Goal: Task Accomplishment & Management: Complete application form

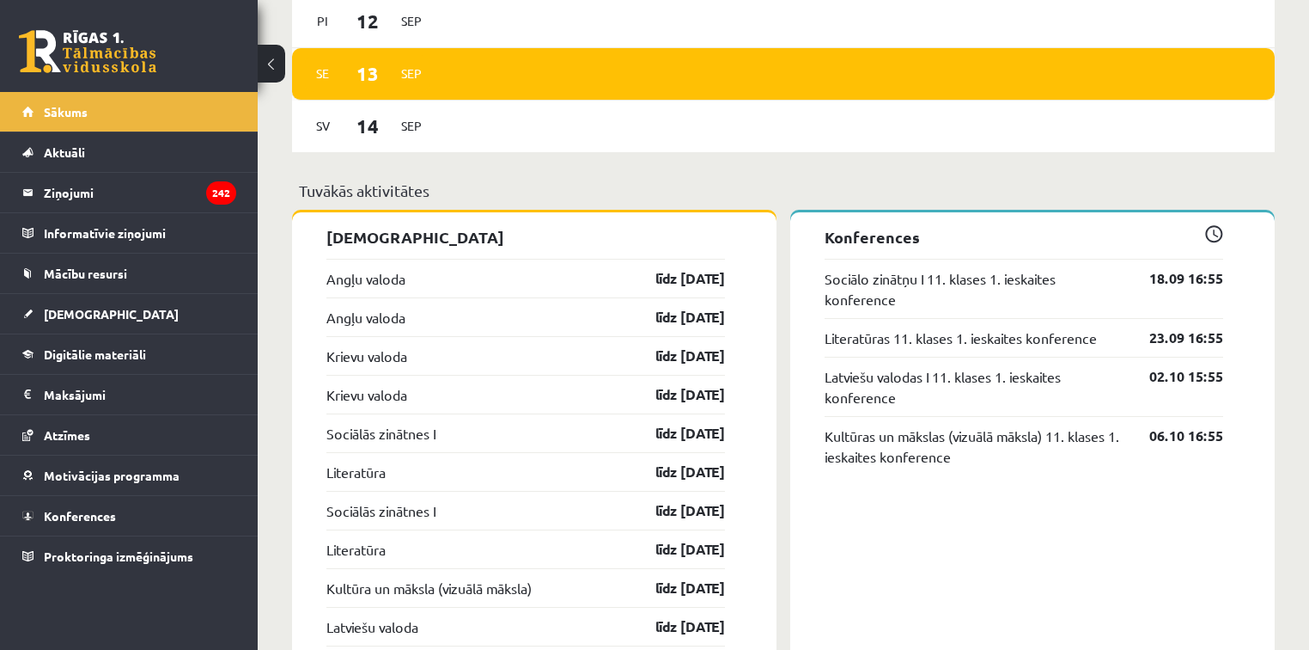
scroll to position [1375, 0]
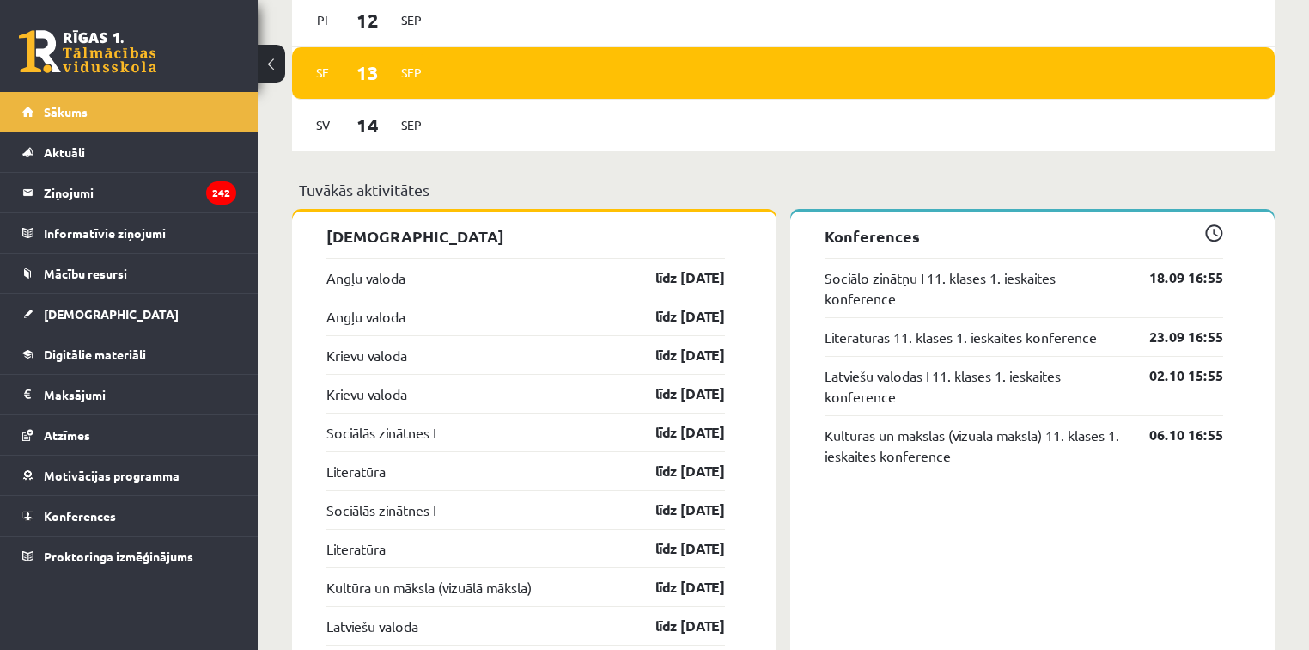
click at [376, 284] on link "Angļu valoda" at bounding box center [365, 277] width 79 height 21
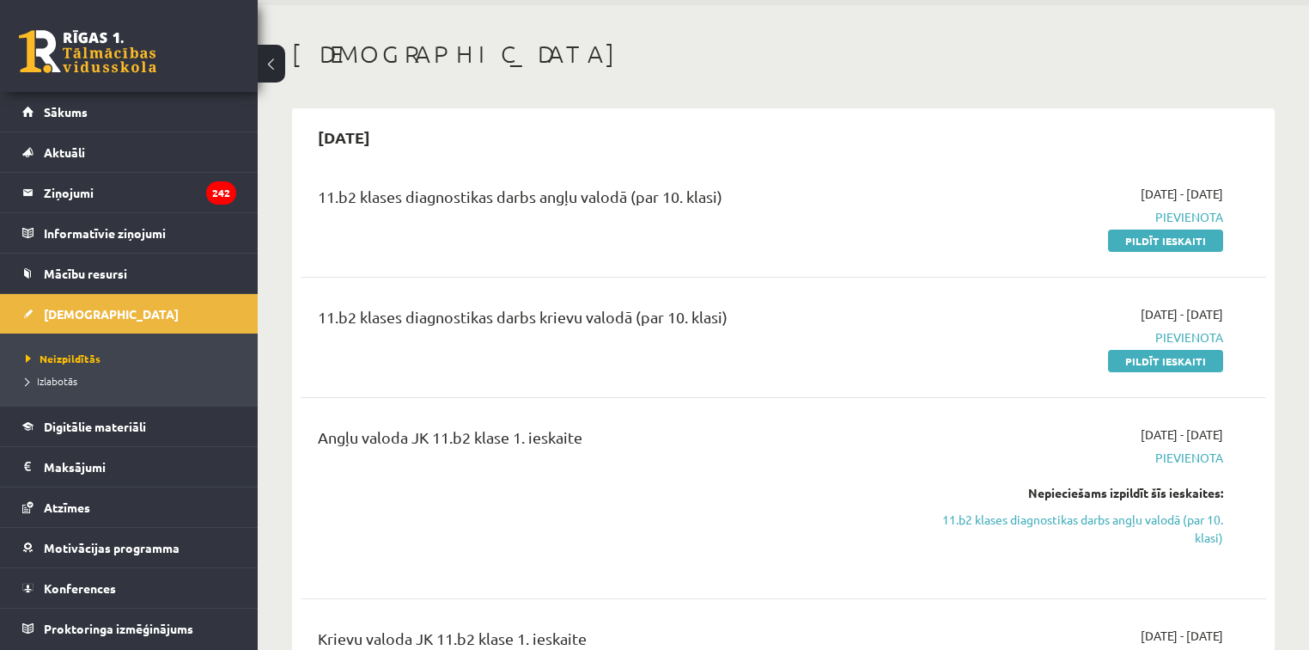
scroll to position [69, 0]
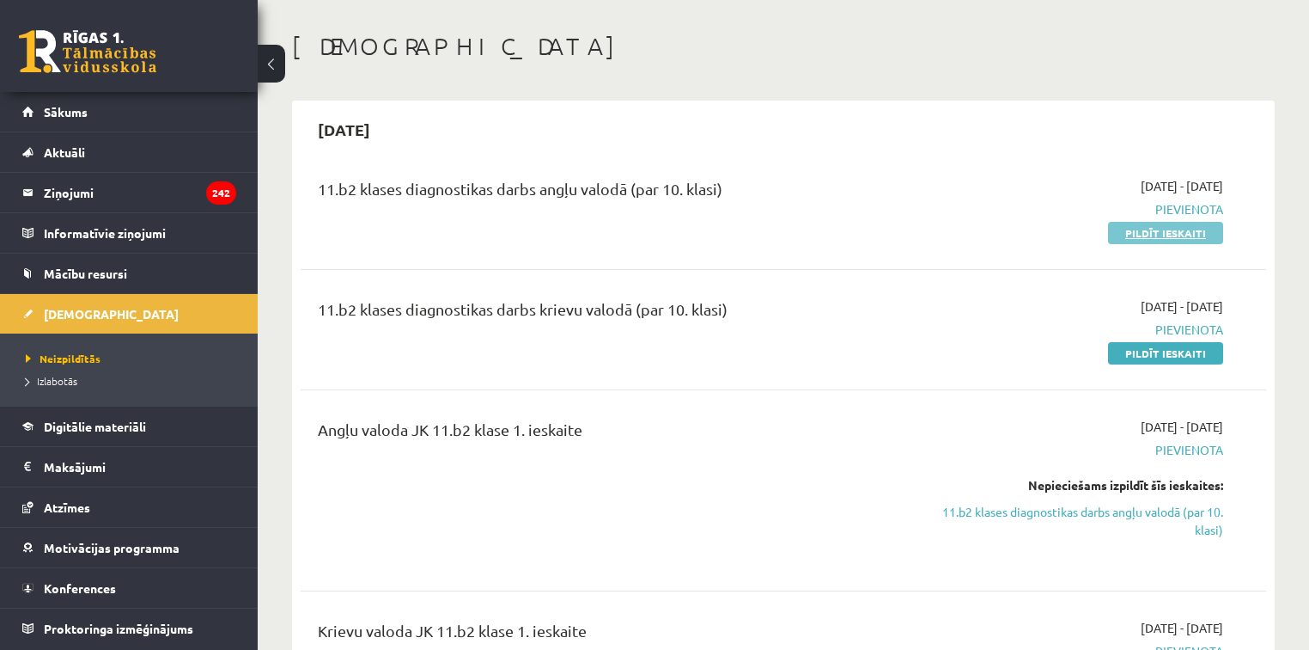
click at [1167, 240] on link "Pildīt ieskaiti" at bounding box center [1165, 233] width 115 height 22
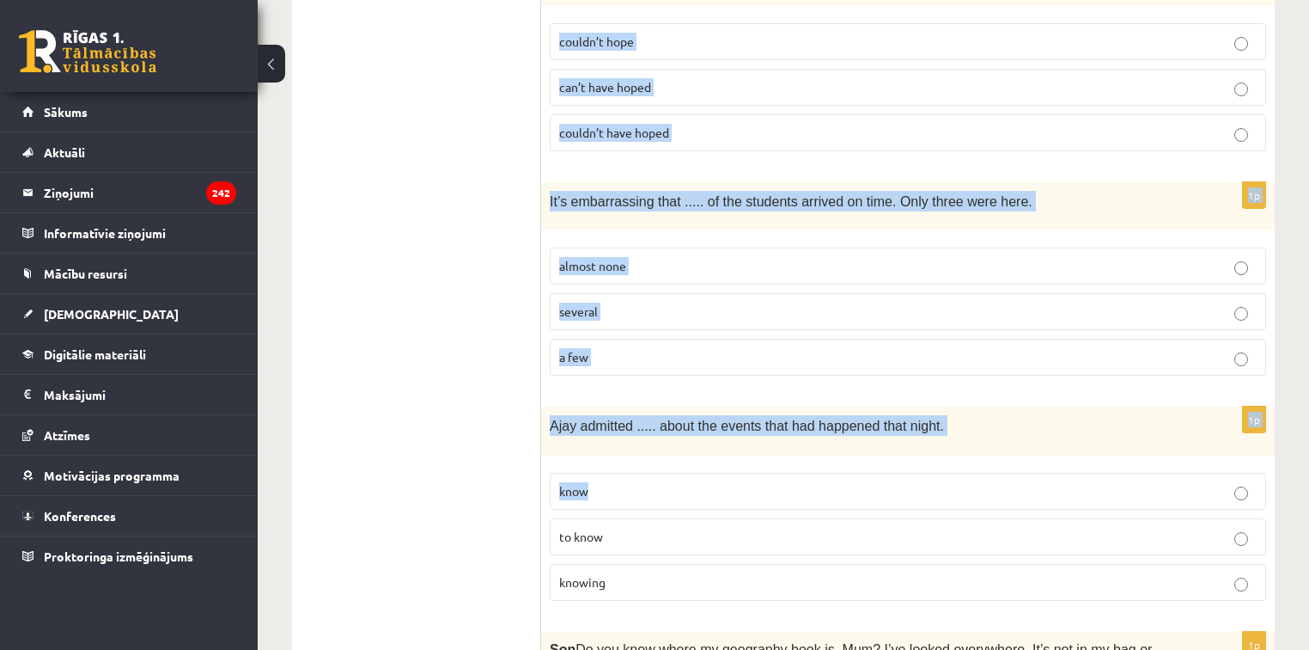
scroll to position [4304, 0]
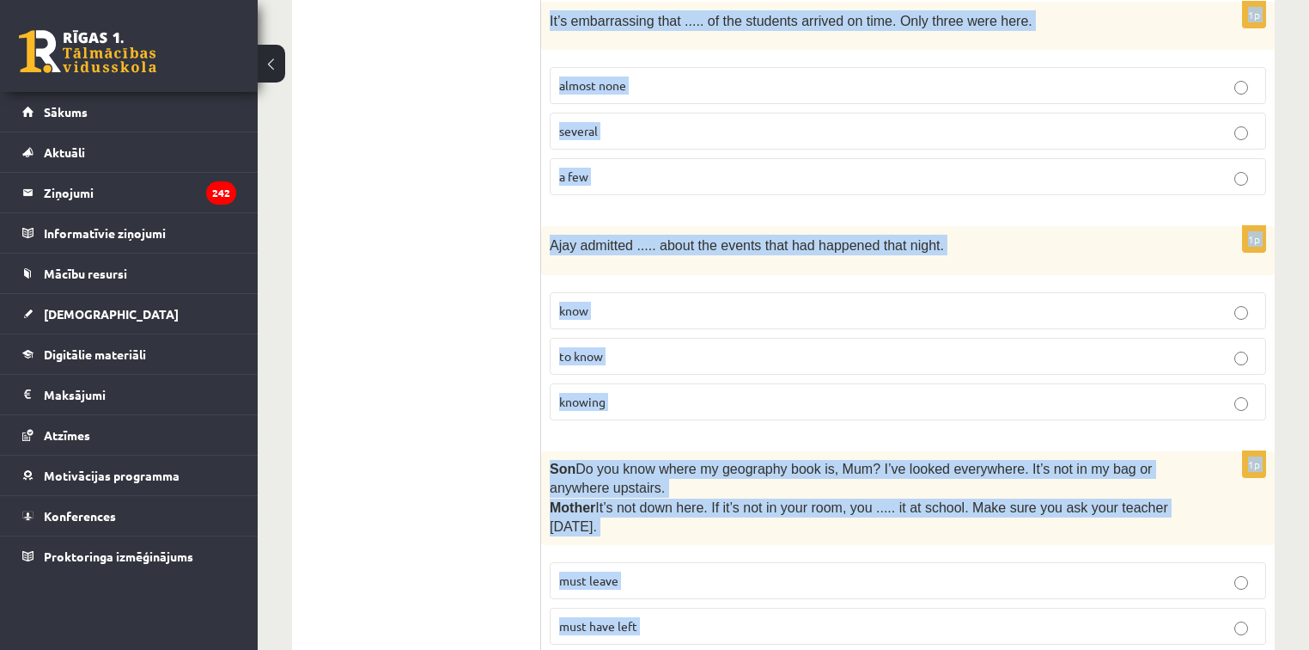
drag, startPoint x: 558, startPoint y: 180, endPoint x: 959, endPoint y: 558, distance: 550.7
copy form "Lore ips dolorsit ame consec adi elitsed doeius. 2t Incididu ..... utlab etd ma…"
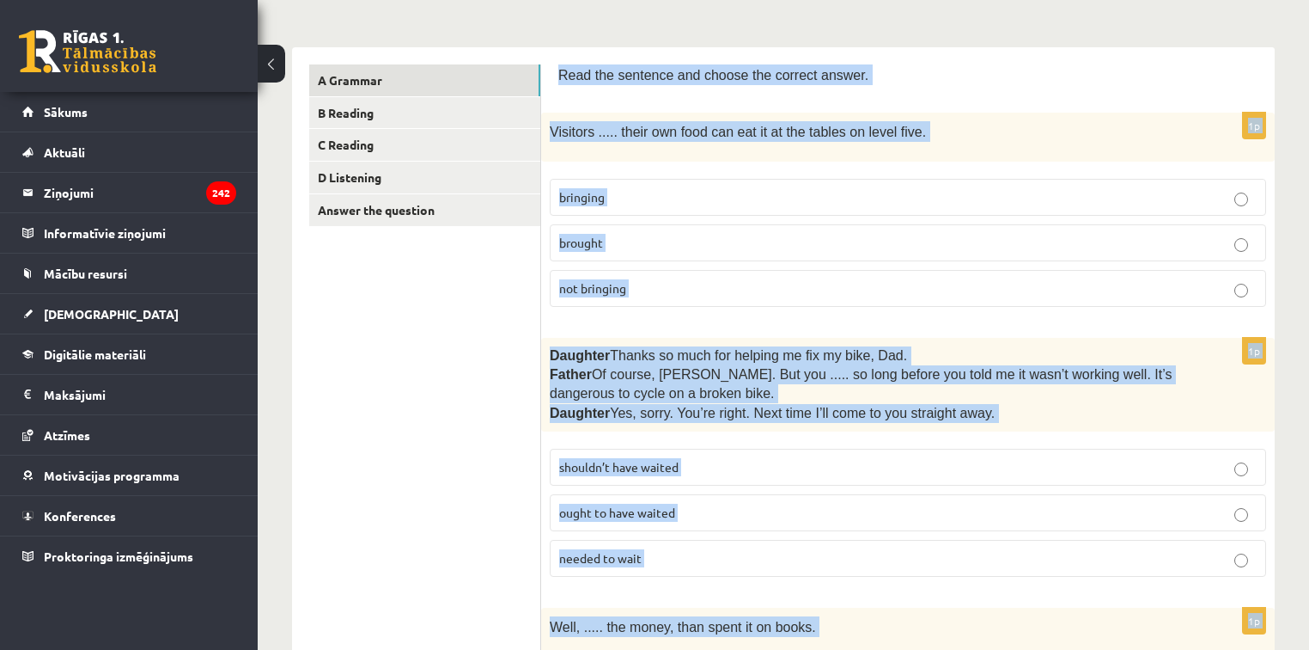
scroll to position [275, 0]
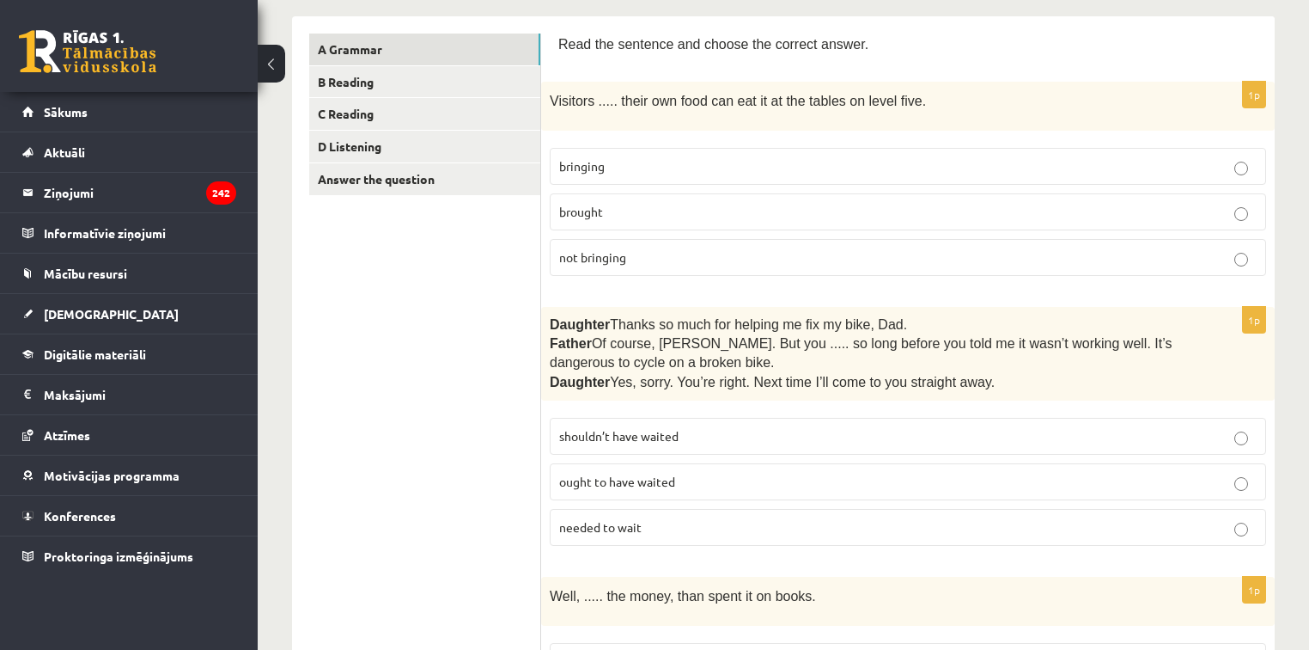
click at [615, 152] on label "bringing" at bounding box center [908, 166] width 717 height 37
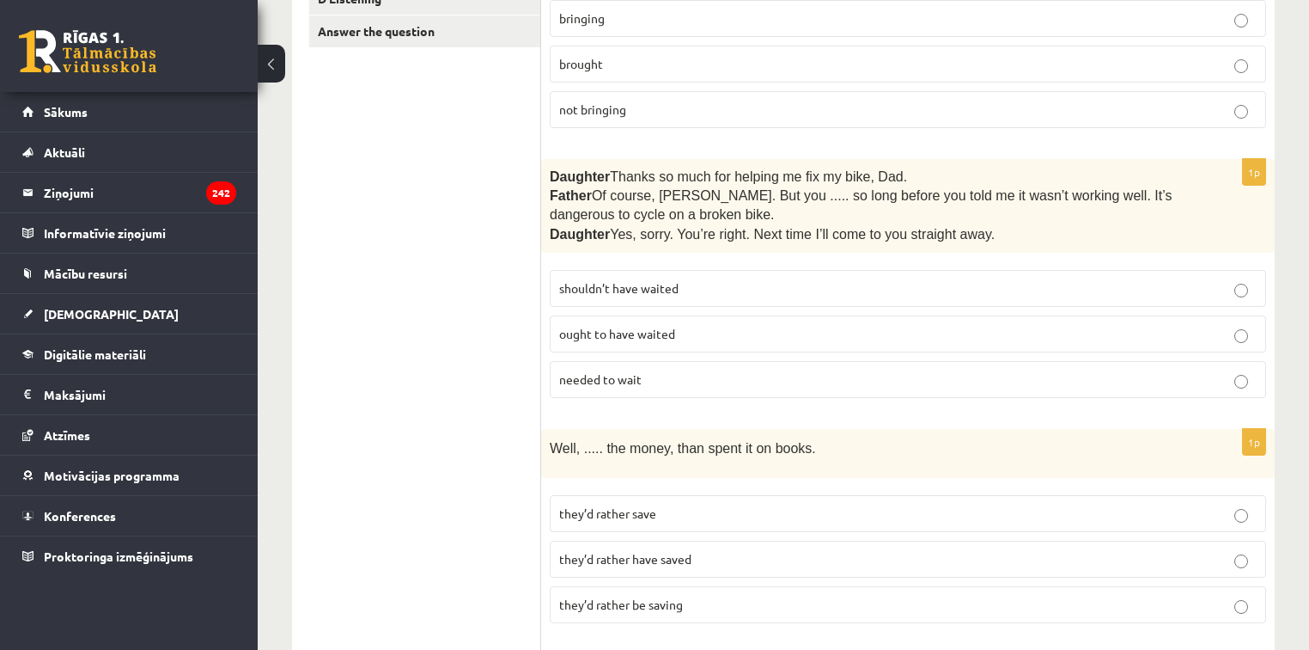
scroll to position [481, 0]
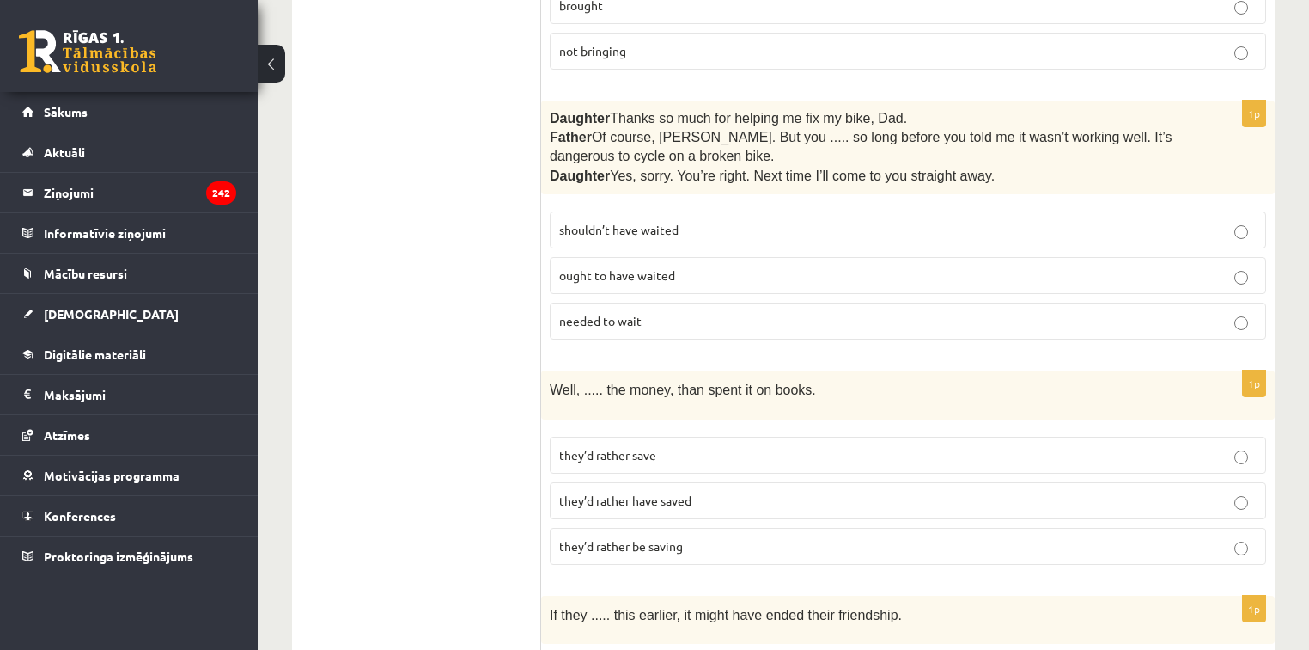
click at [666, 275] on span "ought to have waited" at bounding box center [617, 274] width 116 height 15
click at [600, 223] on span "shouldn’t have waited" at bounding box center [618, 229] width 119 height 15
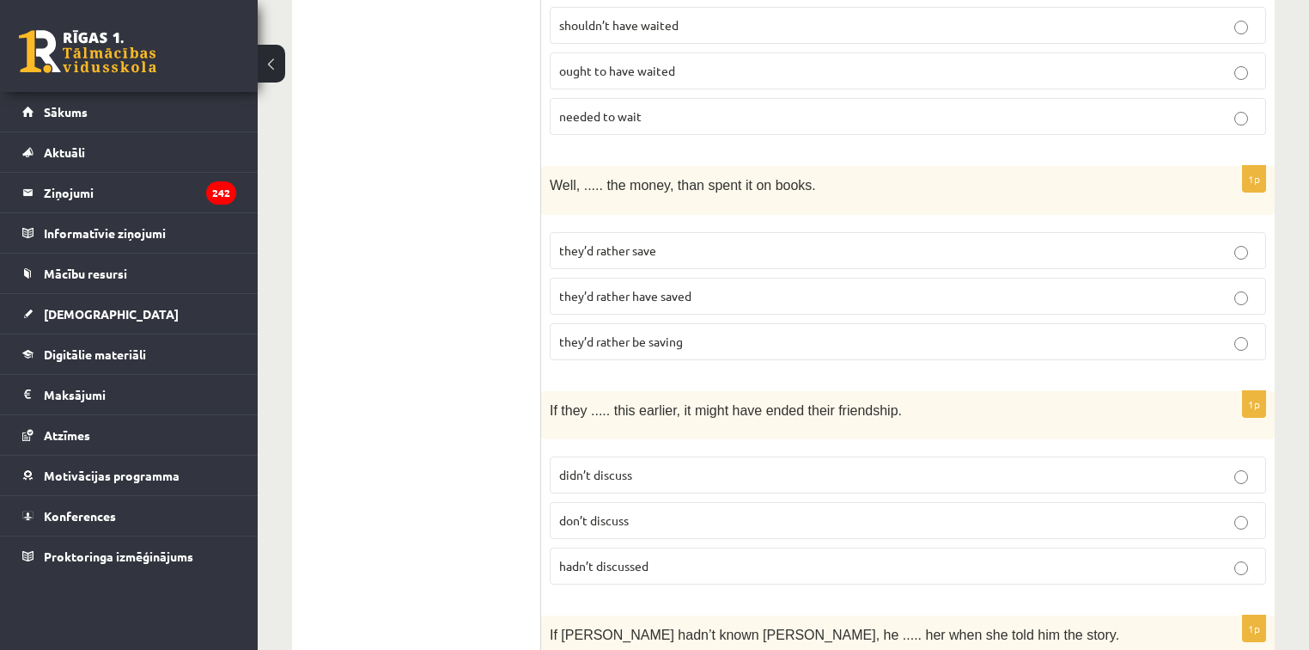
scroll to position [687, 0]
click at [600, 290] on span "they’d rather have saved" at bounding box center [625, 293] width 132 height 15
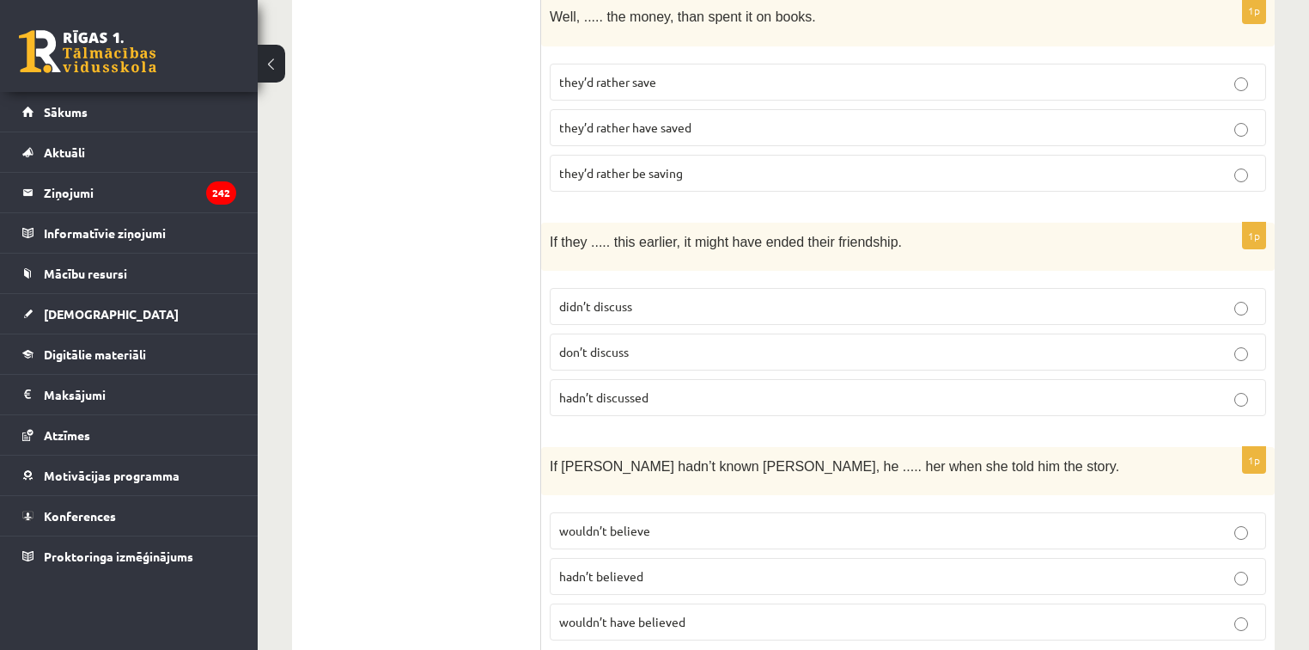
scroll to position [894, 0]
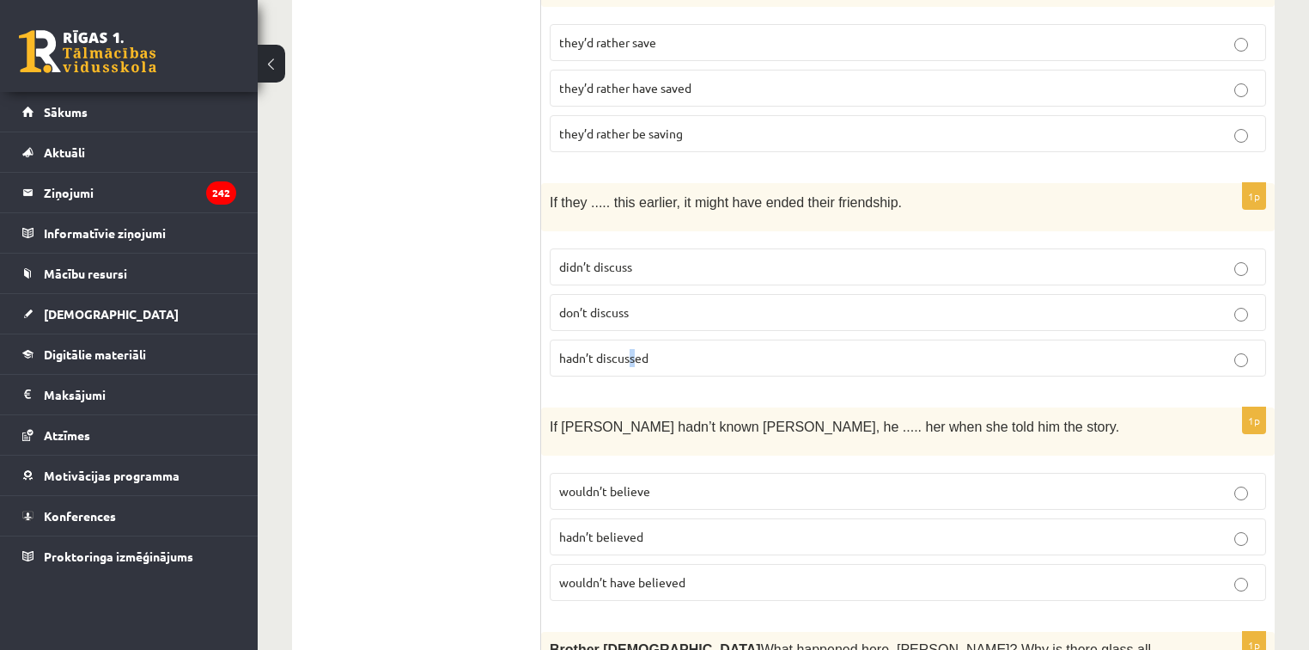
click at [632, 350] on span "hadn’t discussed" at bounding box center [603, 357] width 89 height 15
click at [672, 354] on p "hadn’t discussed" at bounding box center [908, 358] width 698 height 18
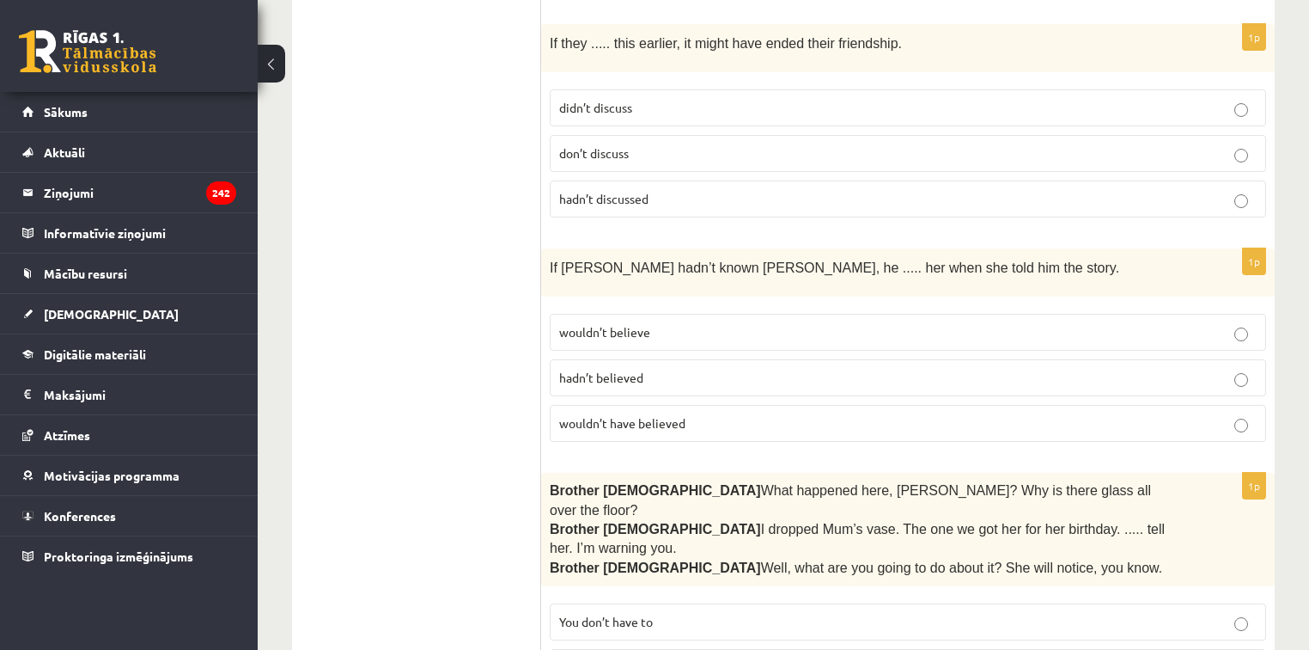
scroll to position [1100, 0]
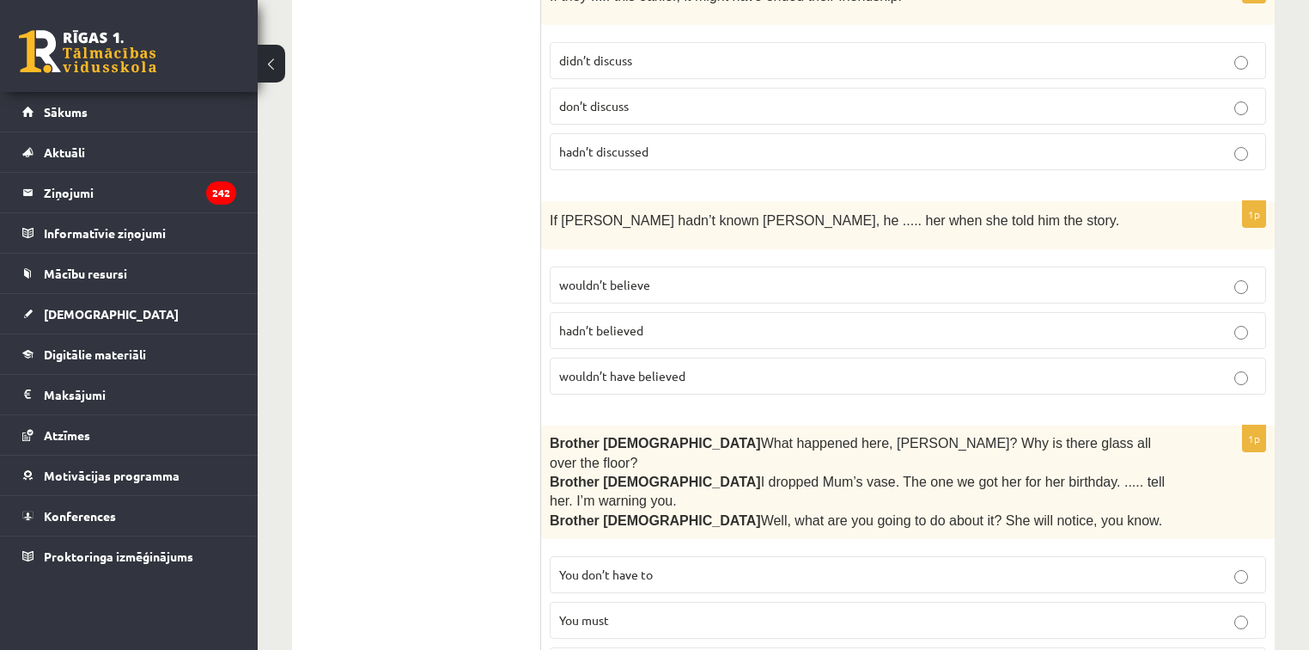
click at [625, 368] on span "wouldn’t have believed" at bounding box center [622, 375] width 126 height 15
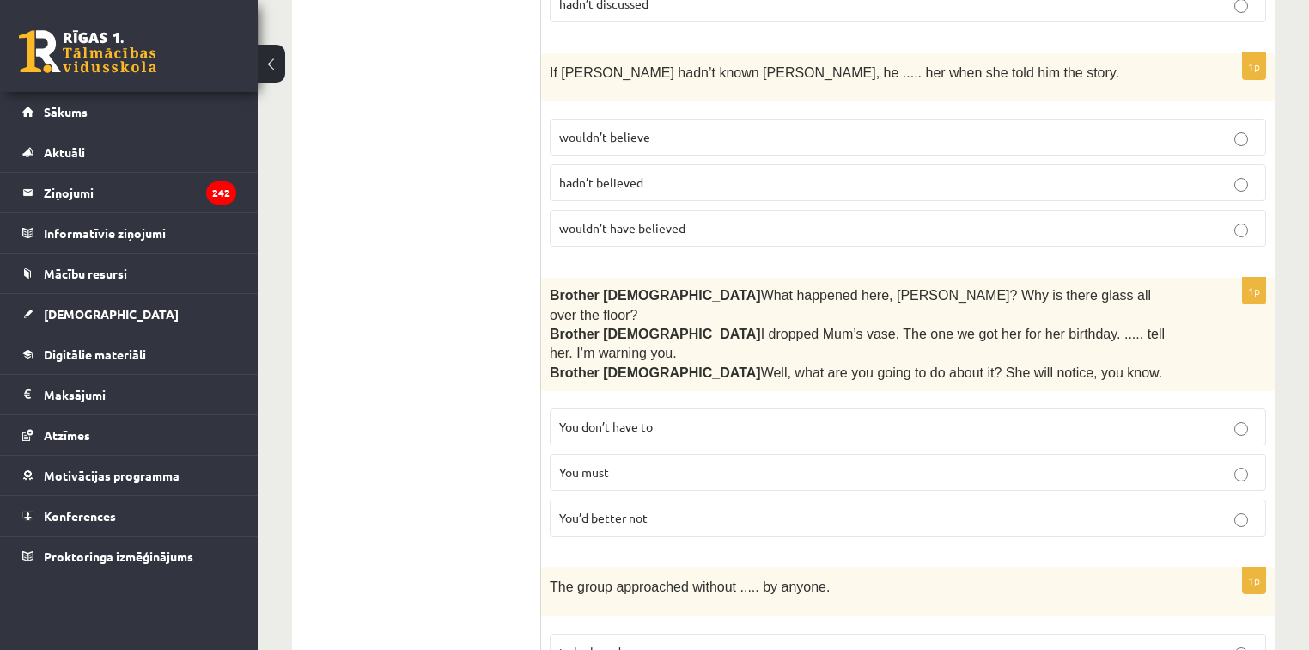
scroll to position [1306, 0]
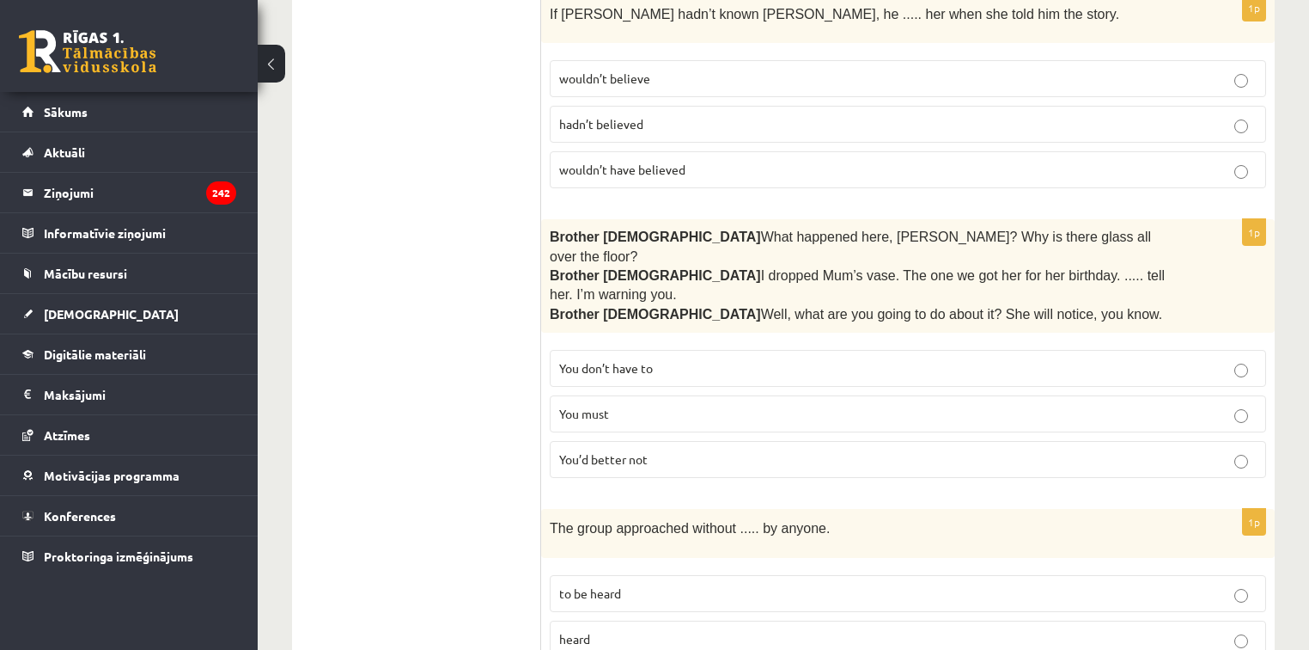
click at [638, 451] on span "You’d better not" at bounding box center [603, 458] width 88 height 15
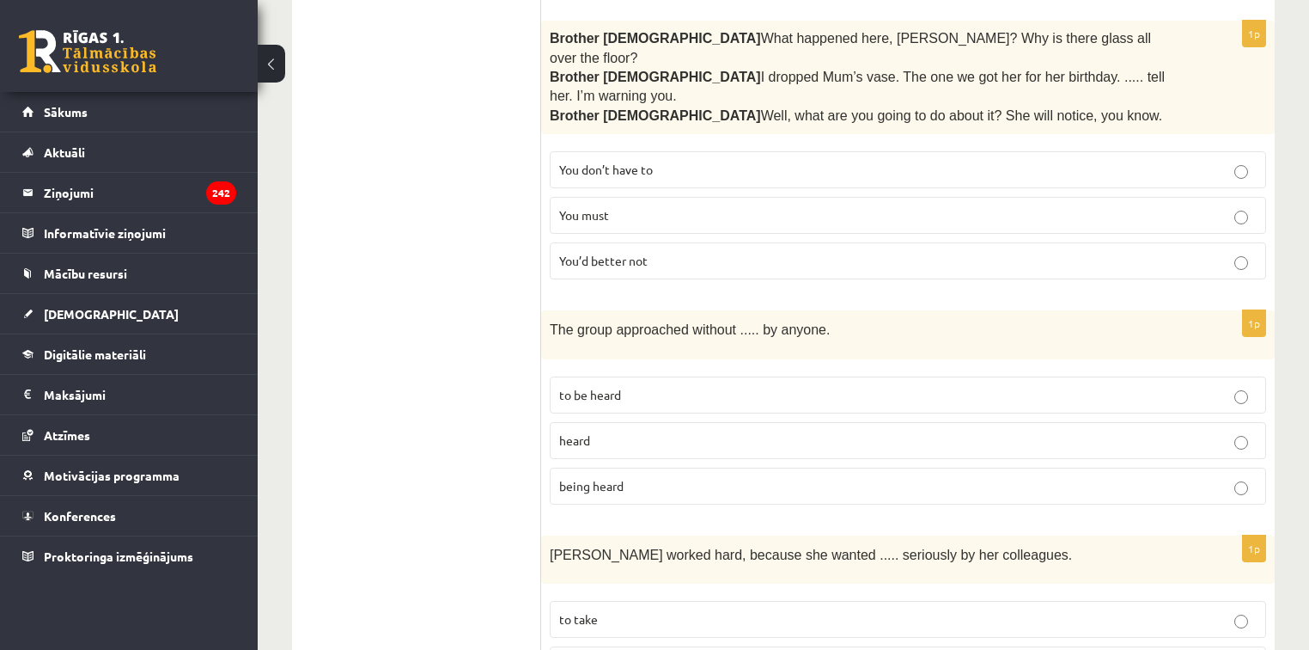
scroll to position [1512, 0]
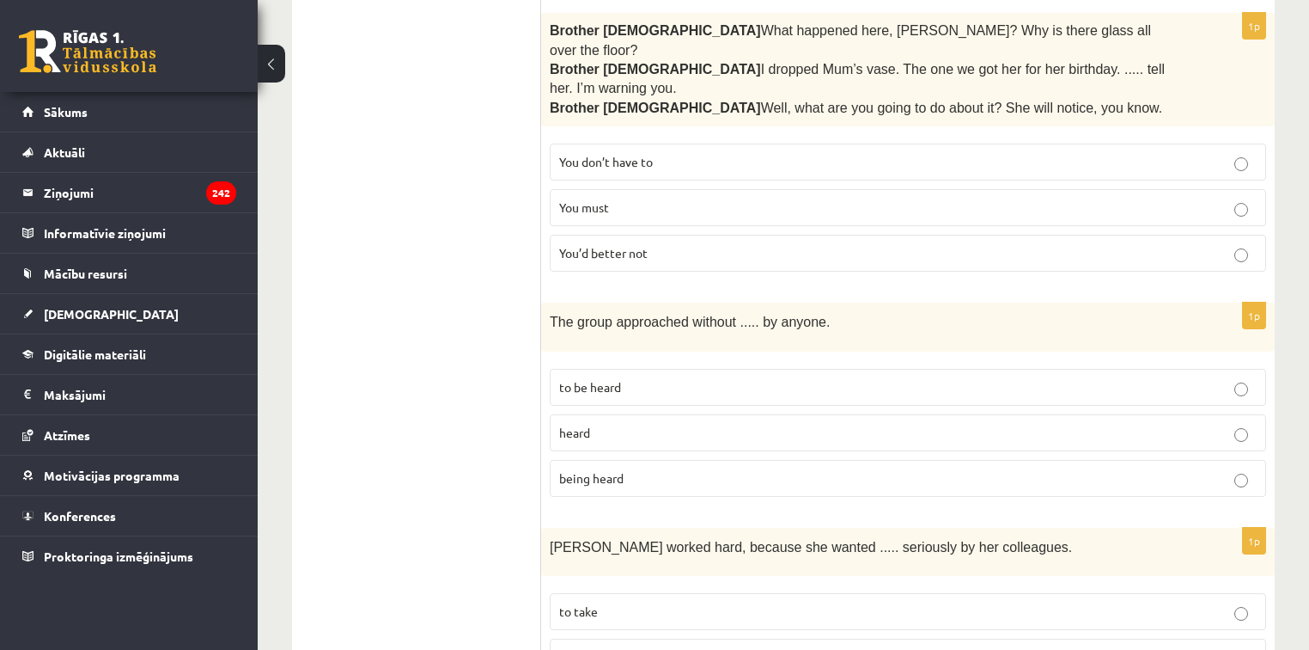
click at [604, 470] on span "being heard" at bounding box center [591, 477] width 64 height 15
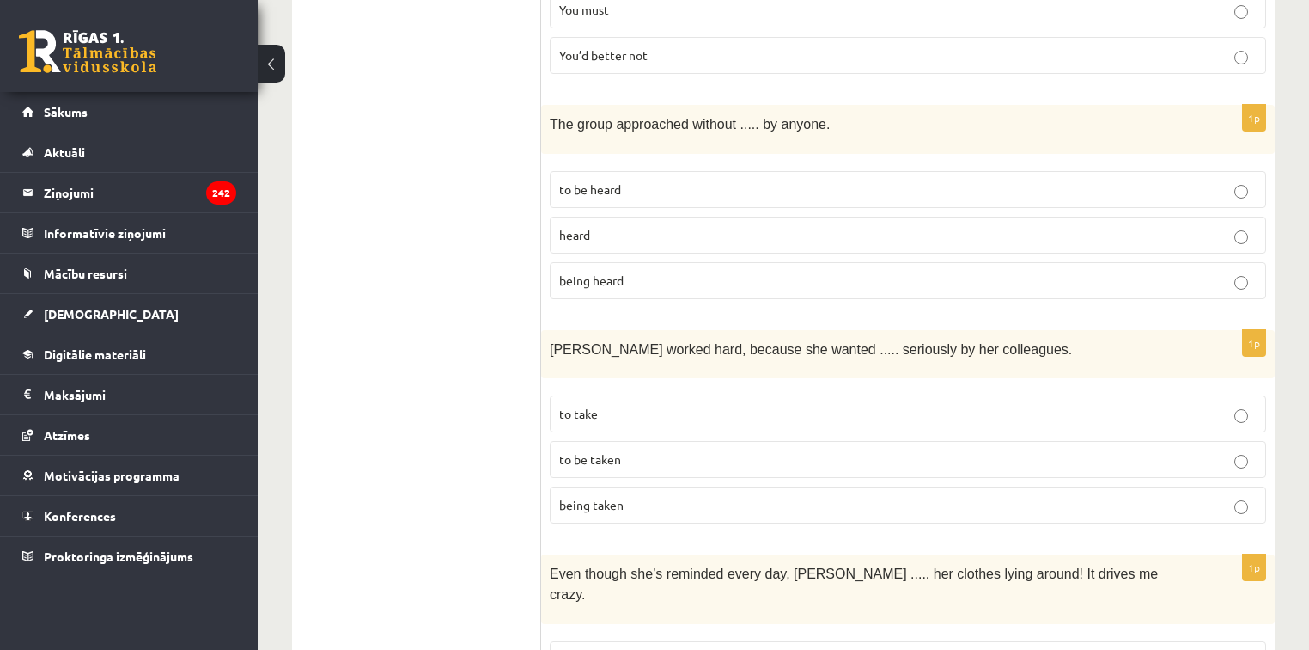
scroll to position [1718, 0]
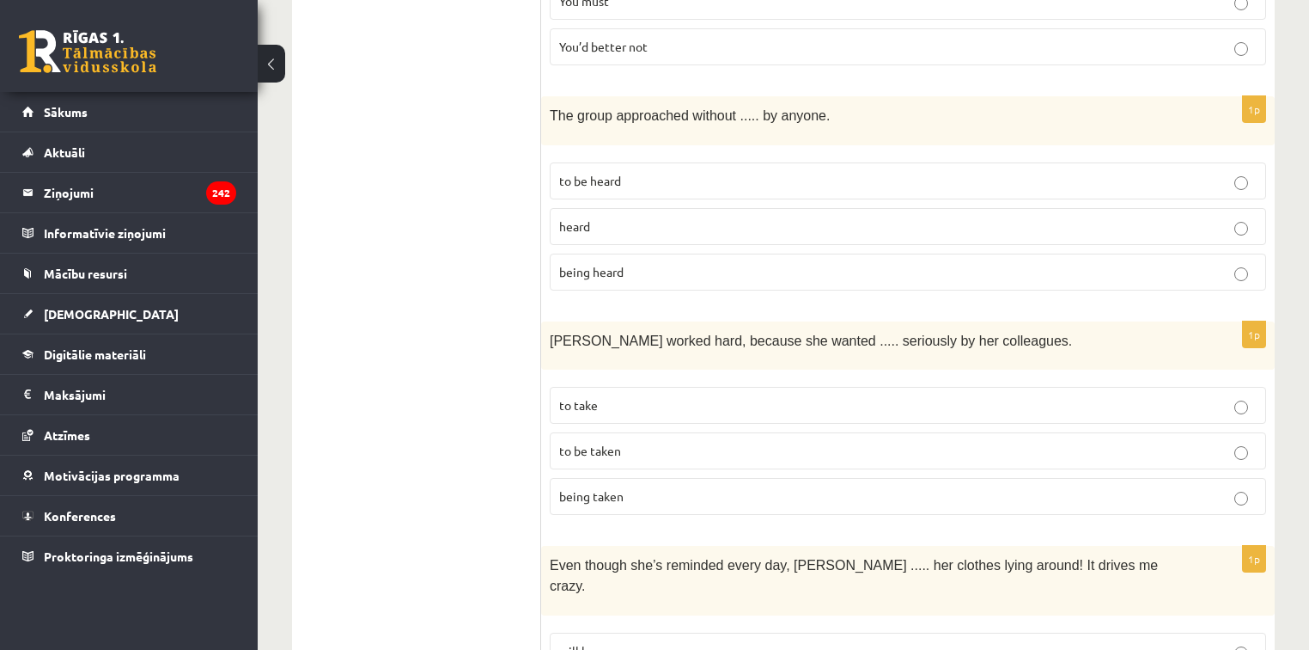
click at [635, 442] on p "to be taken" at bounding box center [908, 451] width 698 height 18
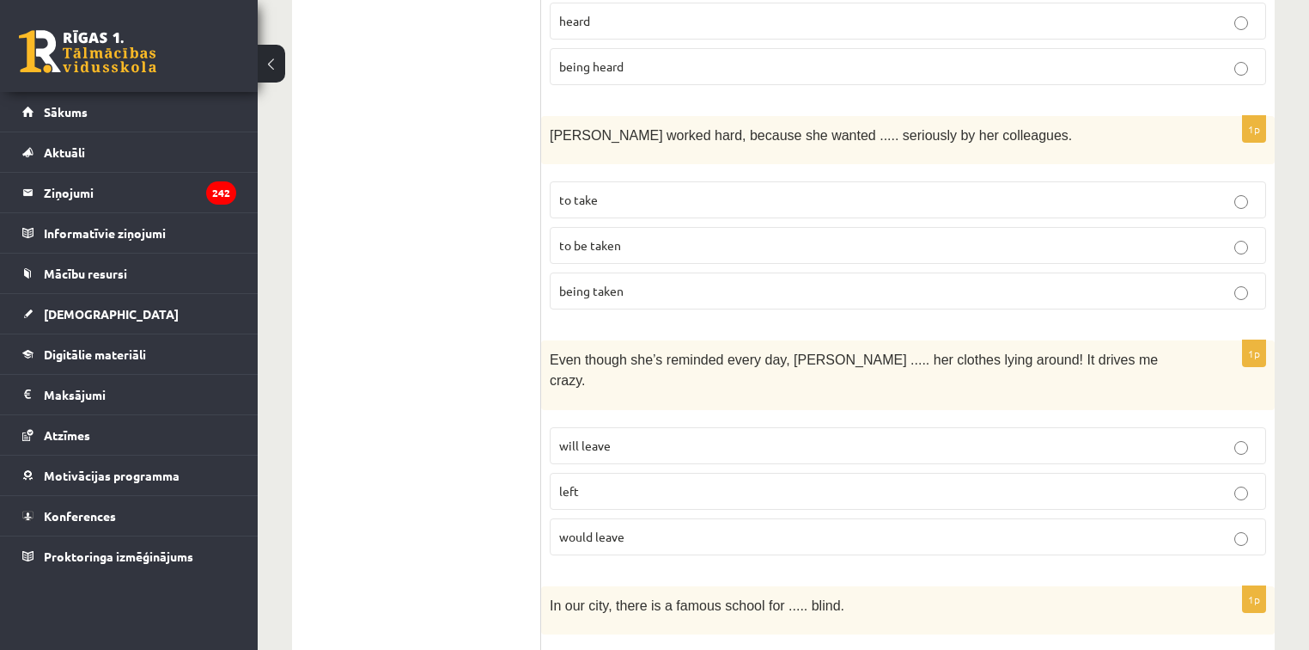
scroll to position [1924, 0]
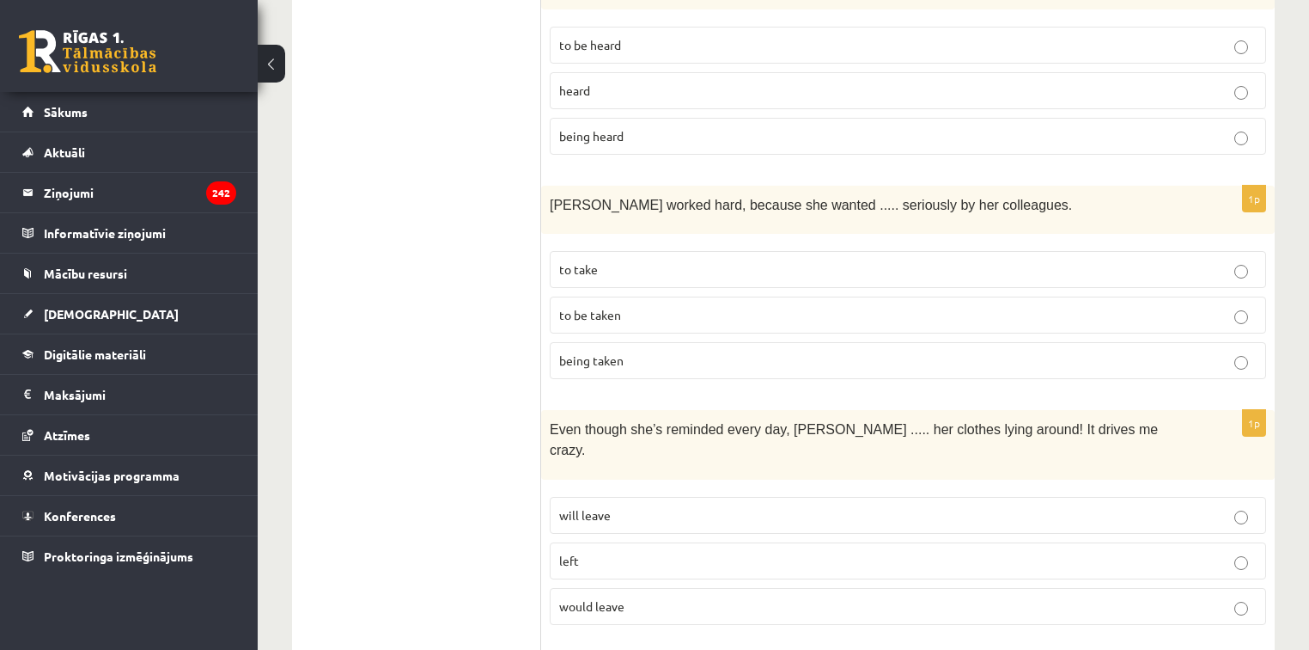
scroll to position [1856, 0]
click at [628, 504] on p "will leave" at bounding box center [908, 513] width 698 height 18
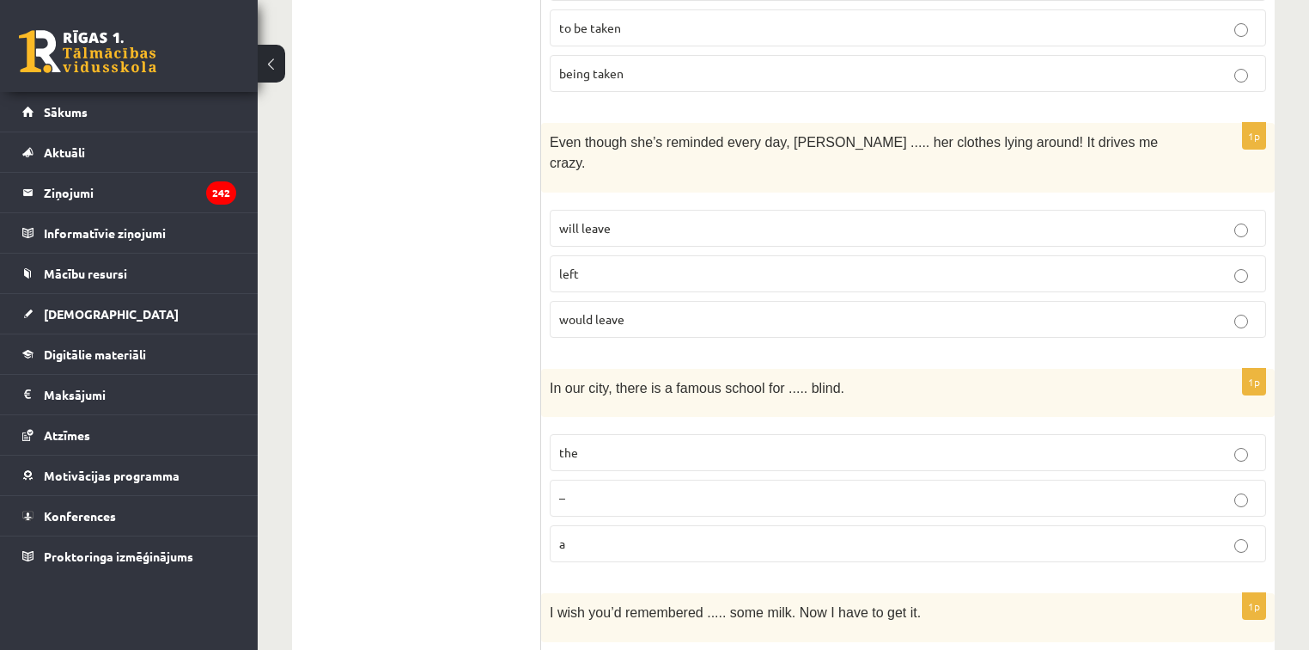
scroll to position [2199, 0]
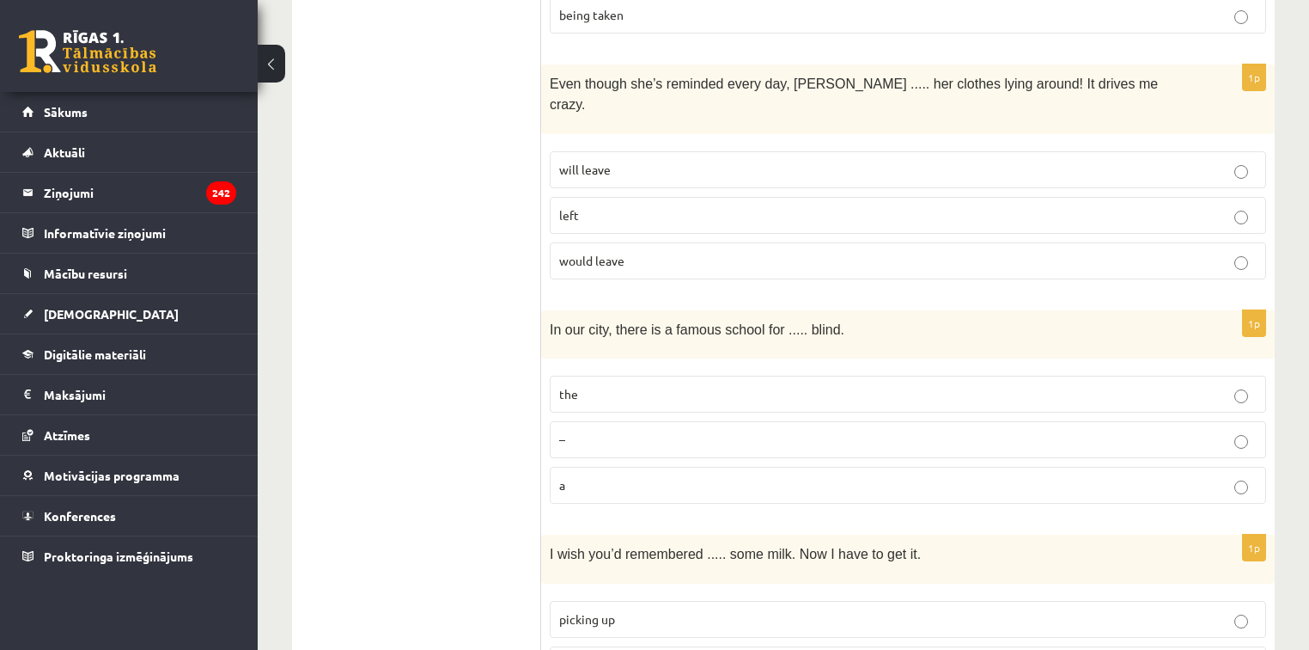
click at [585, 385] on p "the" at bounding box center [908, 394] width 698 height 18
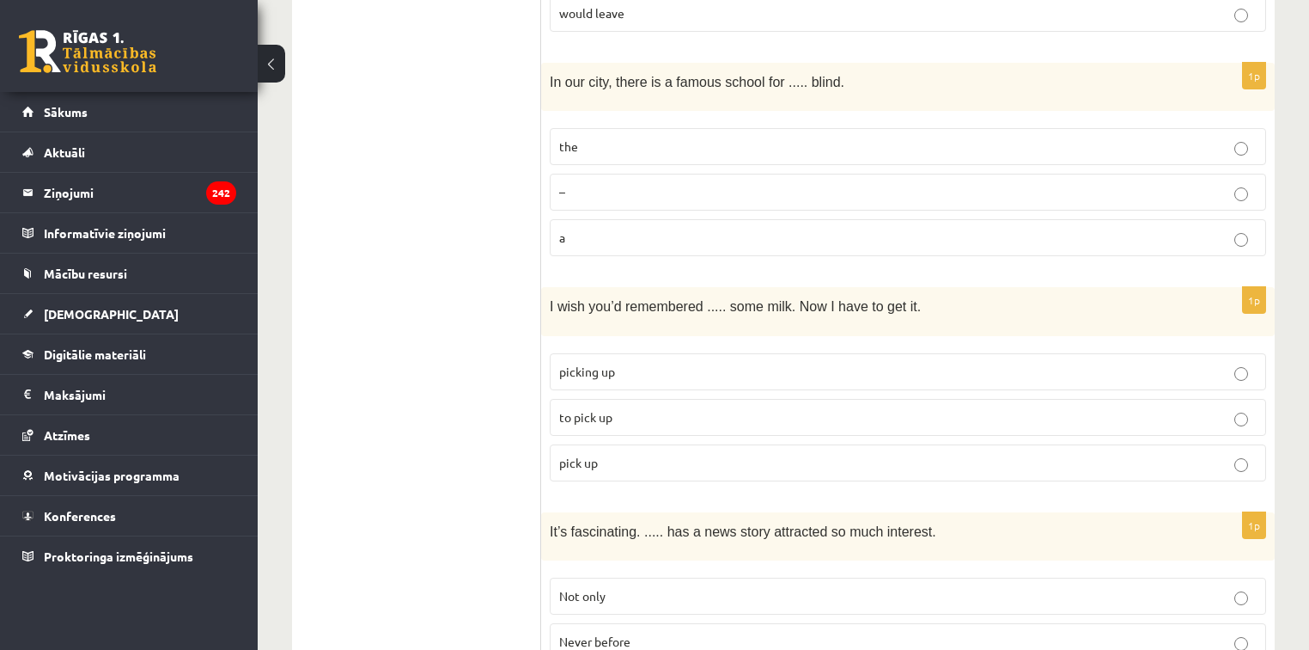
scroll to position [2474, 0]
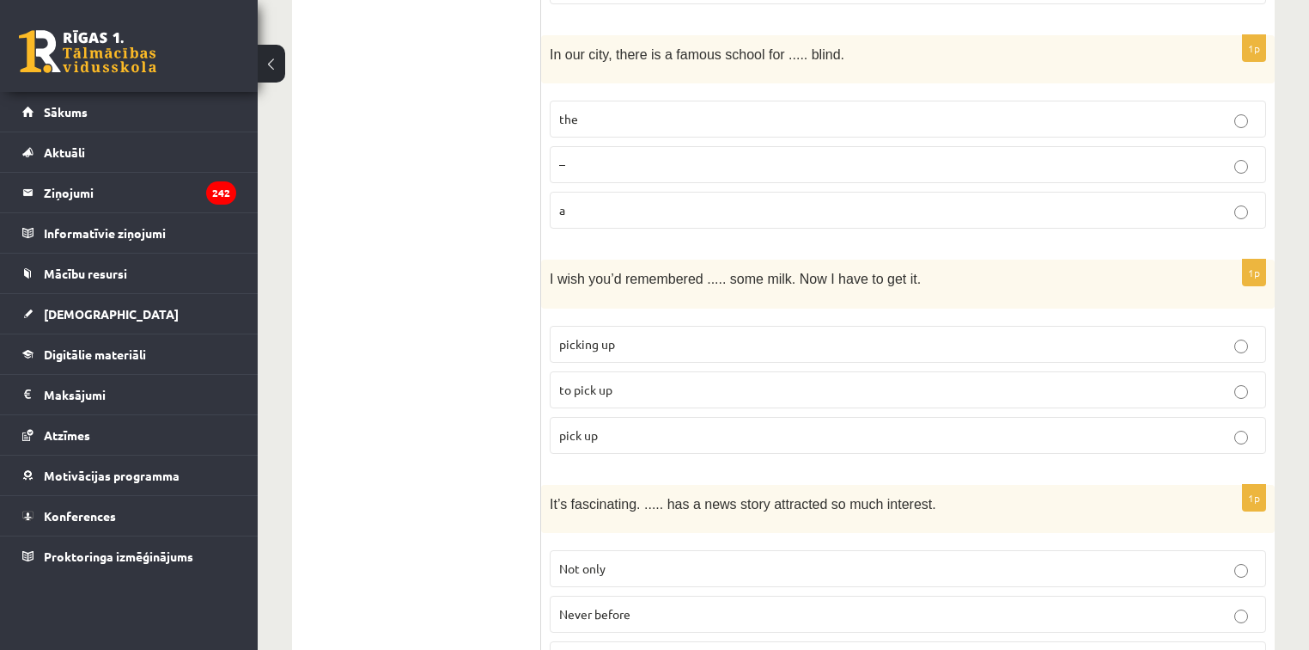
click at [602, 381] on span "to pick up" at bounding box center [585, 388] width 53 height 15
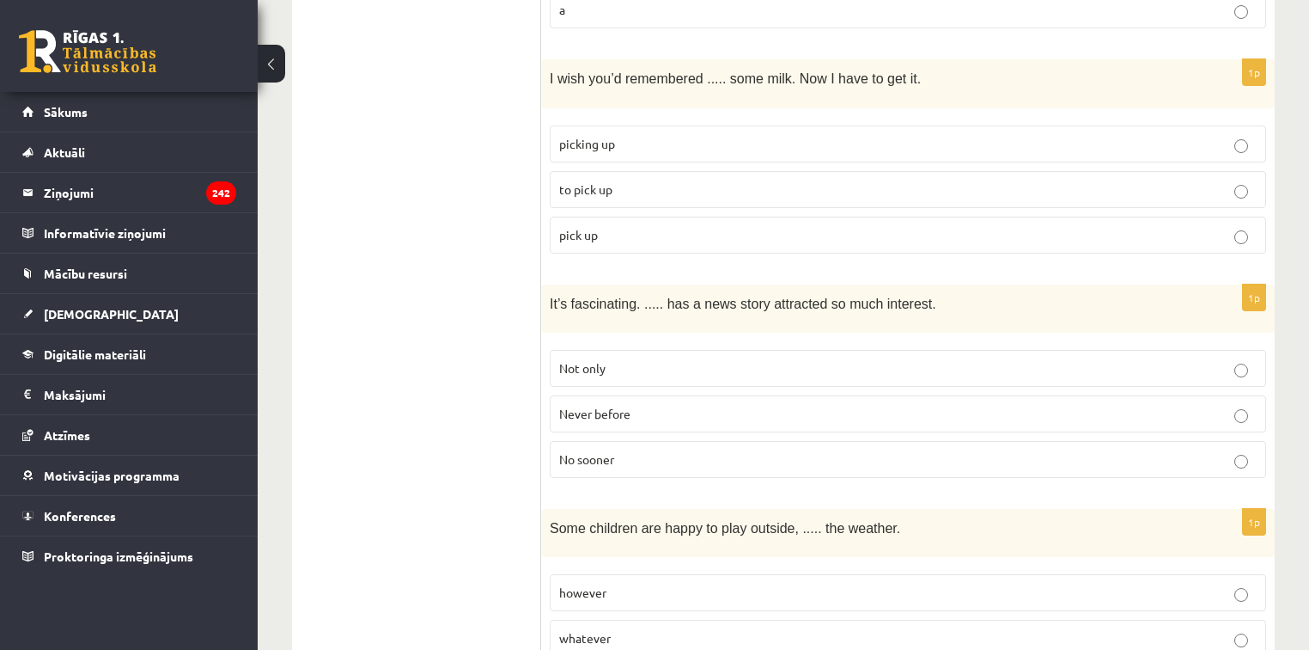
scroll to position [2681, 0]
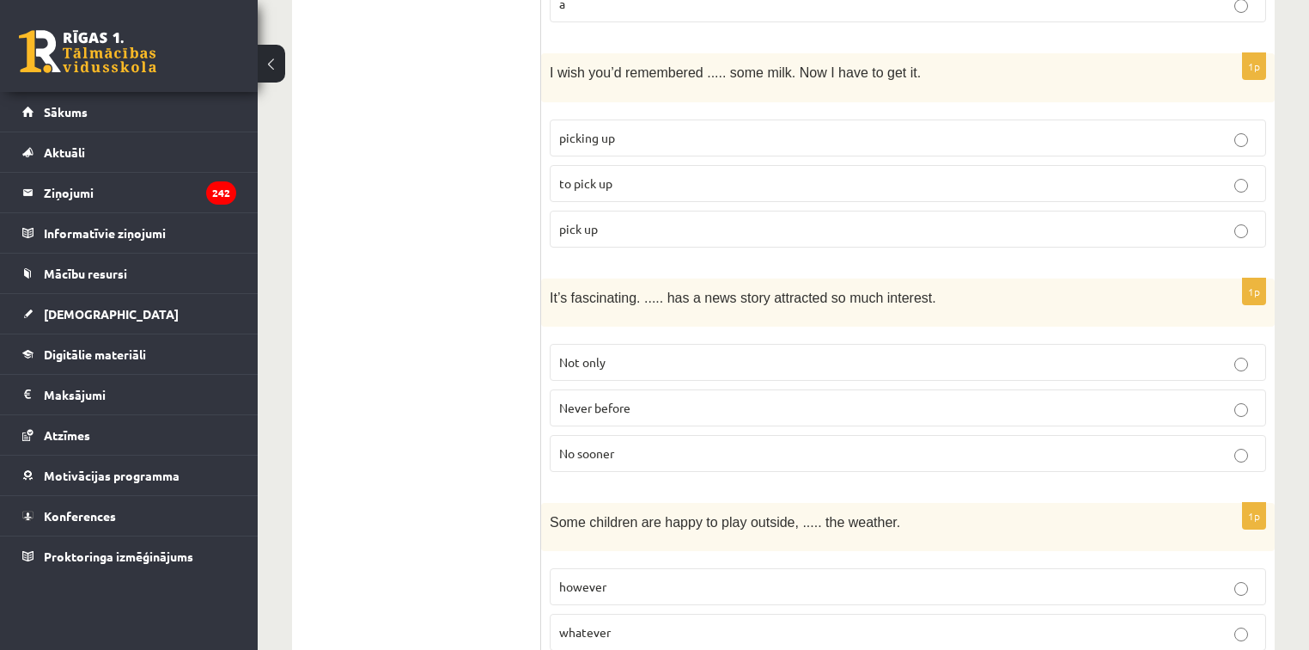
click at [664, 399] on p "Never before" at bounding box center [908, 408] width 698 height 18
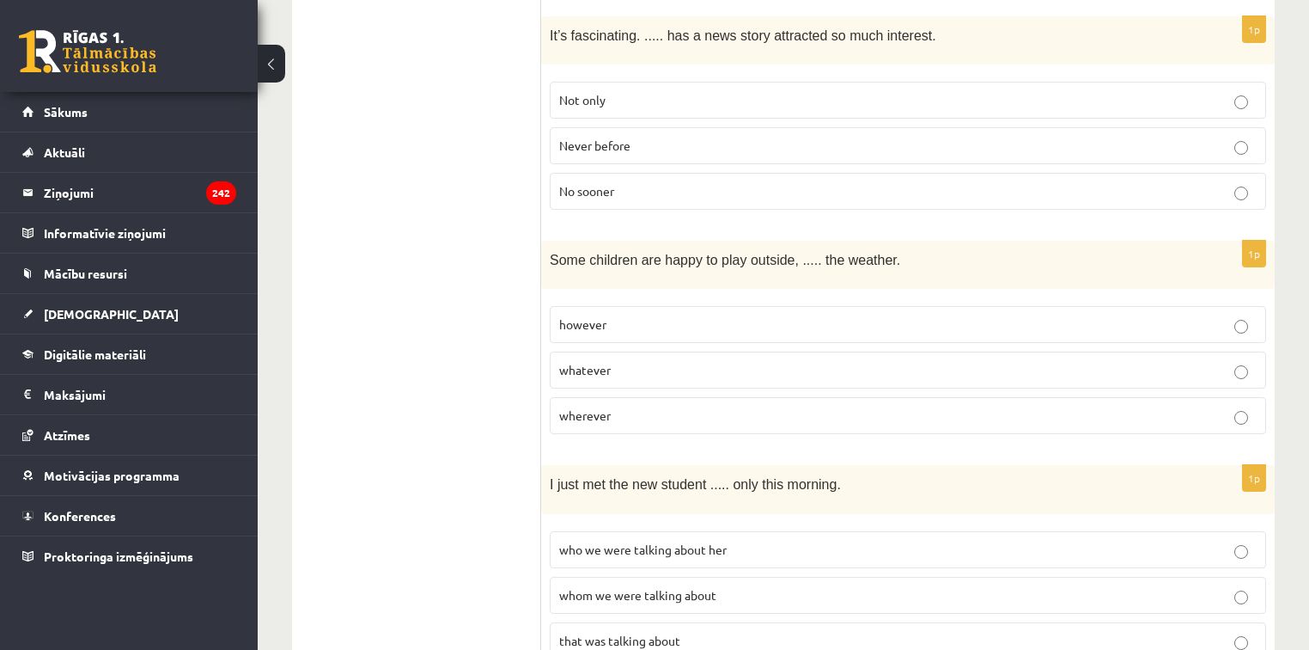
scroll to position [2955, 0]
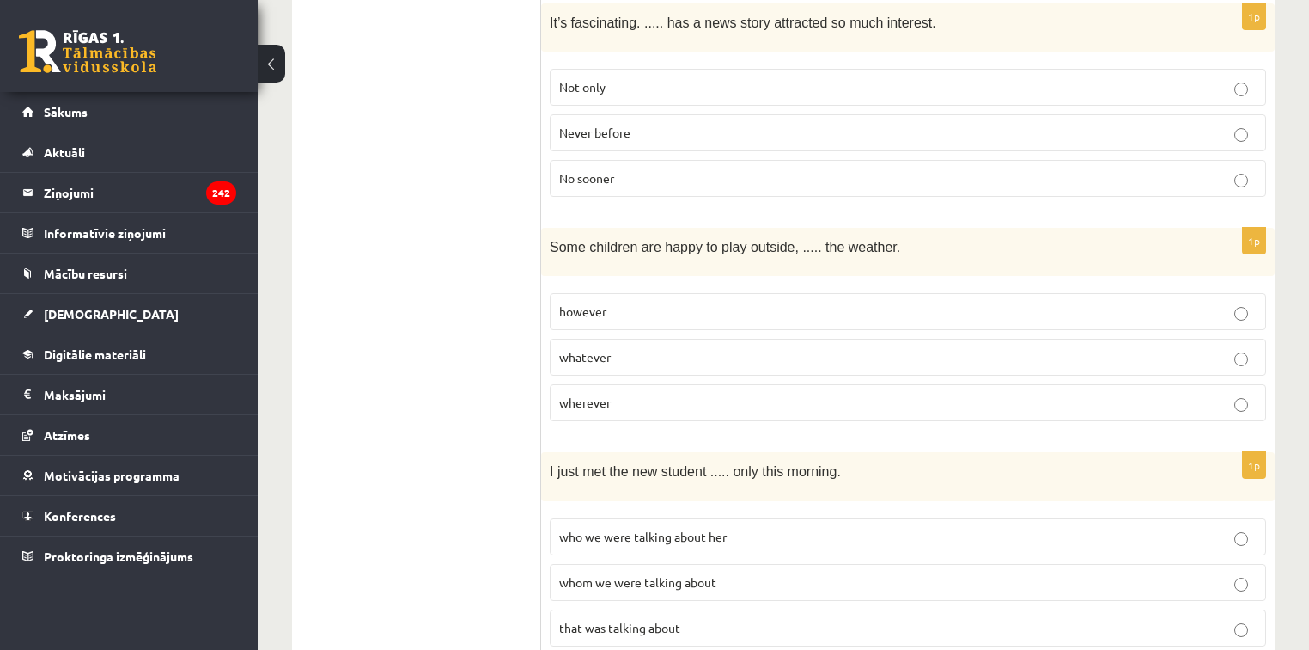
click at [625, 348] on p "whatever" at bounding box center [908, 357] width 698 height 18
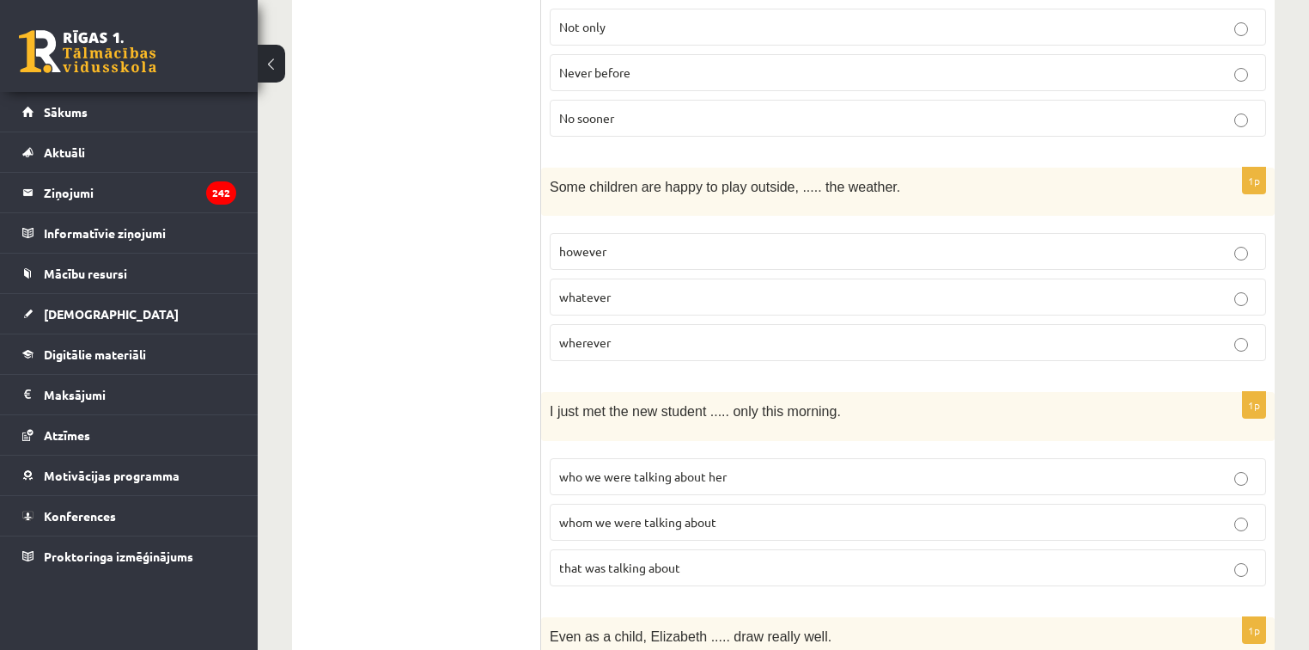
scroll to position [3024, 0]
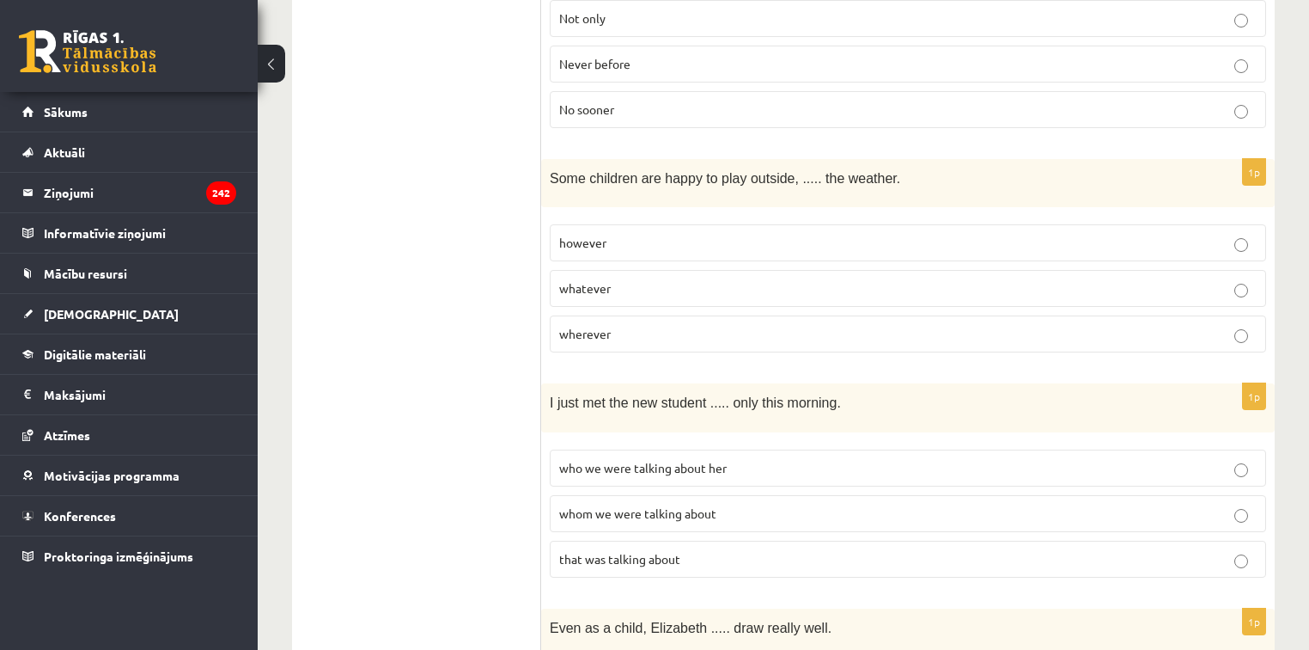
click at [597, 459] on p "who we were talking about her" at bounding box center [908, 468] width 698 height 18
click at [687, 505] on span "whom we were talking about" at bounding box center [637, 512] width 157 height 15
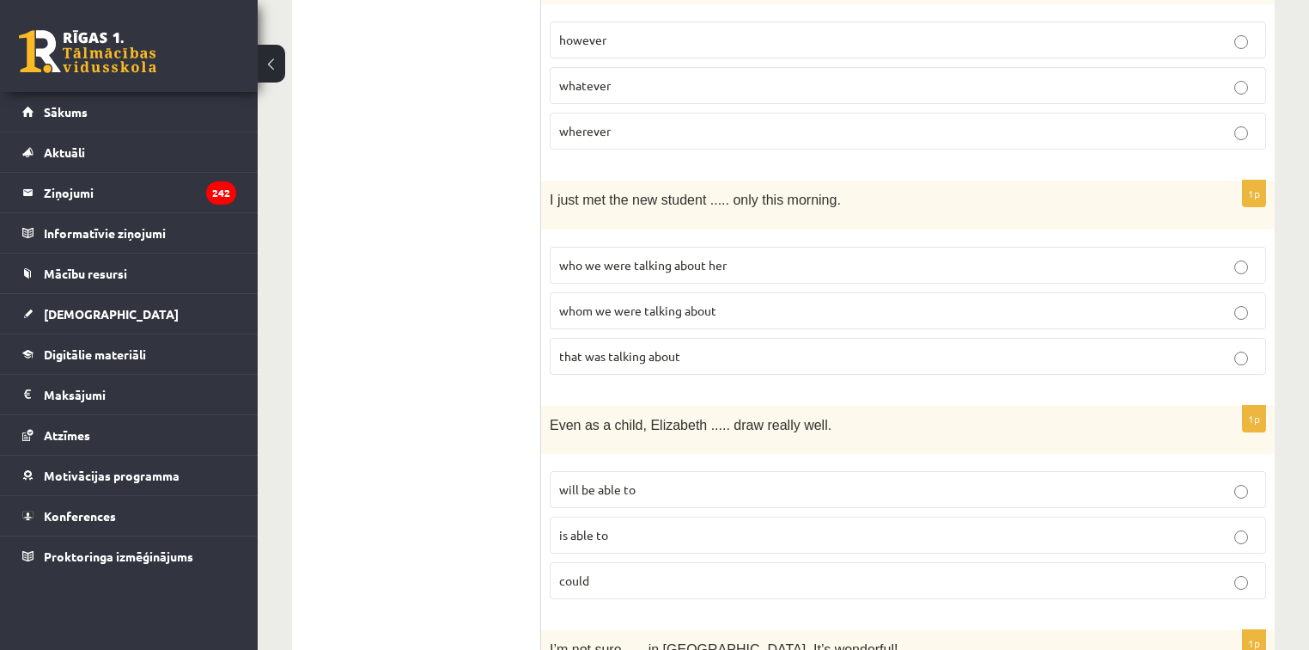
scroll to position [3230, 0]
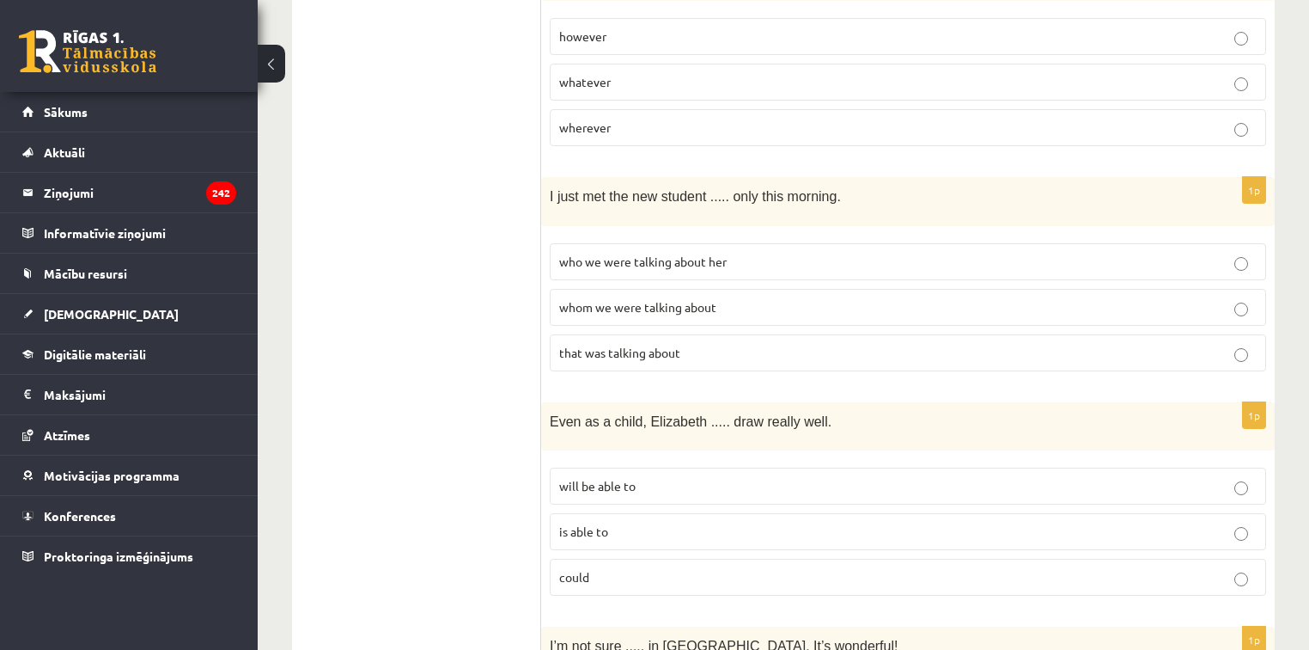
click at [612, 568] on p "could" at bounding box center [908, 577] width 698 height 18
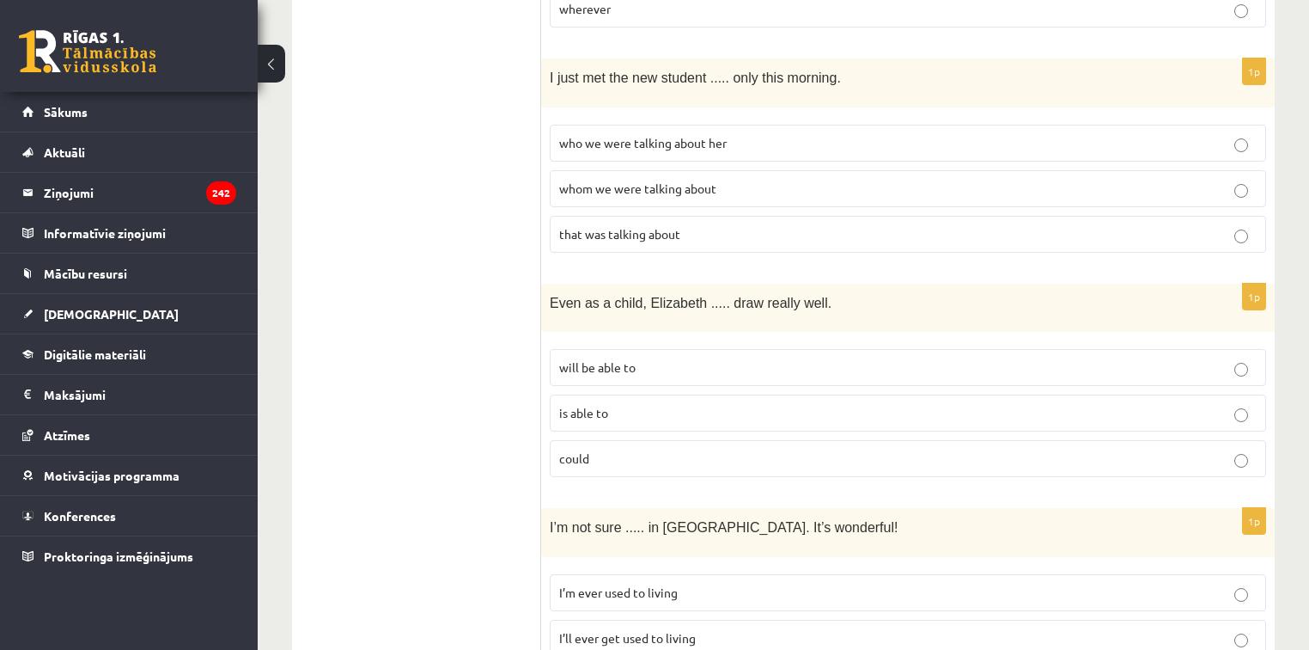
scroll to position [3368, 0]
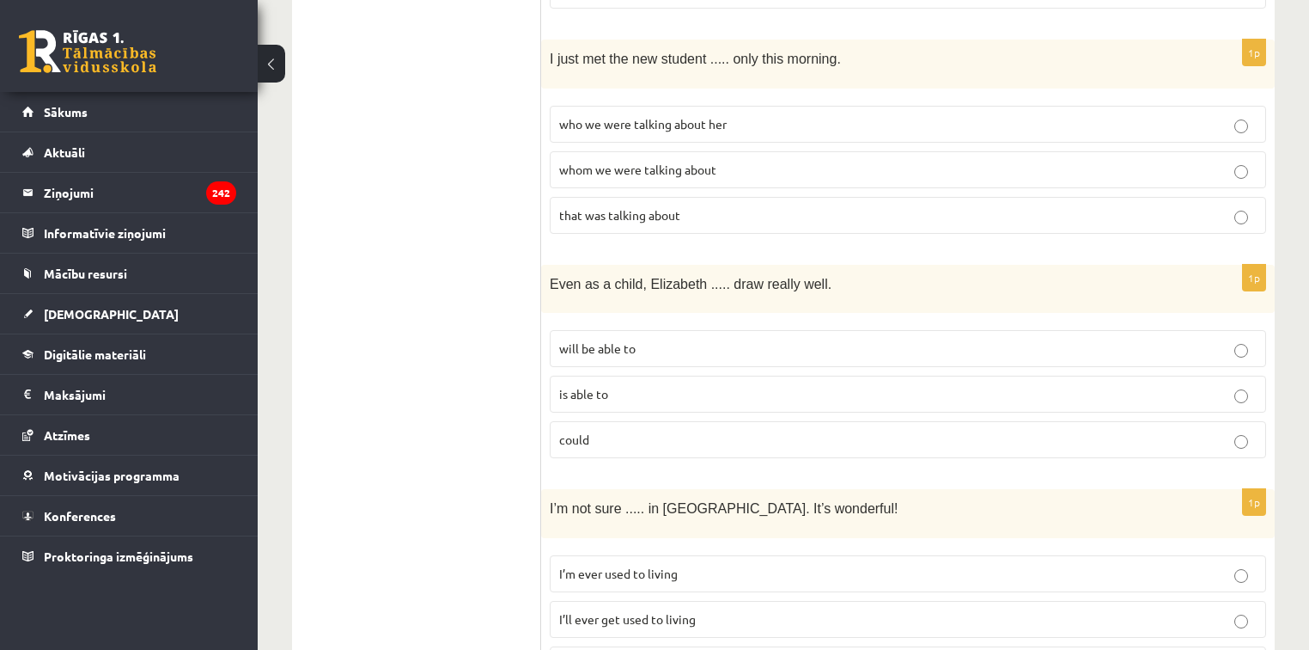
click at [639, 565] on span "I’m ever used to living" at bounding box center [618, 572] width 119 height 15
click at [659, 611] on span "I’ll ever get used to living" at bounding box center [627, 618] width 137 height 15
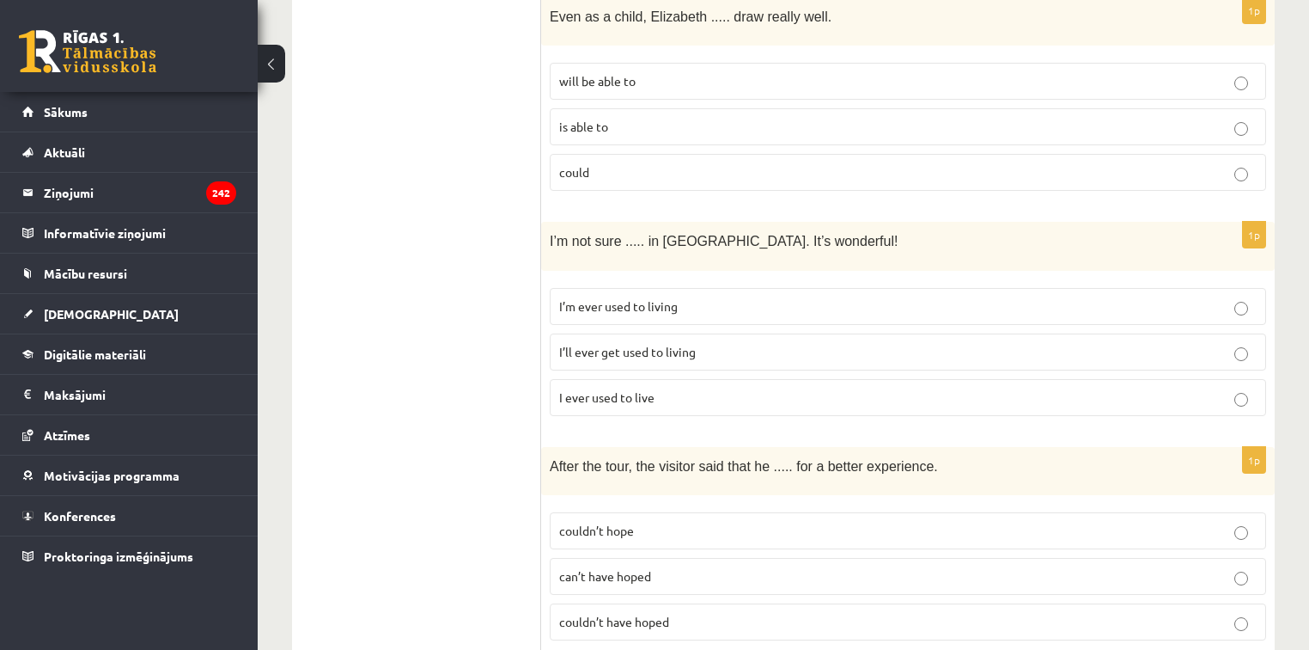
scroll to position [3643, 0]
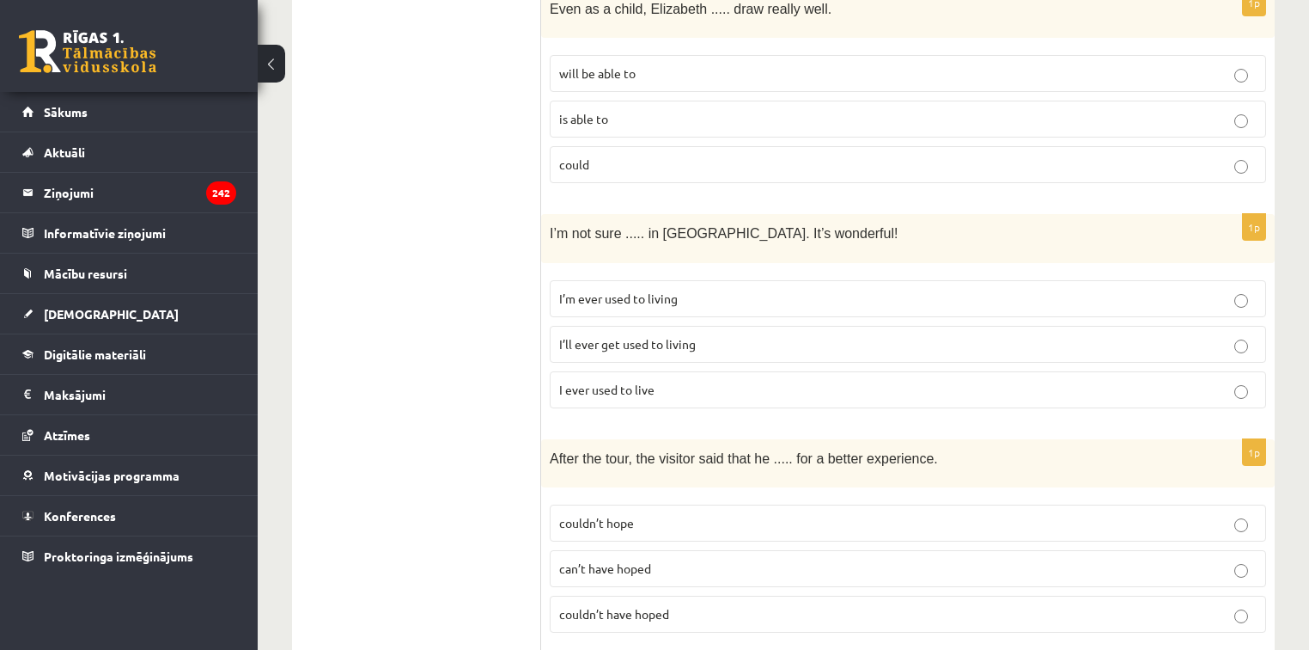
click at [620, 606] on span "couldn’t have hoped" at bounding box center [614, 613] width 110 height 15
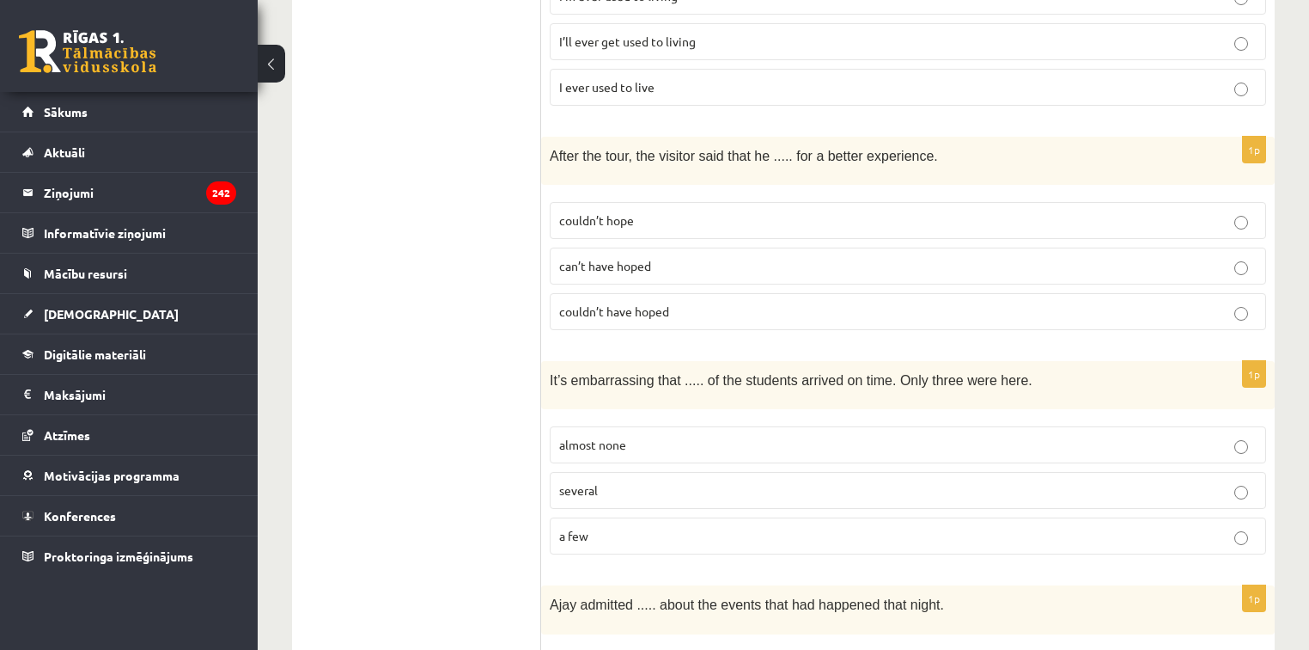
scroll to position [3986, 0]
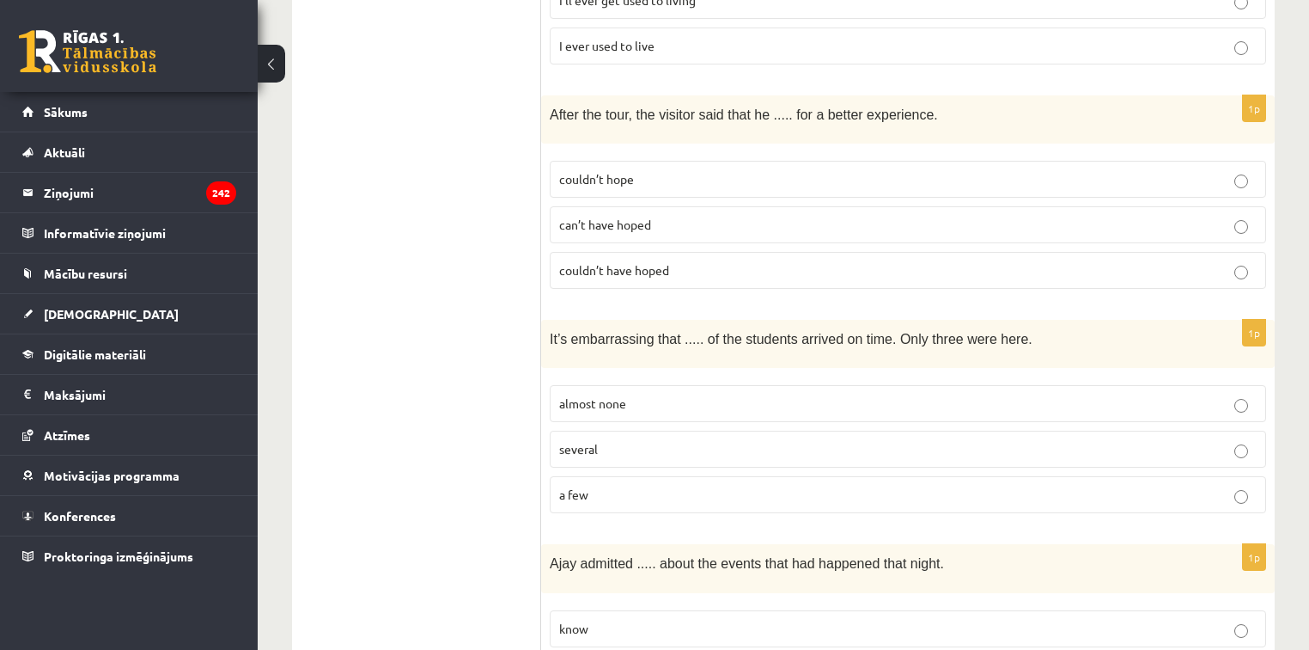
click at [609, 395] on span "almost none" at bounding box center [592, 402] width 67 height 15
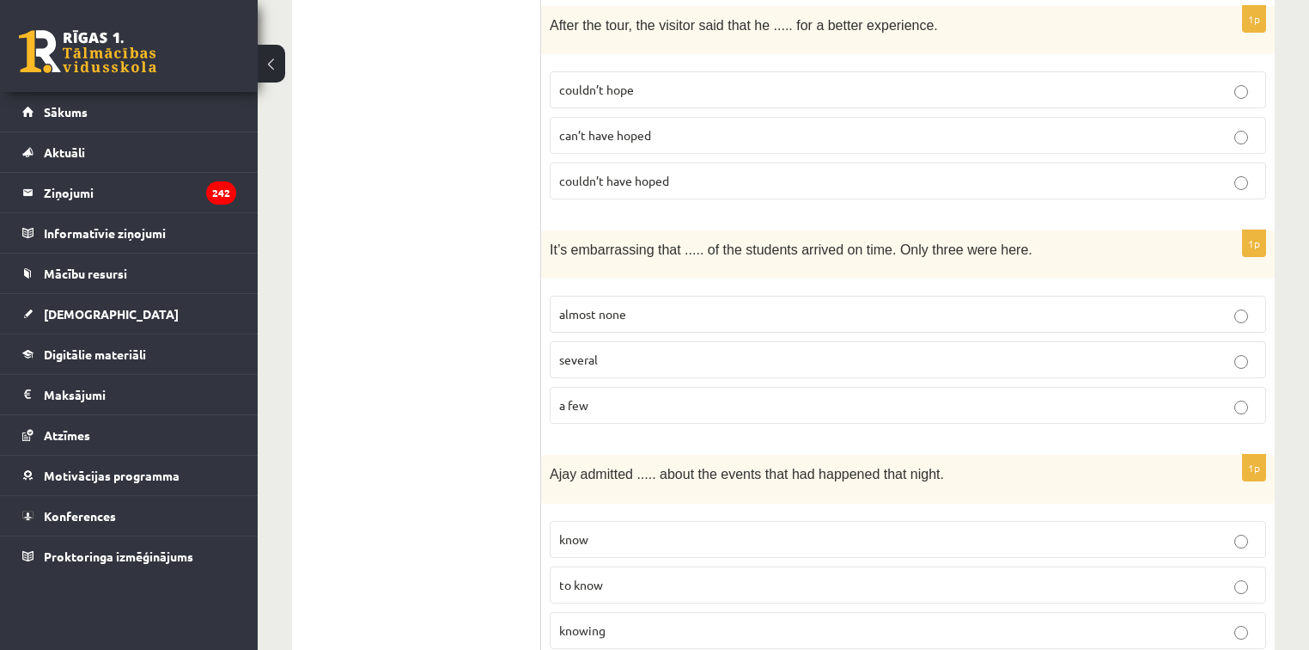
scroll to position [4193, 0]
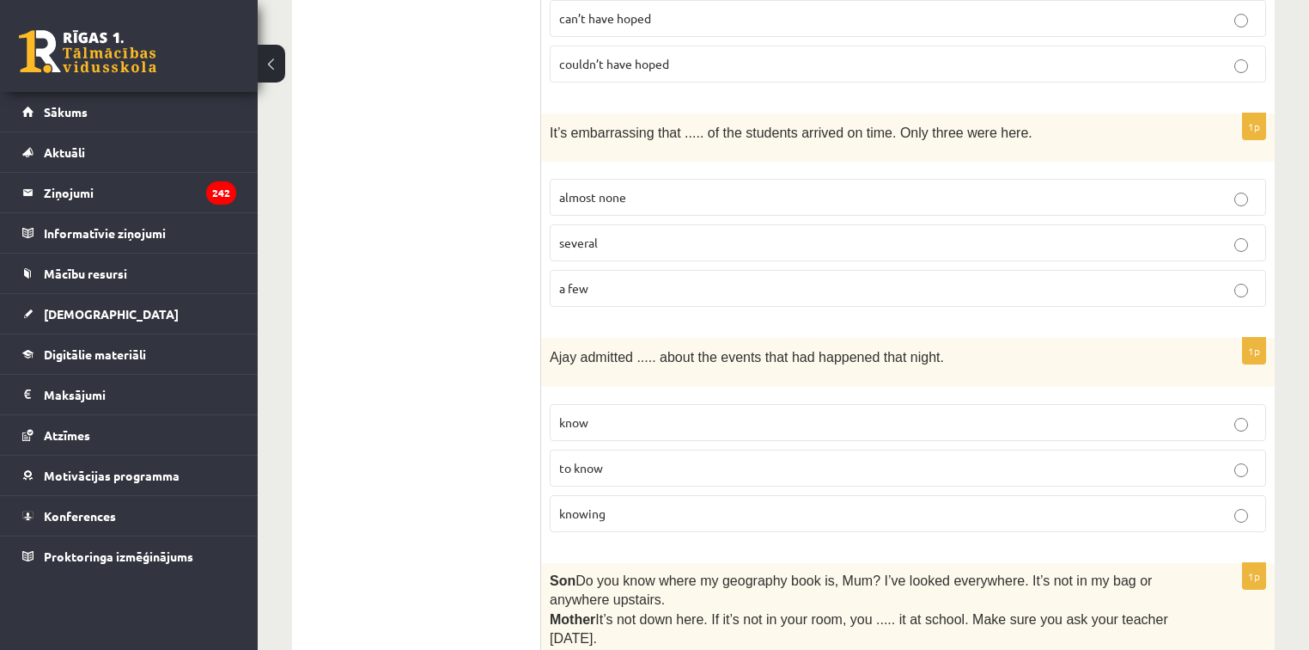
click at [632, 504] on p "knowing" at bounding box center [908, 513] width 698 height 18
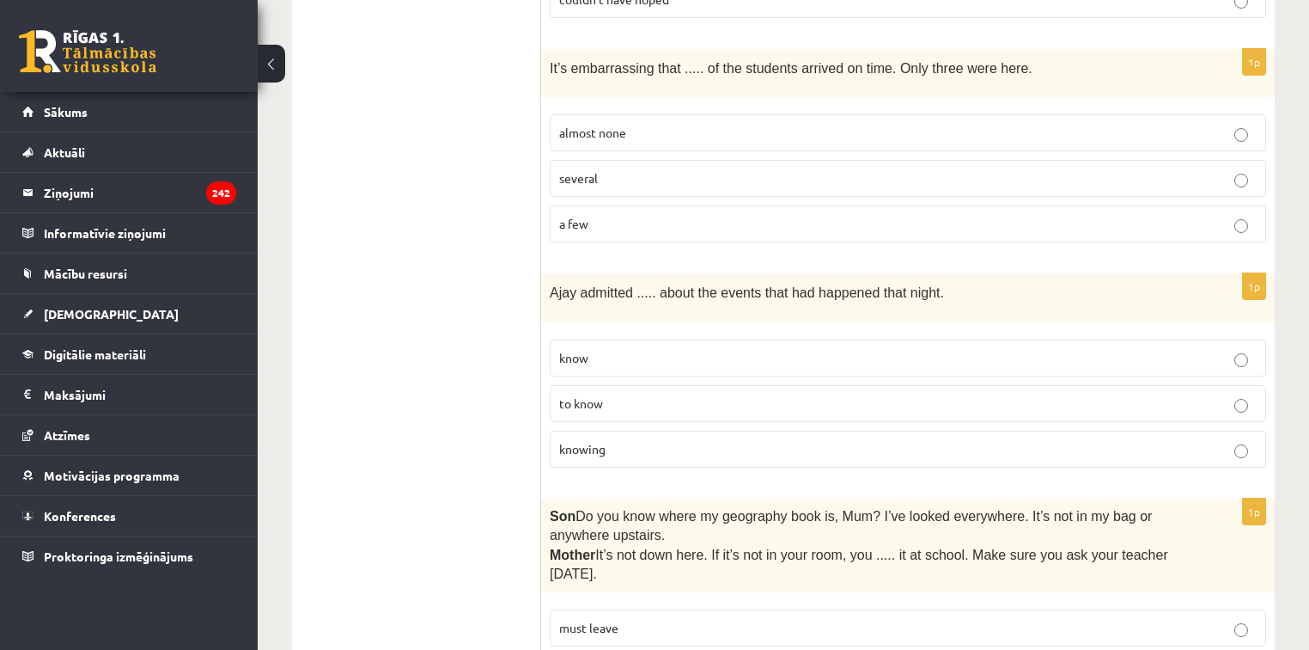
scroll to position [4304, 0]
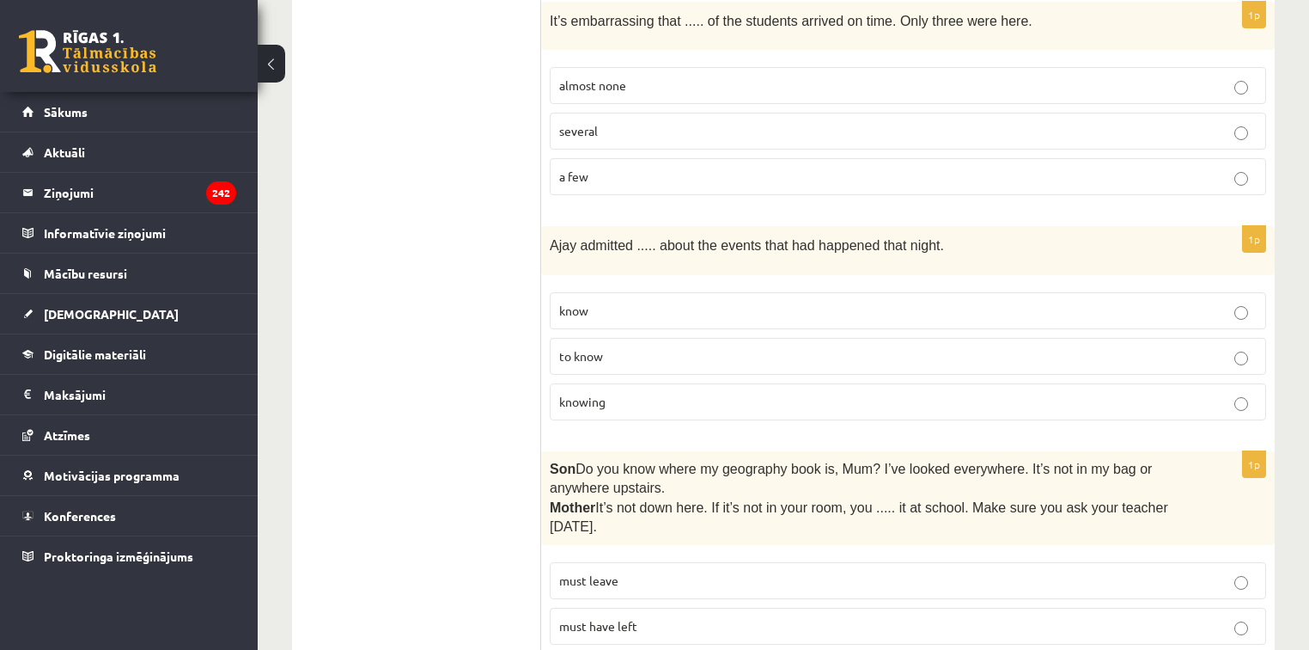
click at [646, 617] on p "must have left" at bounding box center [908, 626] width 698 height 18
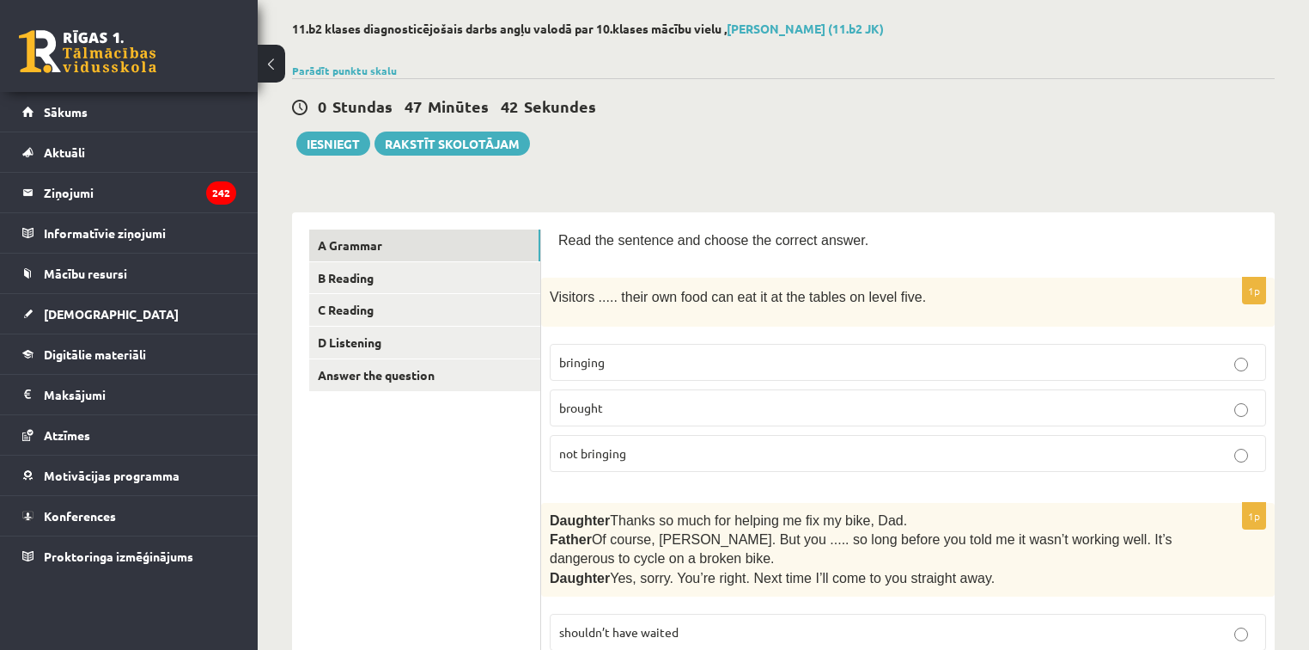
scroll to position [43, 0]
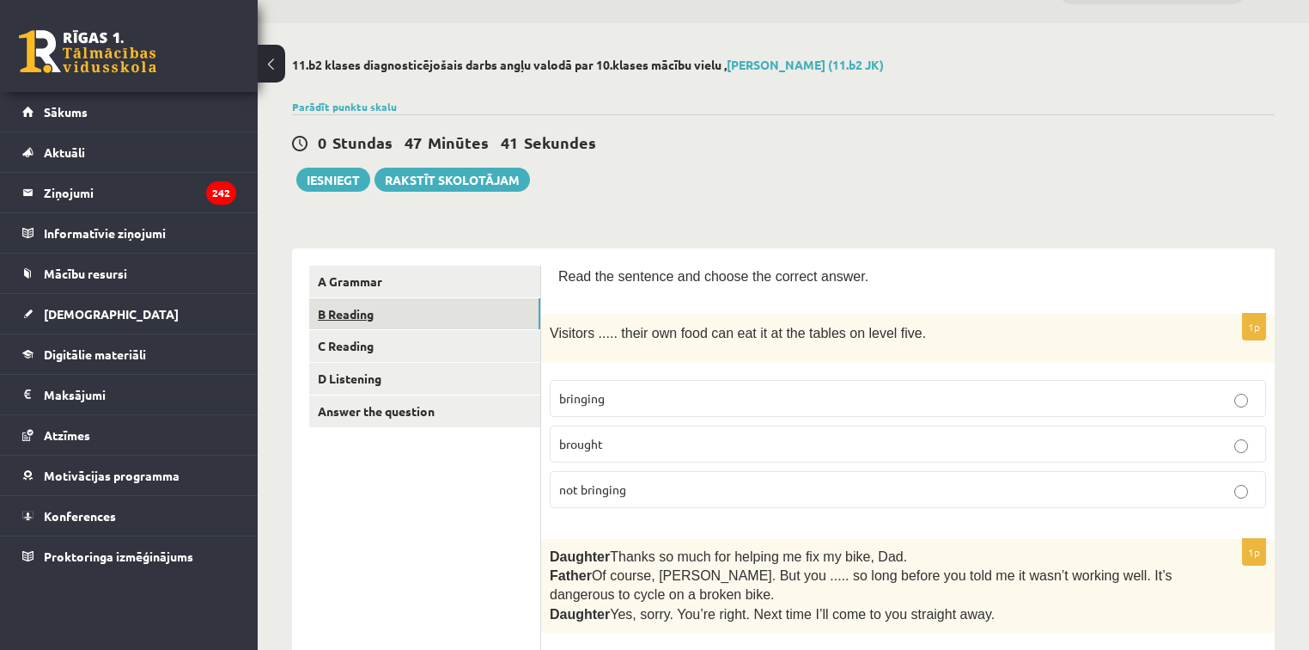
click at [360, 314] on link "B Reading" at bounding box center [424, 314] width 231 height 32
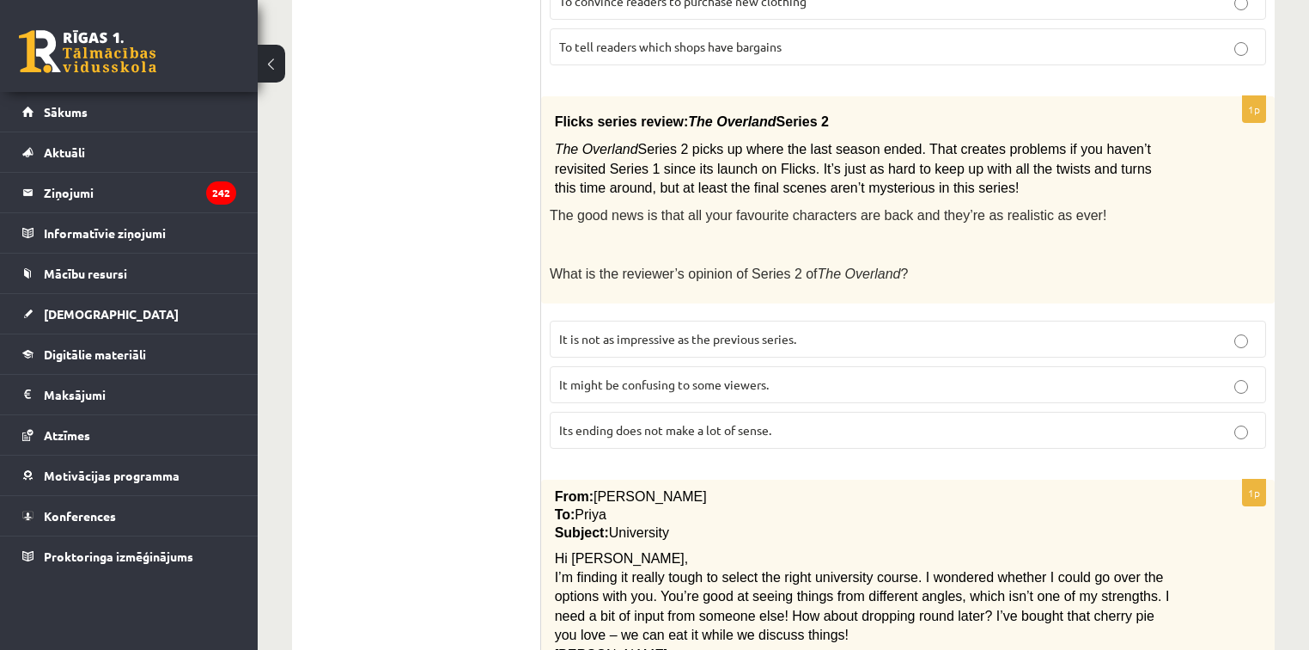
scroll to position [1999, 0]
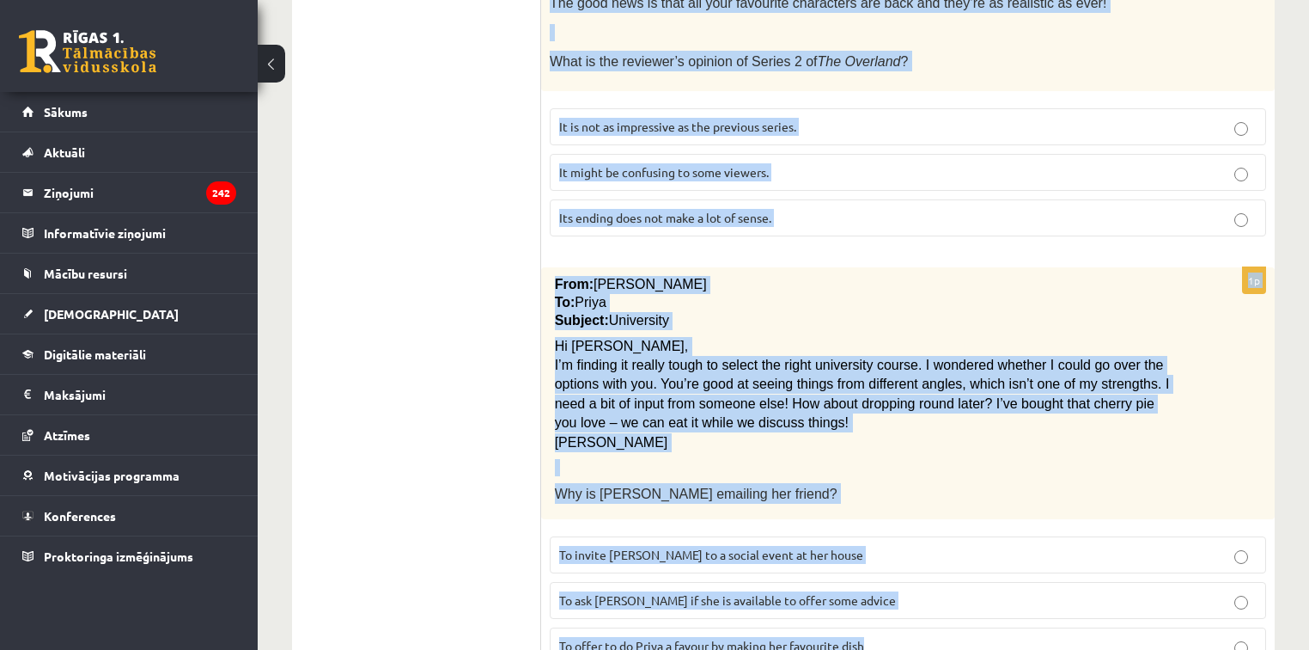
drag, startPoint x: 559, startPoint y: 315, endPoint x: 1026, endPoint y: 560, distance: 526.9
copy form "Read the text and choose the correct answer. 1p Oscar! Dad’s on his way! Are yo…"
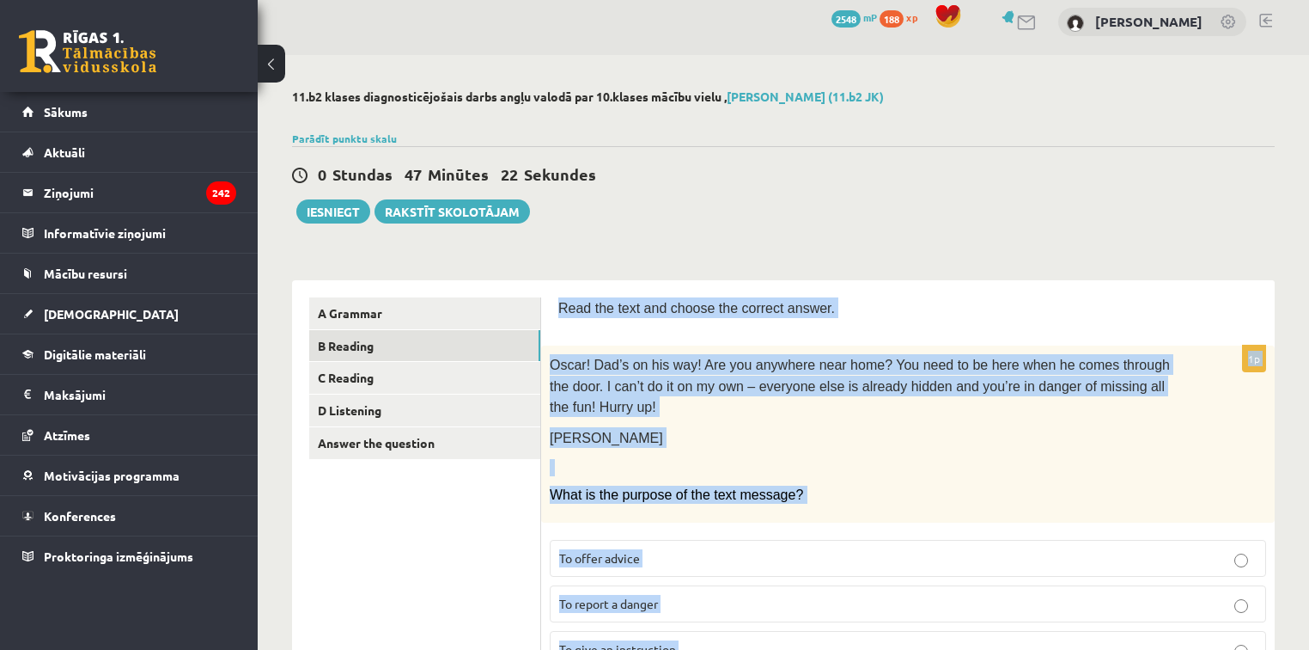
scroll to position [0, 0]
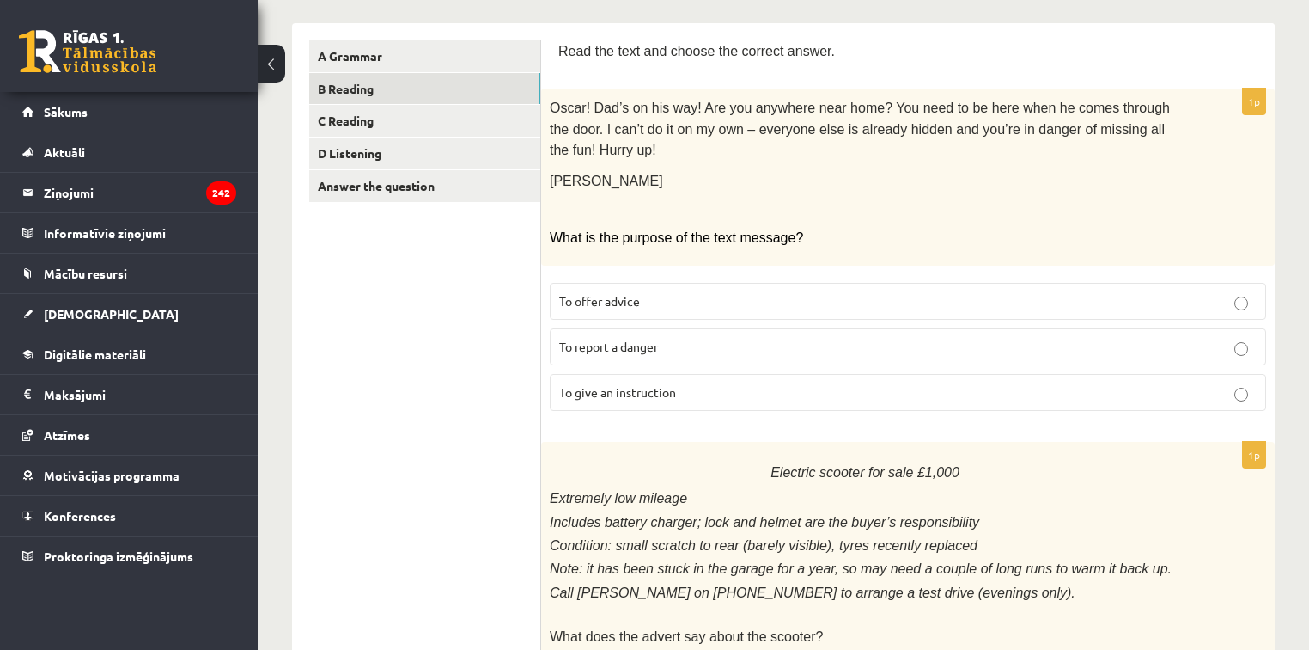
scroll to position [275, 0]
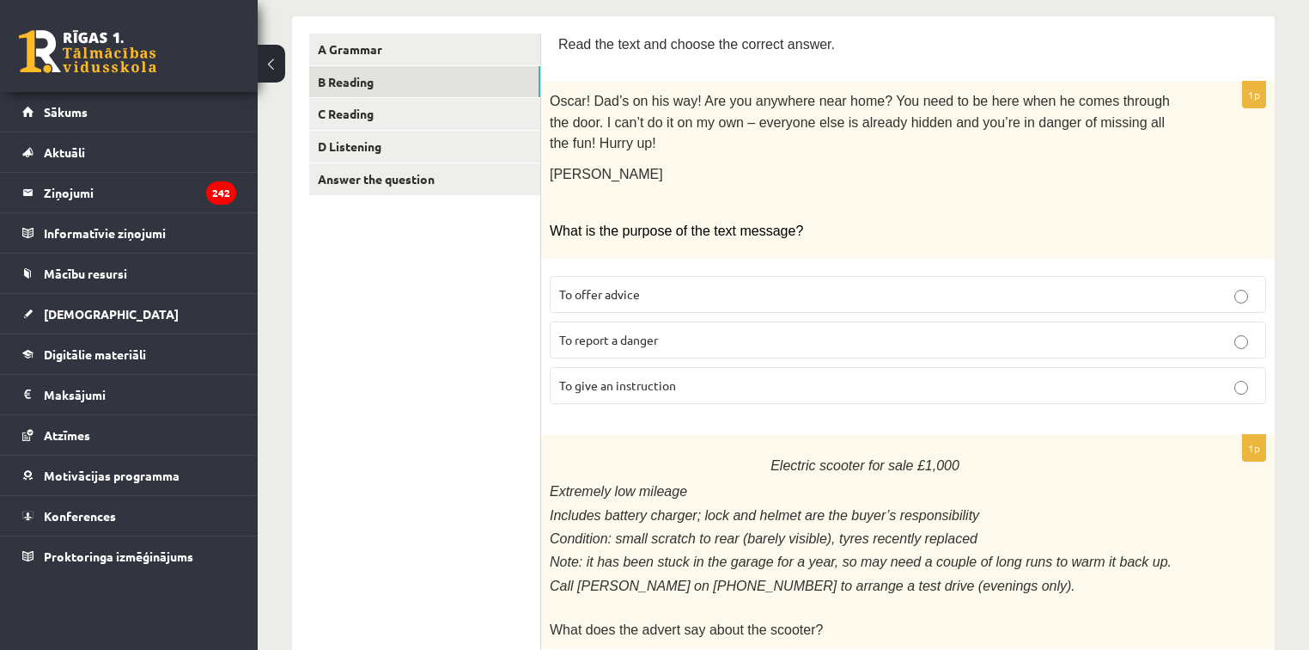
click at [632, 377] on span "To give an instruction" at bounding box center [617, 384] width 117 height 15
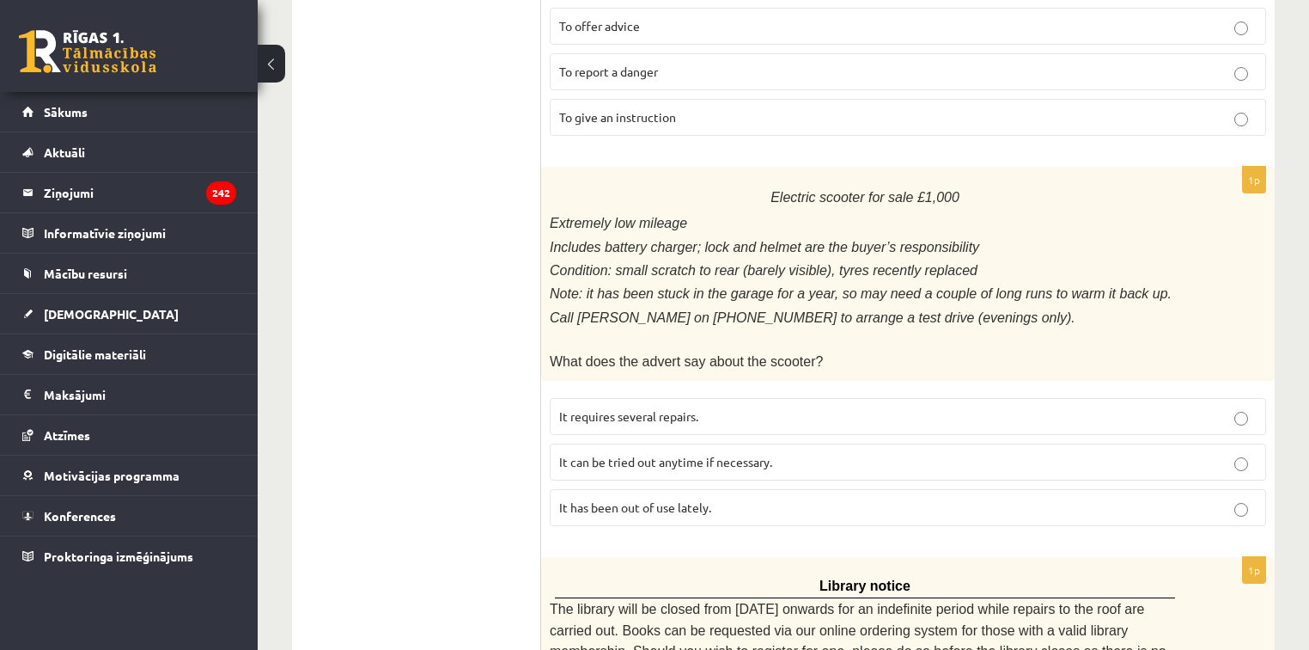
scroll to position [550, 0]
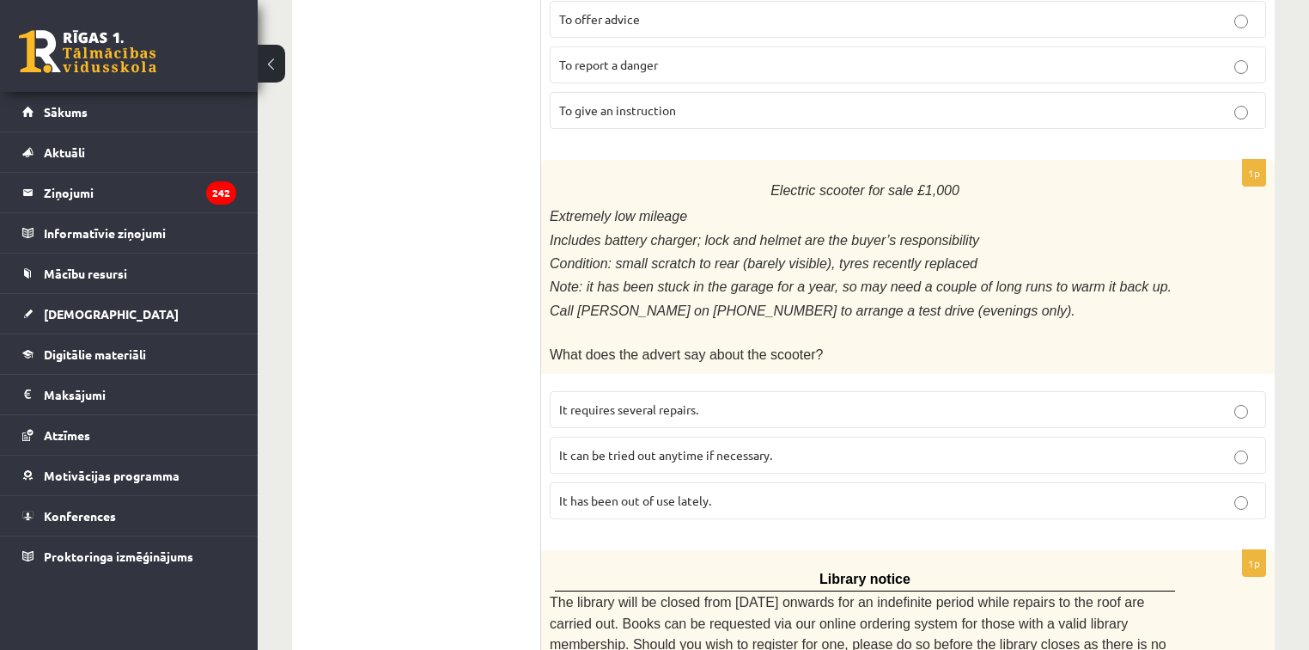
click at [618, 492] on span "It has been out of use lately." at bounding box center [635, 499] width 152 height 15
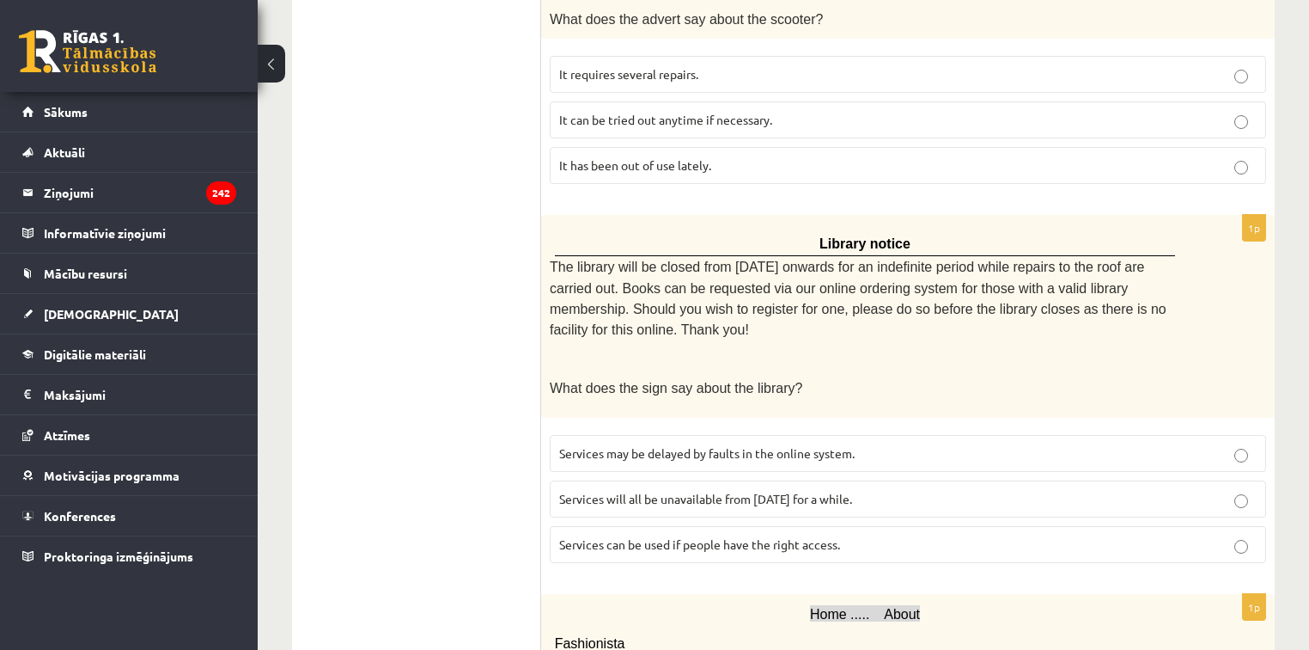
scroll to position [894, 0]
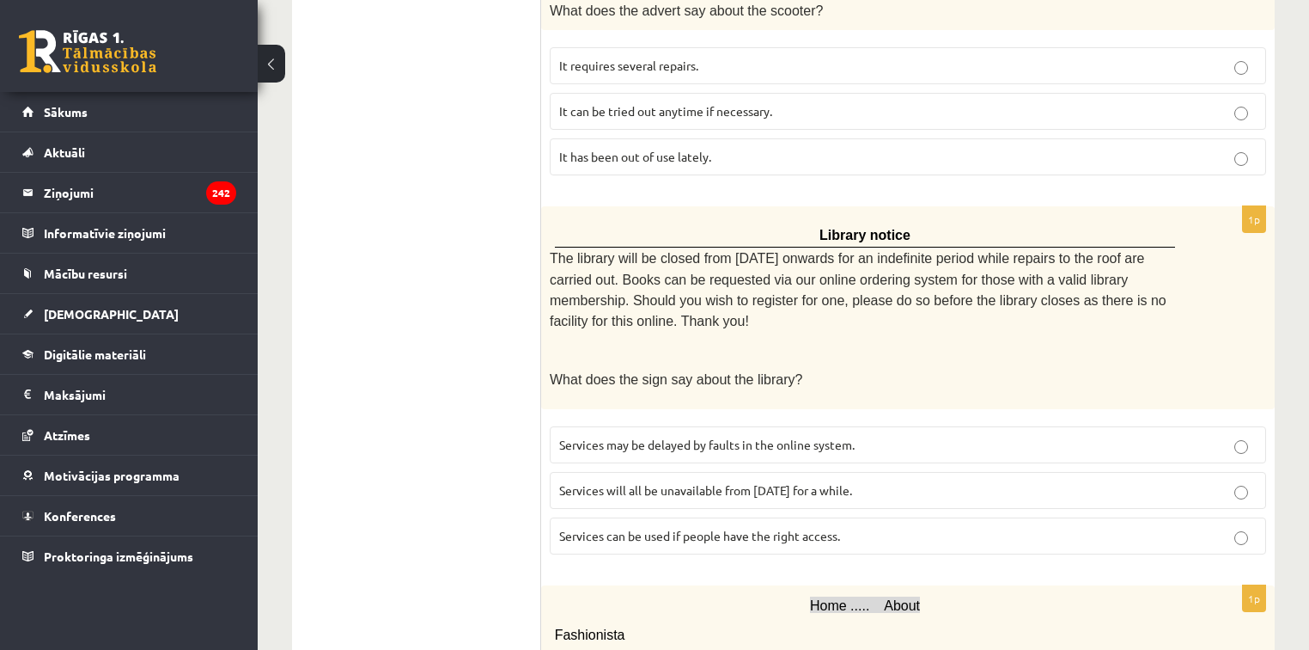
click at [612, 527] on p "Services can be used if people have the right access." at bounding box center [908, 536] width 698 height 18
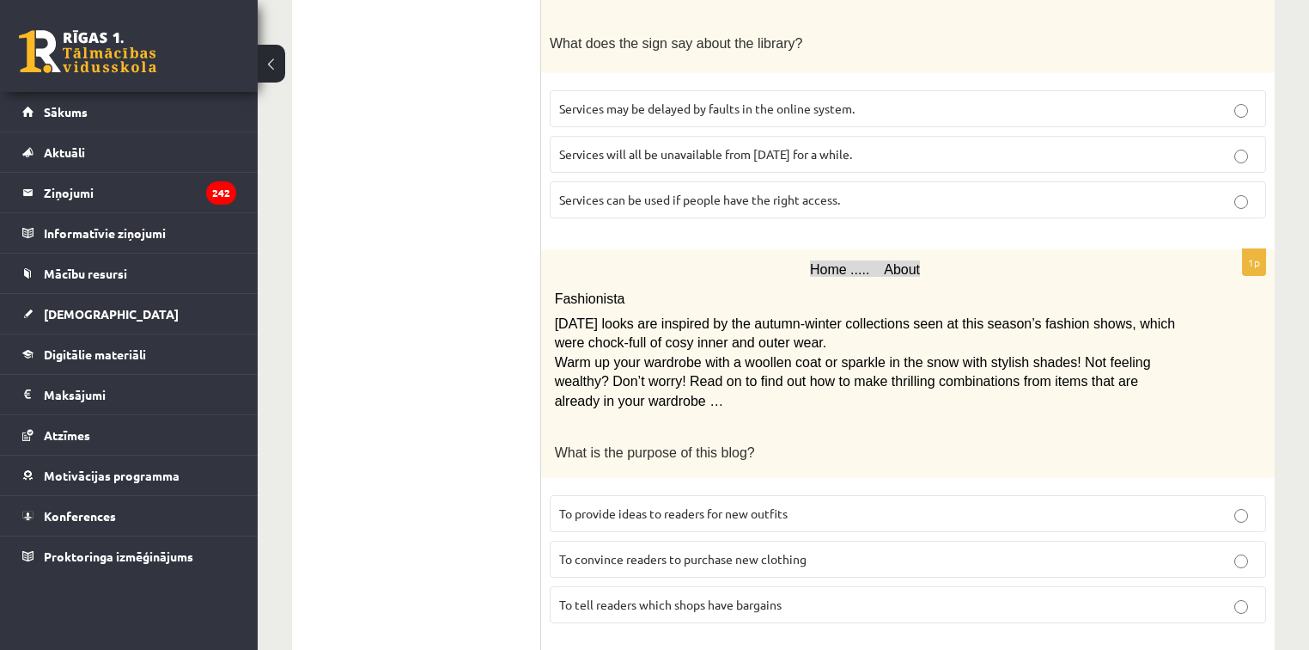
scroll to position [1237, 0]
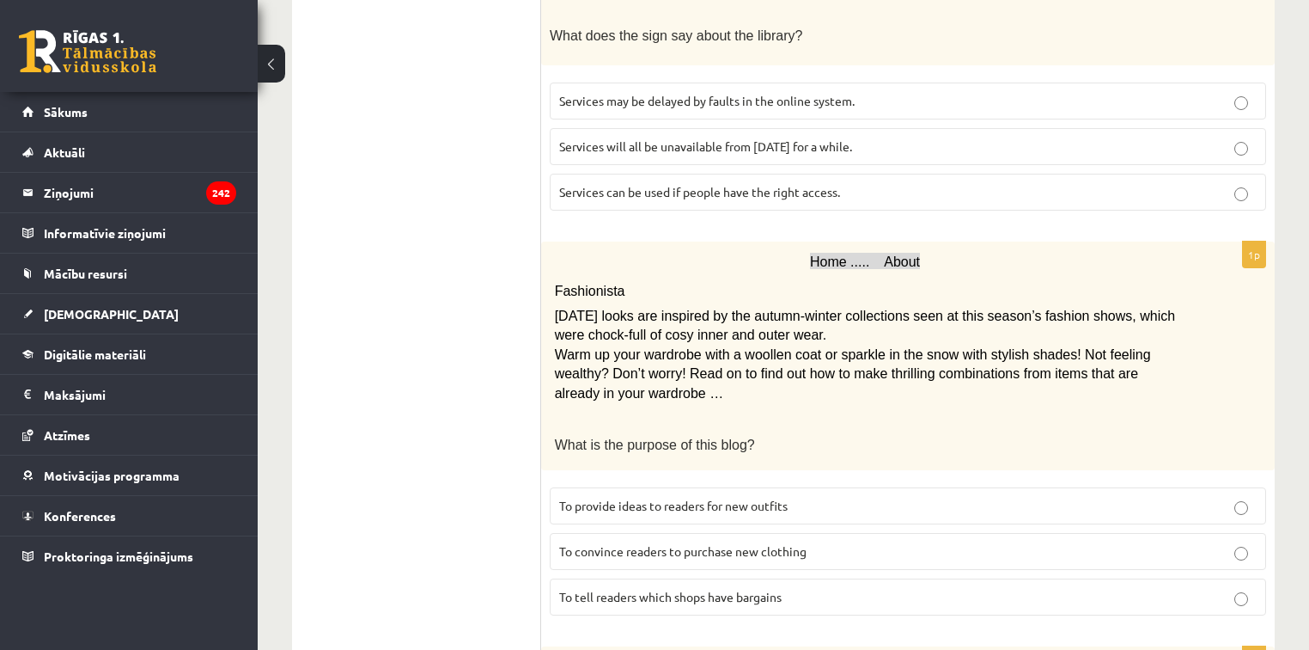
drag, startPoint x: 586, startPoint y: 434, endPoint x: 548, endPoint y: 432, distance: 37.8
click at [587, 497] on span "To provide ideas to readers for new outfits" at bounding box center [673, 504] width 229 height 15
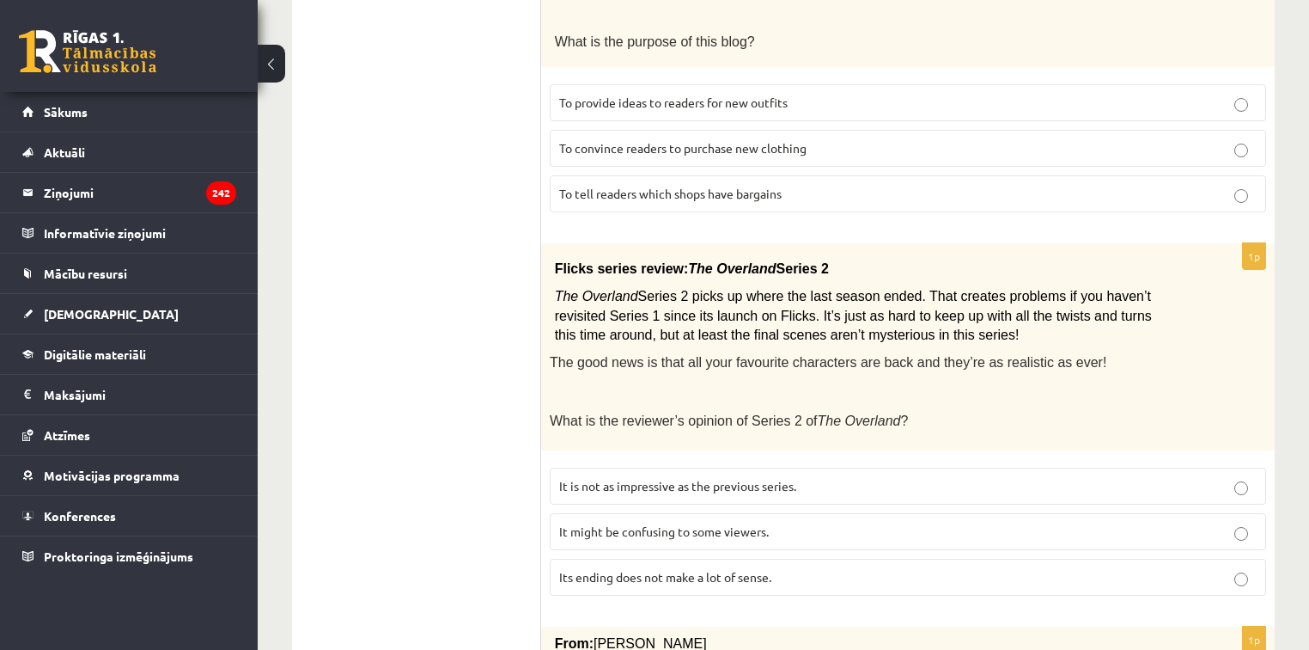
scroll to position [1718, 0]
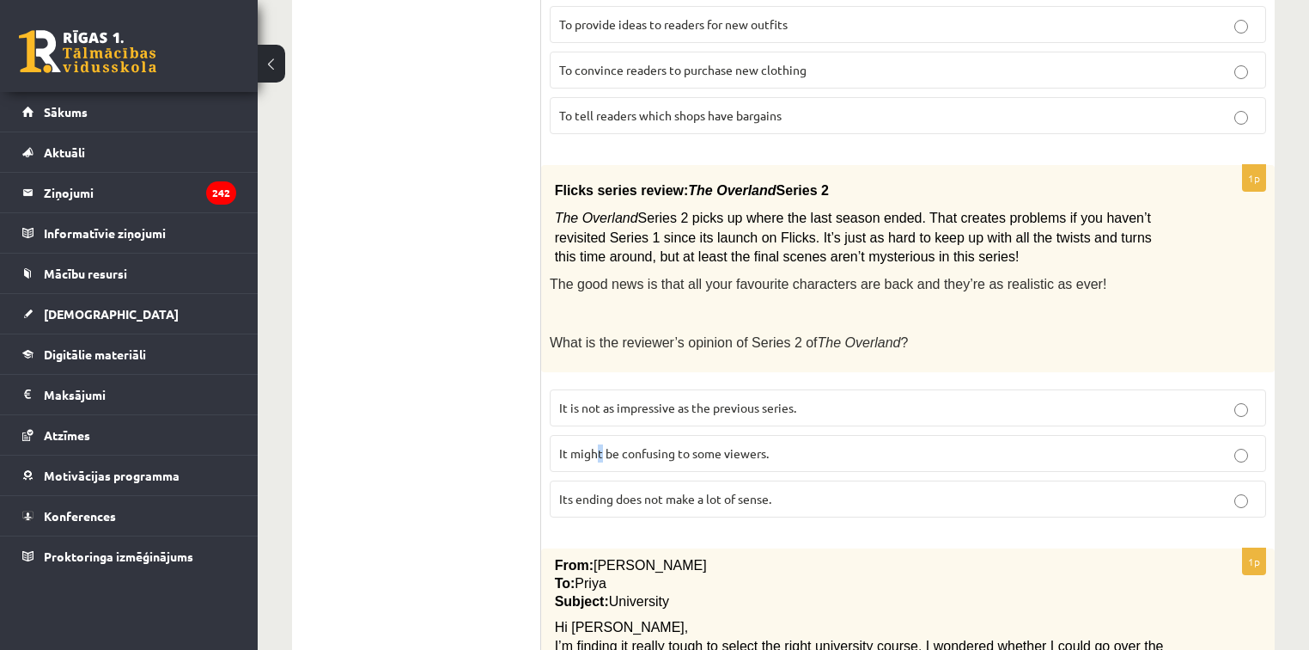
click at [600, 445] on span "It might be confusing to some viewers." at bounding box center [664, 452] width 210 height 15
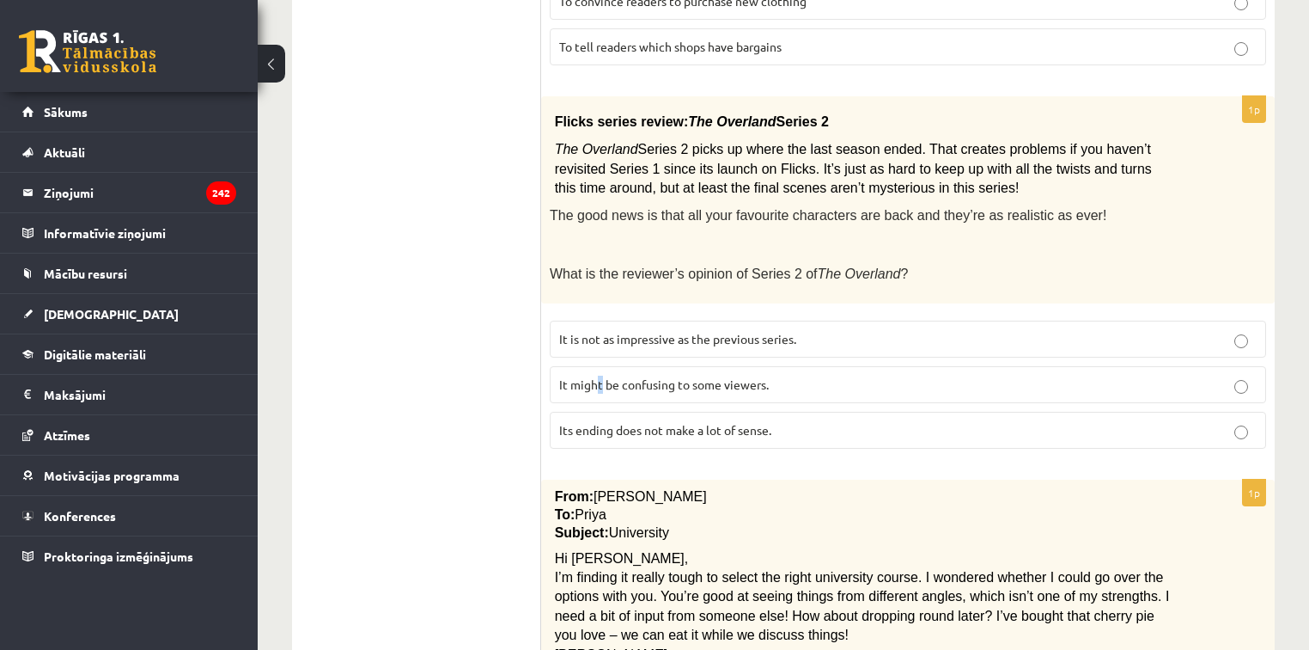
click at [601, 376] on span "It might be confusing to some viewers." at bounding box center [664, 383] width 210 height 15
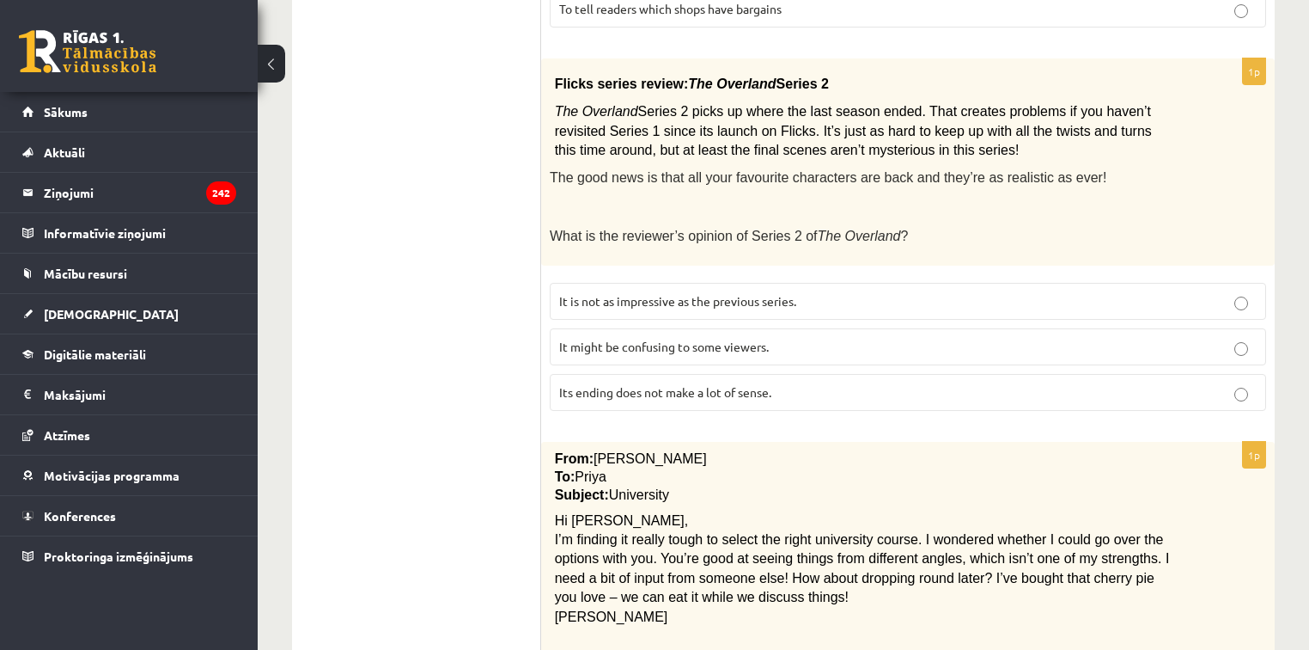
scroll to position [1999, 0]
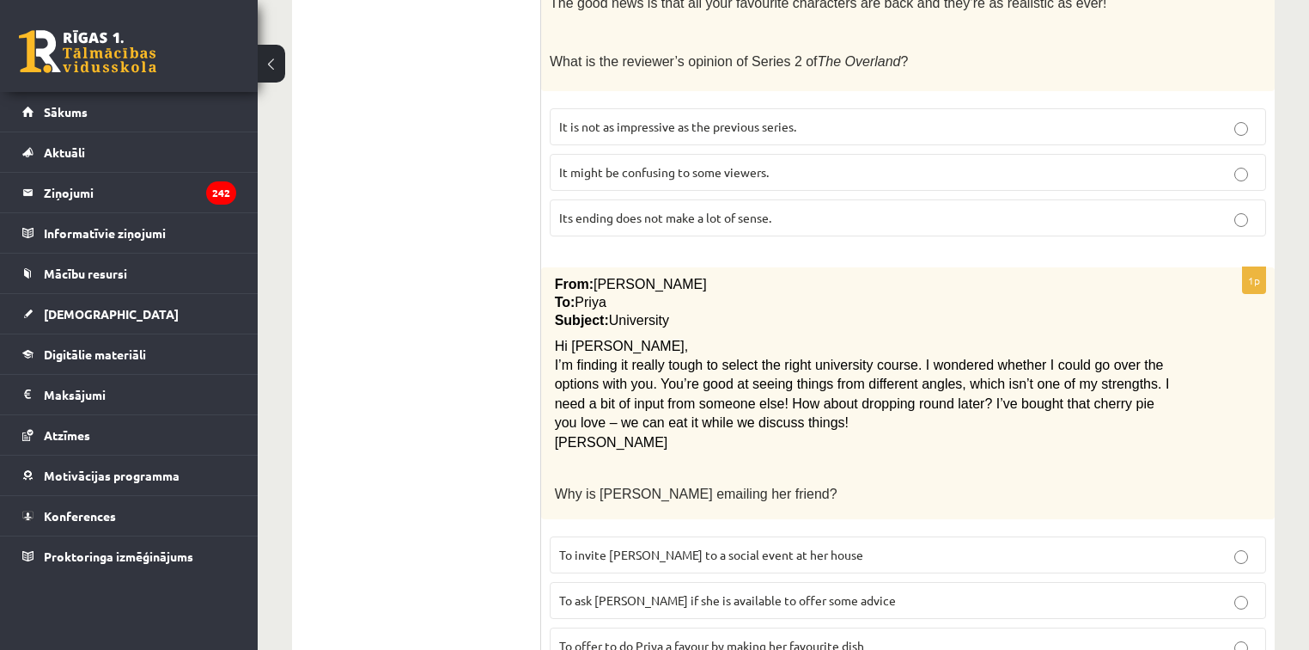
click at [608, 592] on span "To ask Priya if she is available to offer some advice" at bounding box center [727, 599] width 337 height 15
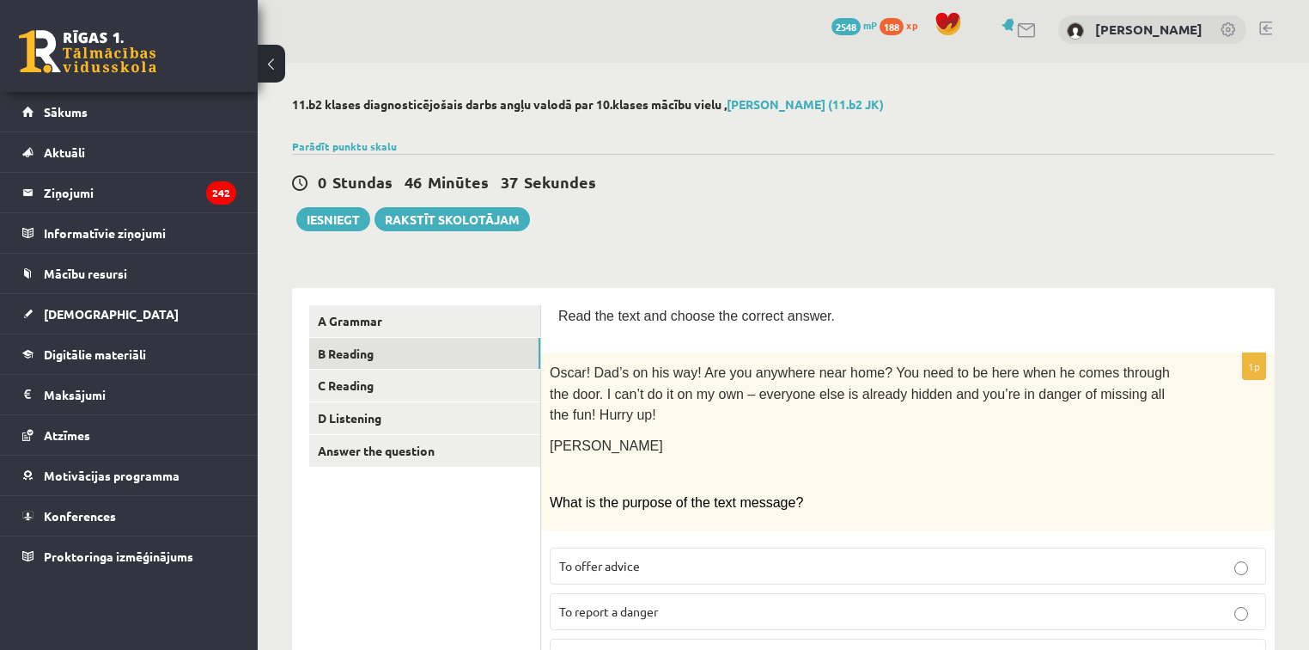
scroll to position [0, 0]
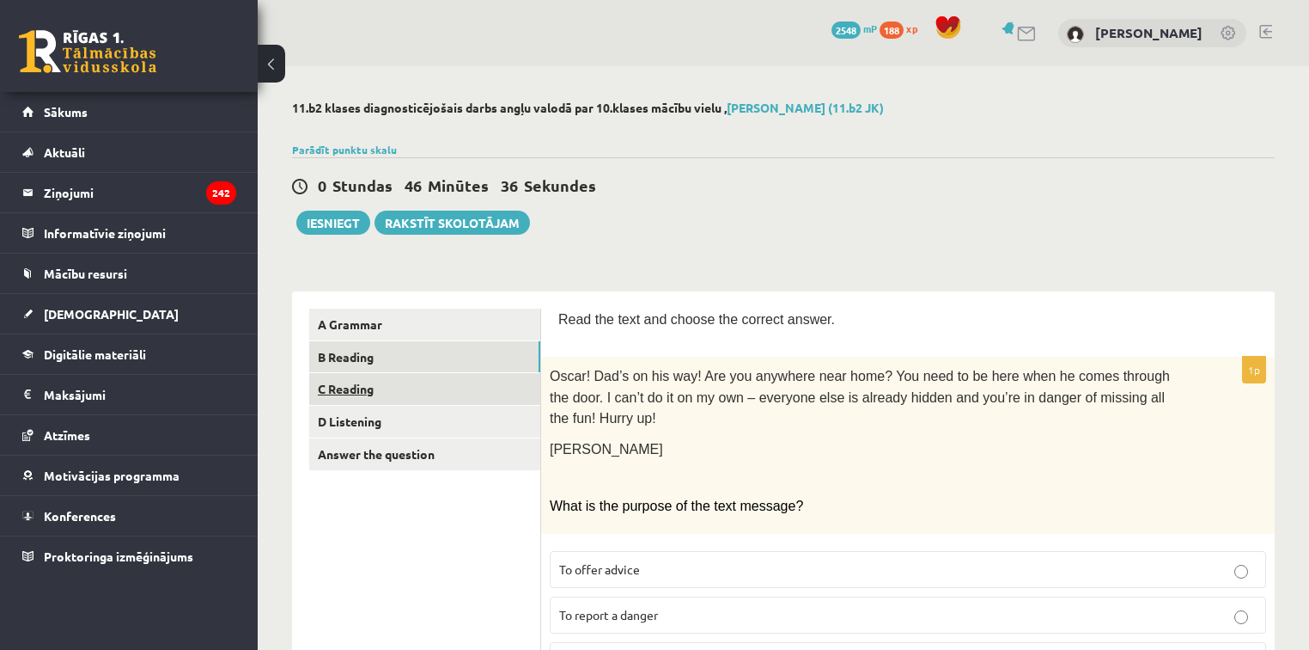
click at [391, 381] on link "C Reading" at bounding box center [424, 389] width 231 height 32
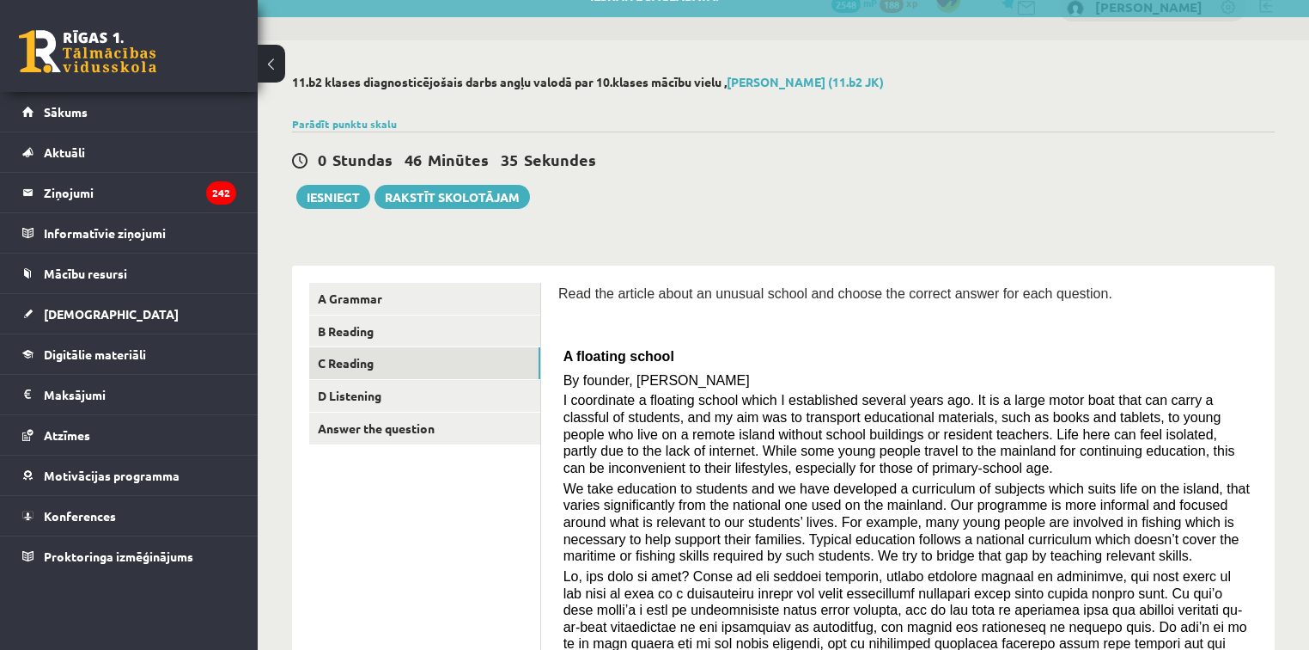
scroll to position [69, 0]
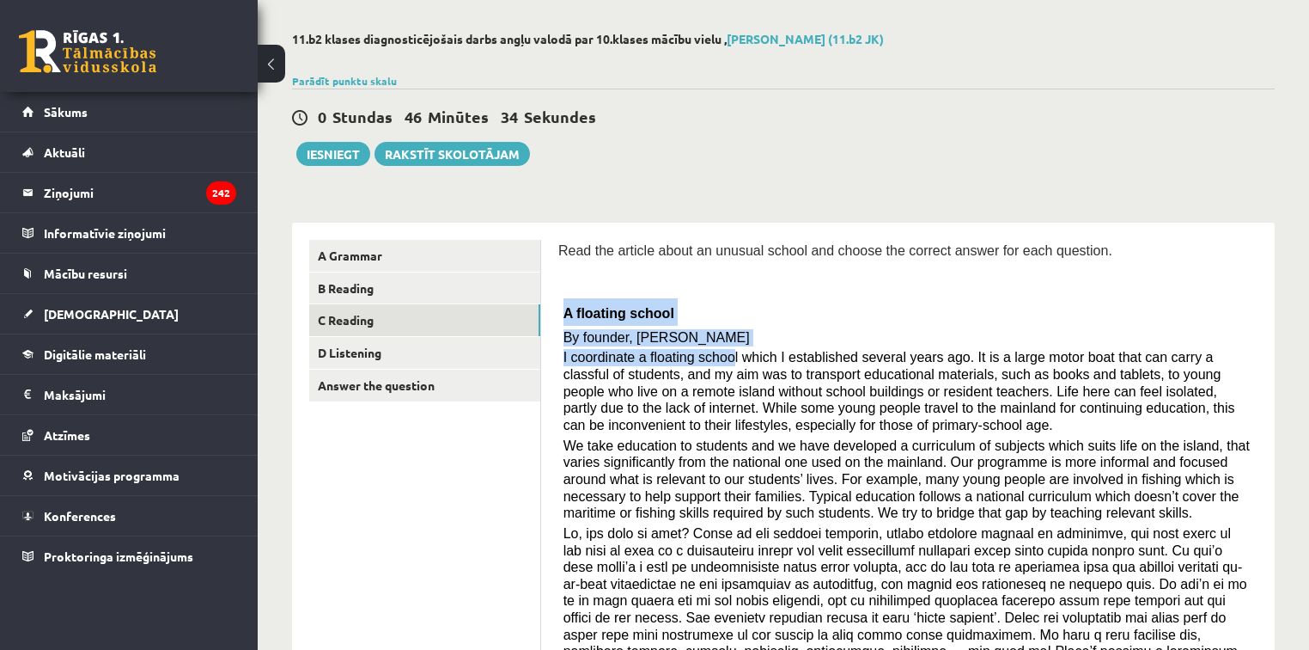
drag, startPoint x: 563, startPoint y: 309, endPoint x: 722, endPoint y: 360, distance: 166.8
click at [722, 360] on div "Read the article about an unusual school and choose the correct answer for each…" at bounding box center [907, 577] width 699 height 674
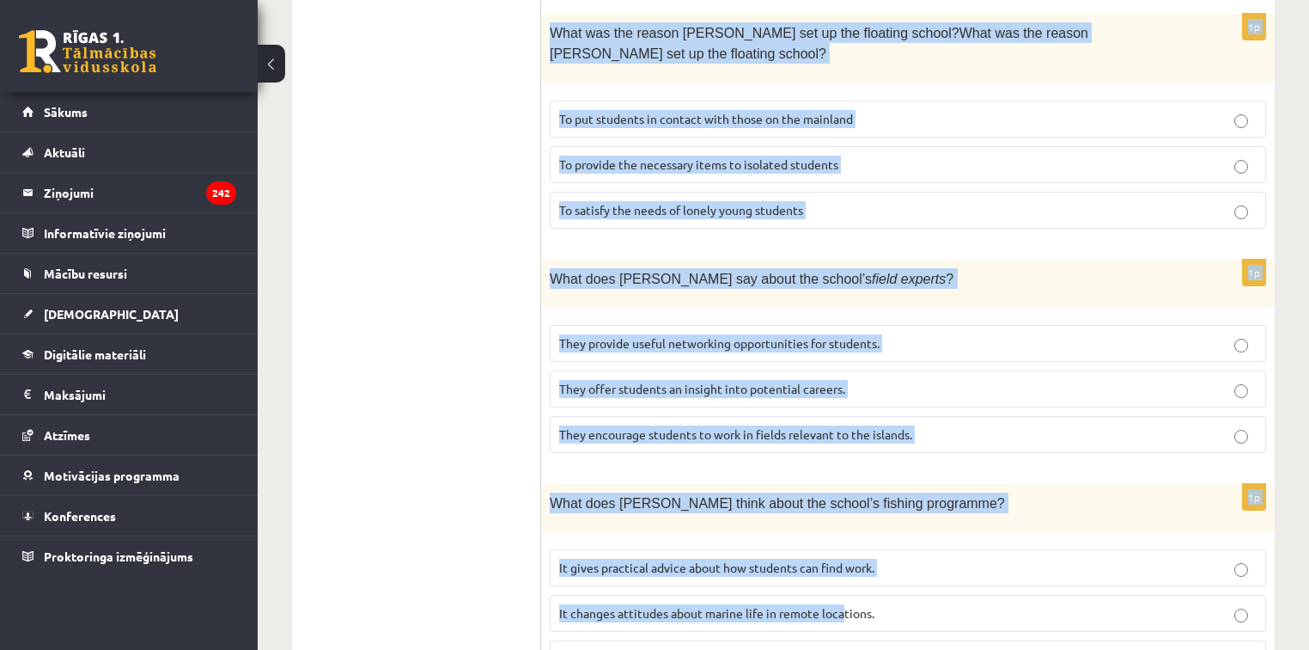
scroll to position [1687, 0]
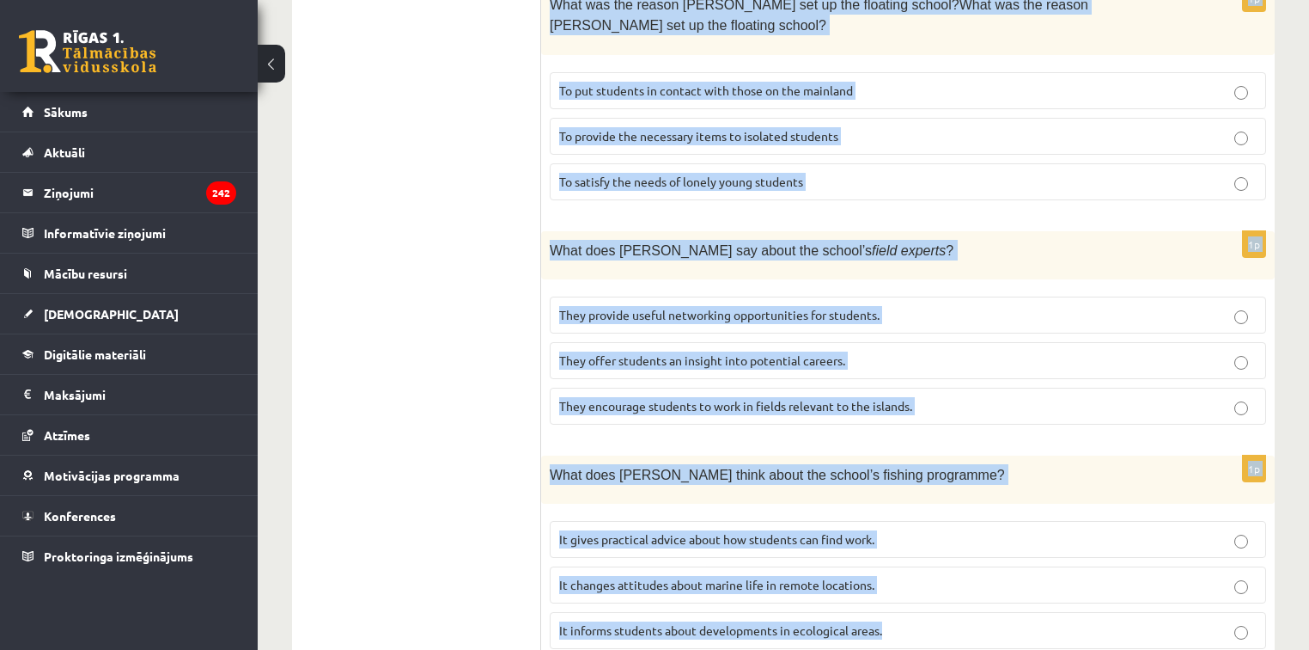
drag, startPoint x: 557, startPoint y: 235, endPoint x: 907, endPoint y: 557, distance: 475.5
copy form "Read the article about an unusual school and choose the correct answer for each…"
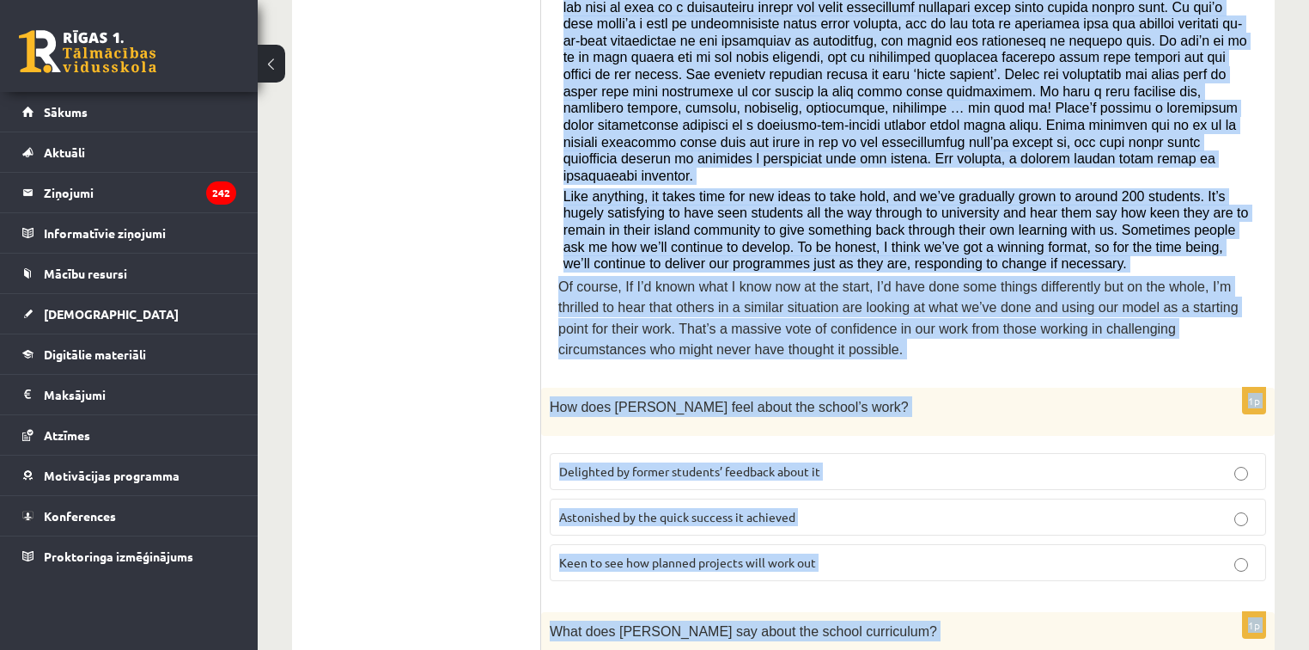
scroll to position [794, 0]
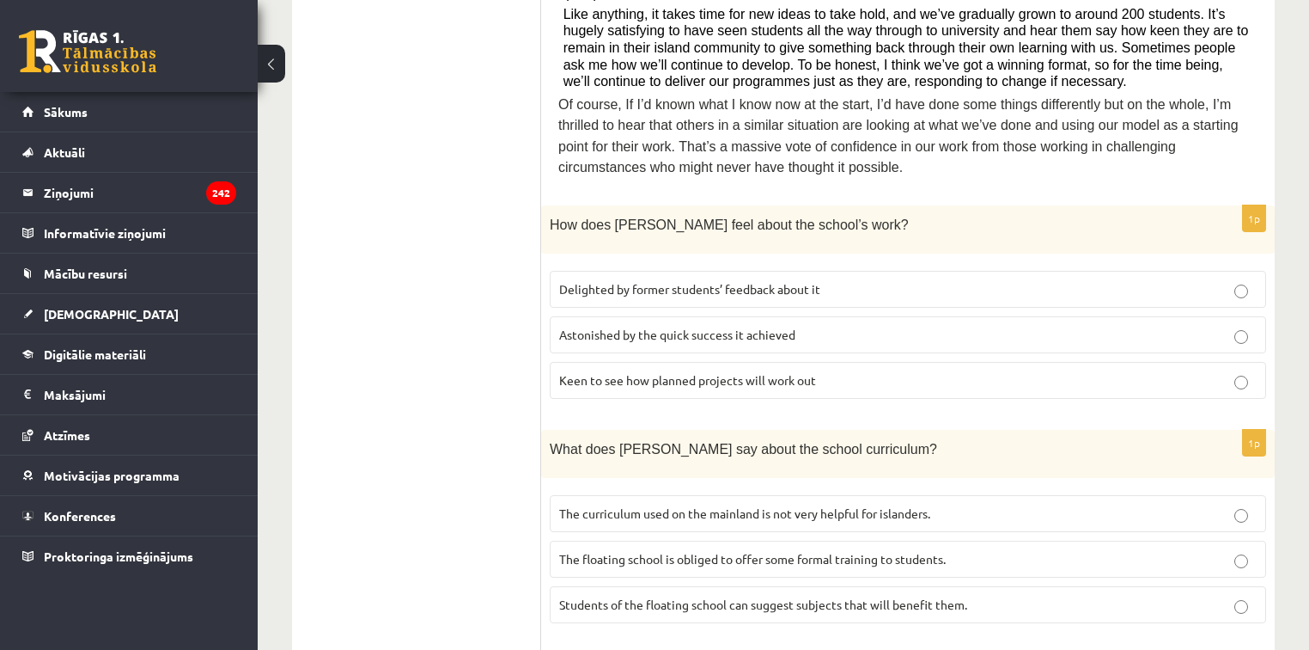
click at [473, 284] on ul "A Grammar B Reading C Reading D Listening Answer the question" at bounding box center [425, 536] width 232 height 2042
click at [651, 280] on p "Delighted by former students’ feedback about it" at bounding box center [908, 289] width 698 height 18
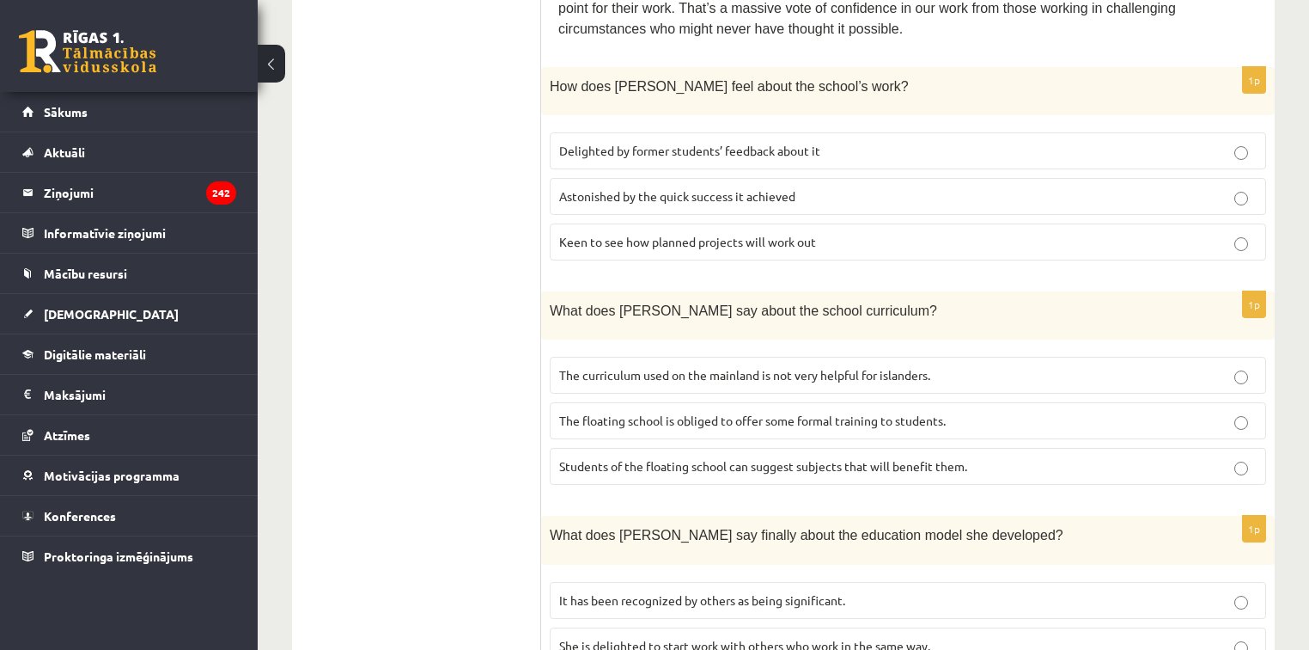
scroll to position [1000, 0]
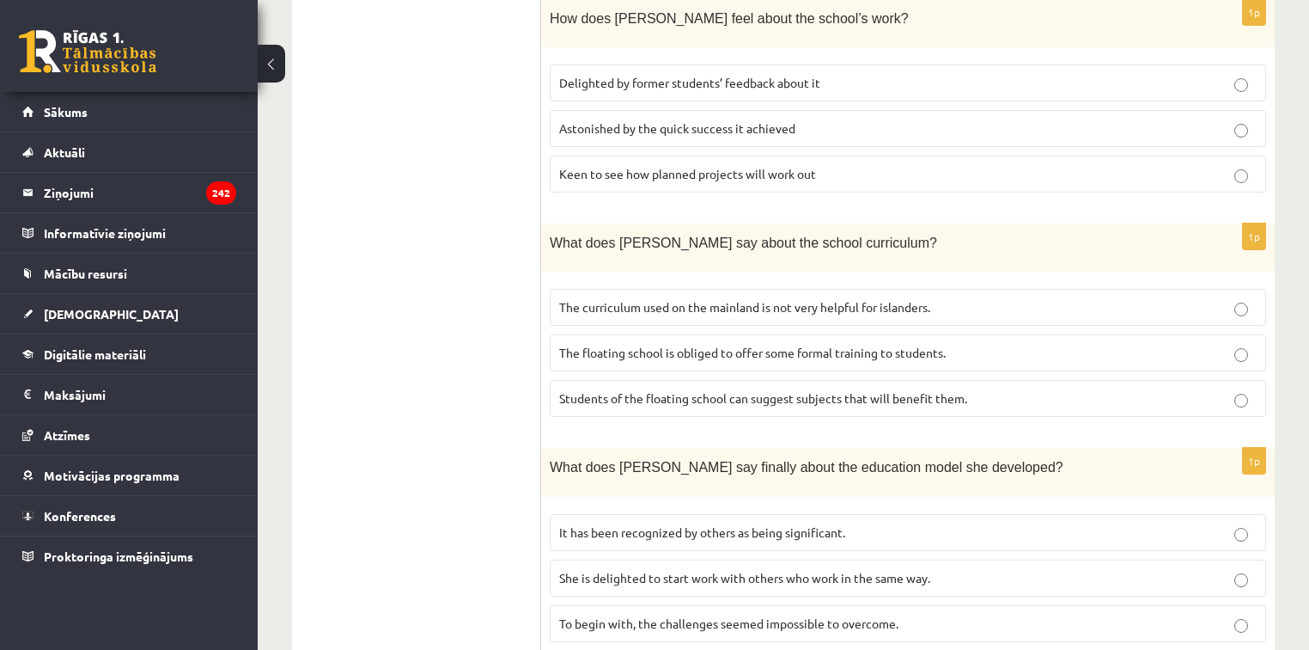
click at [639, 299] on span "The curriculum used on the mainland is not very helpful for islanders." at bounding box center [744, 306] width 371 height 15
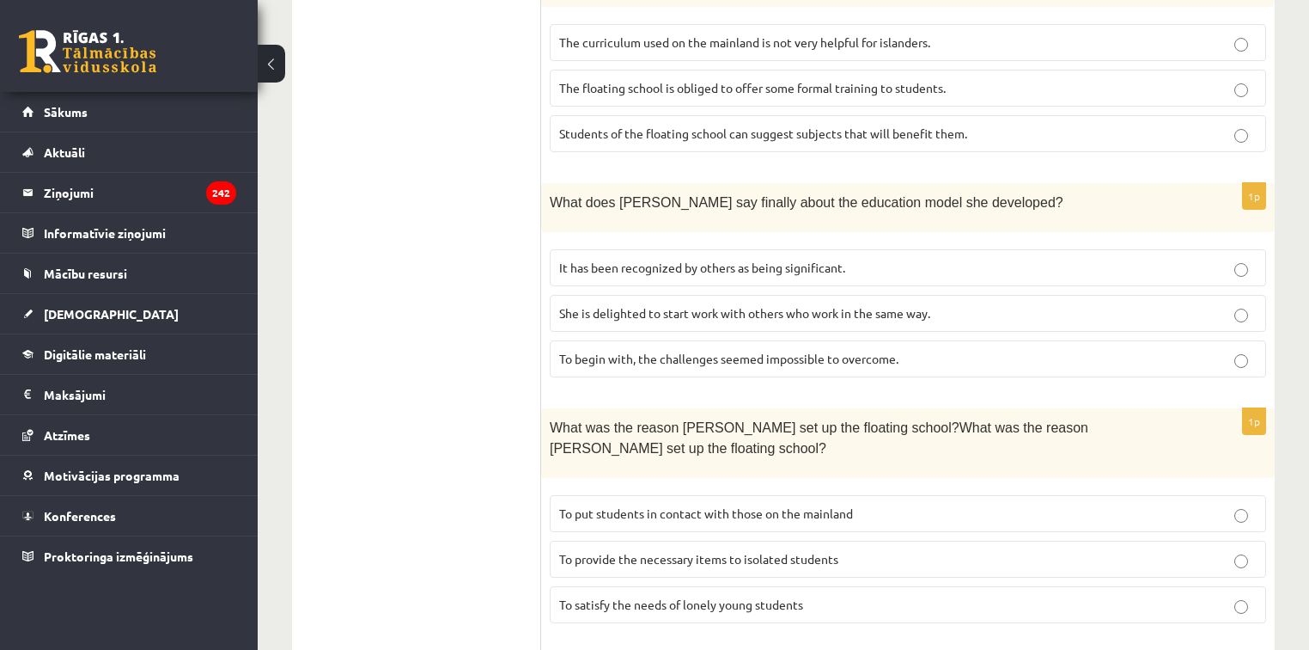
scroll to position [1275, 0]
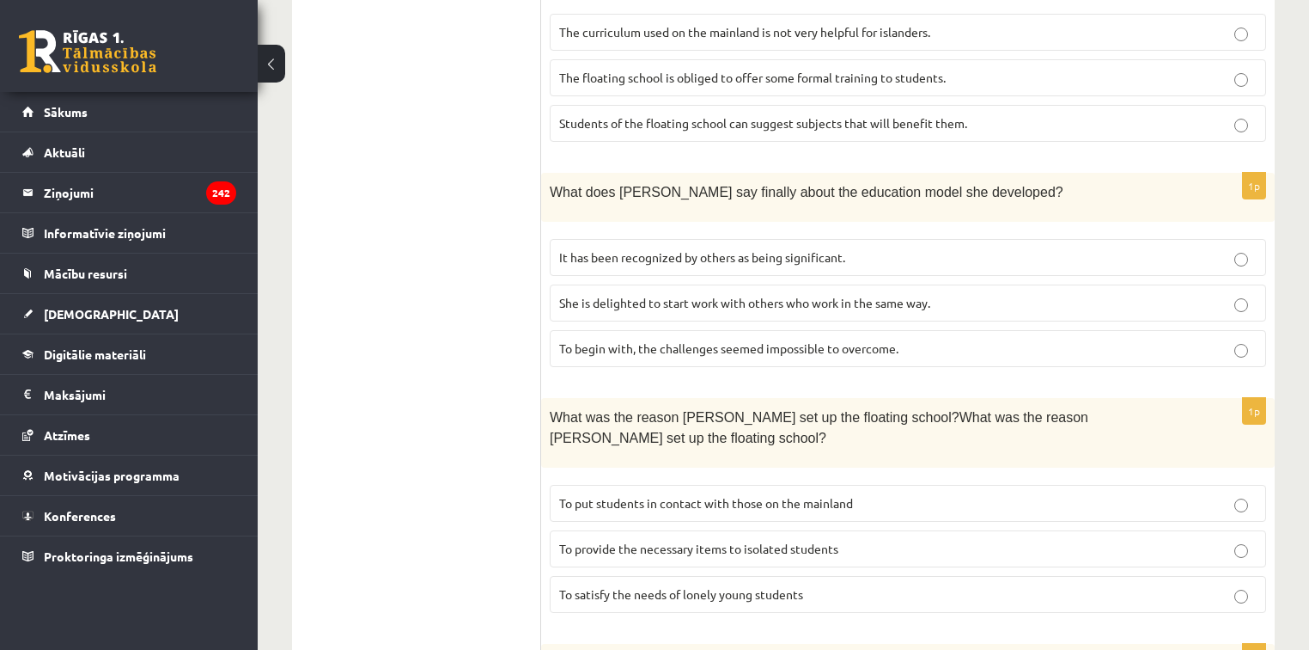
click at [612, 239] on label "It has been recognized by others as being significant." at bounding box center [908, 257] width 717 height 37
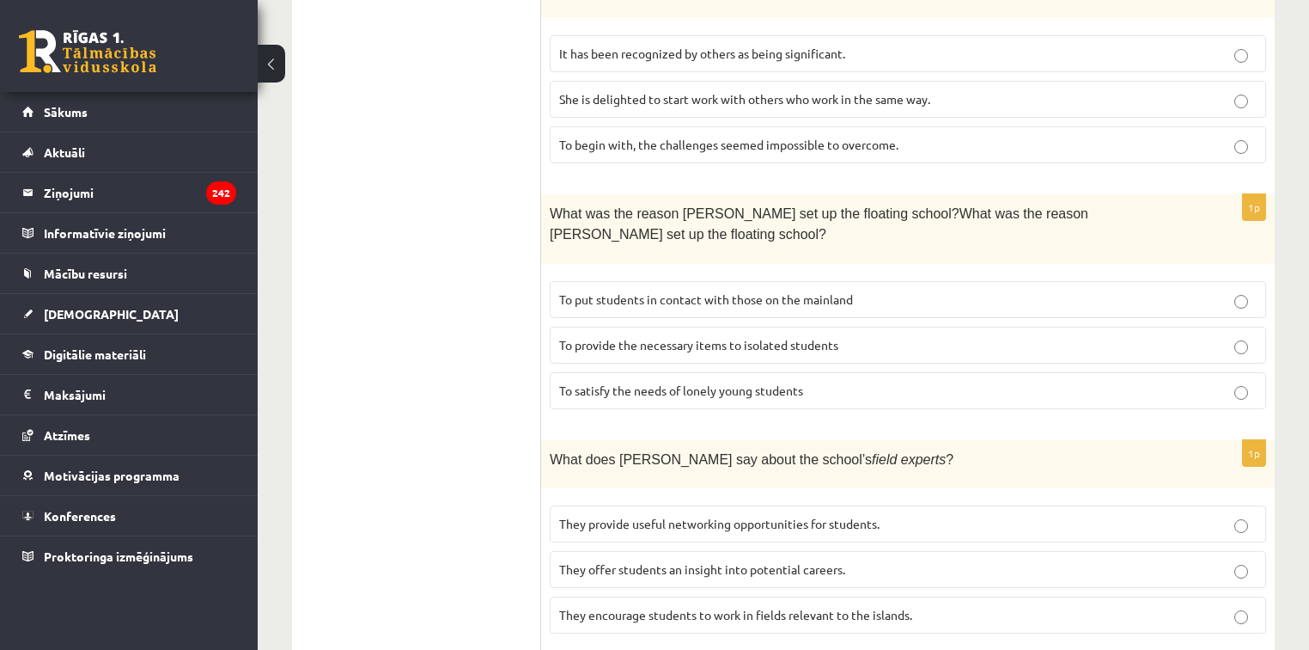
scroll to position [1481, 0]
click at [647, 334] on span "To provide the necessary items to isolated students" at bounding box center [698, 341] width 279 height 15
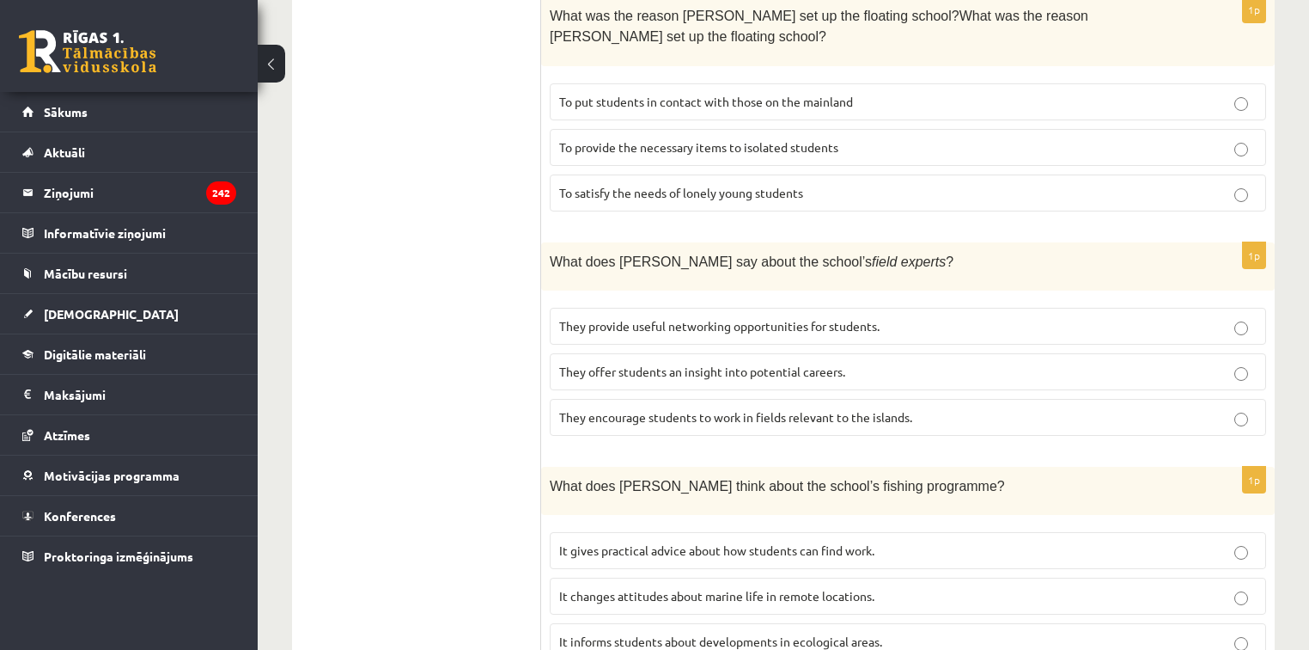
scroll to position [1687, 0]
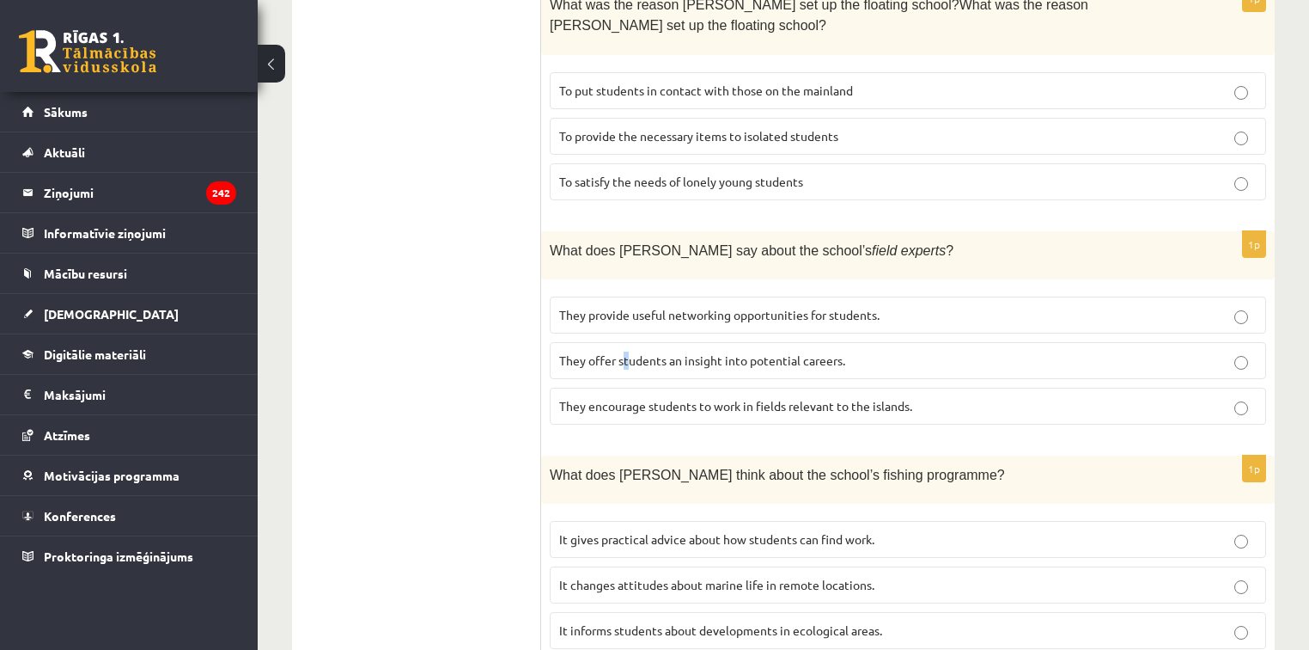
click at [625, 352] on span "They offer students an insight into potential careers." at bounding box center [702, 359] width 286 height 15
click at [598, 351] on p "They offer students an insight into potential careers." at bounding box center [908, 360] width 698 height 18
click at [585, 622] on span "It informs students about developments in ecological areas." at bounding box center [720, 629] width 323 height 15
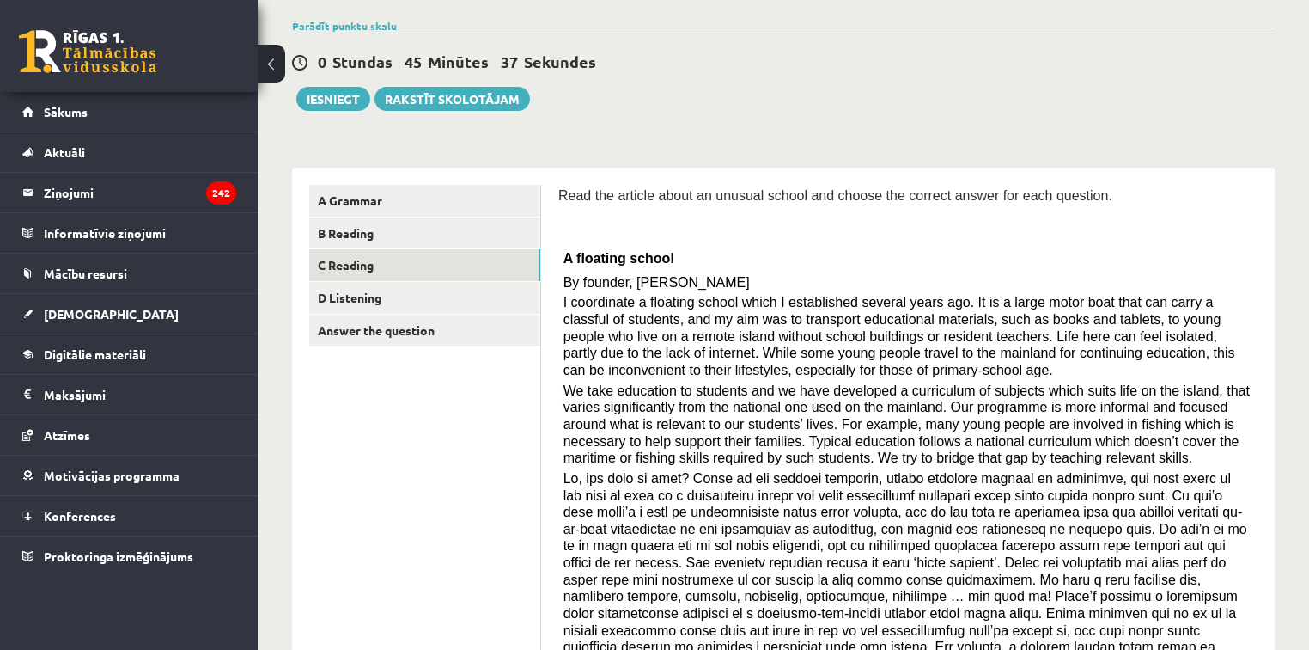
scroll to position [107, 0]
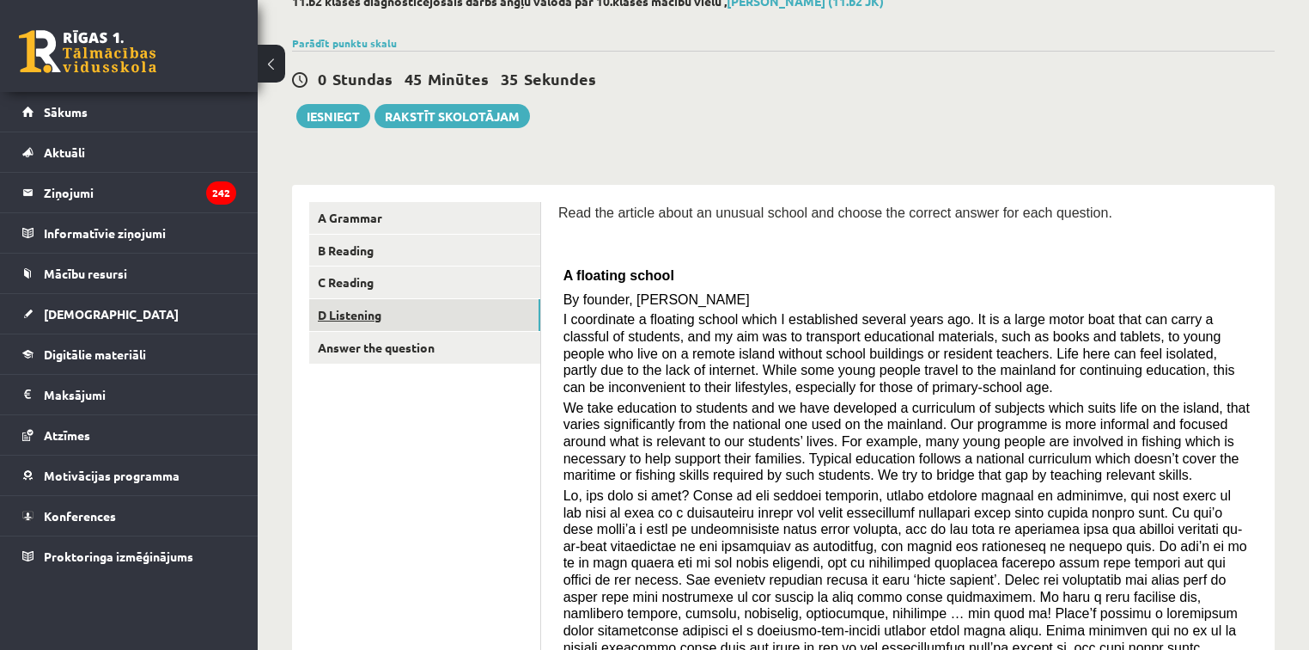
click at [406, 314] on link "D Listening" at bounding box center [424, 315] width 231 height 32
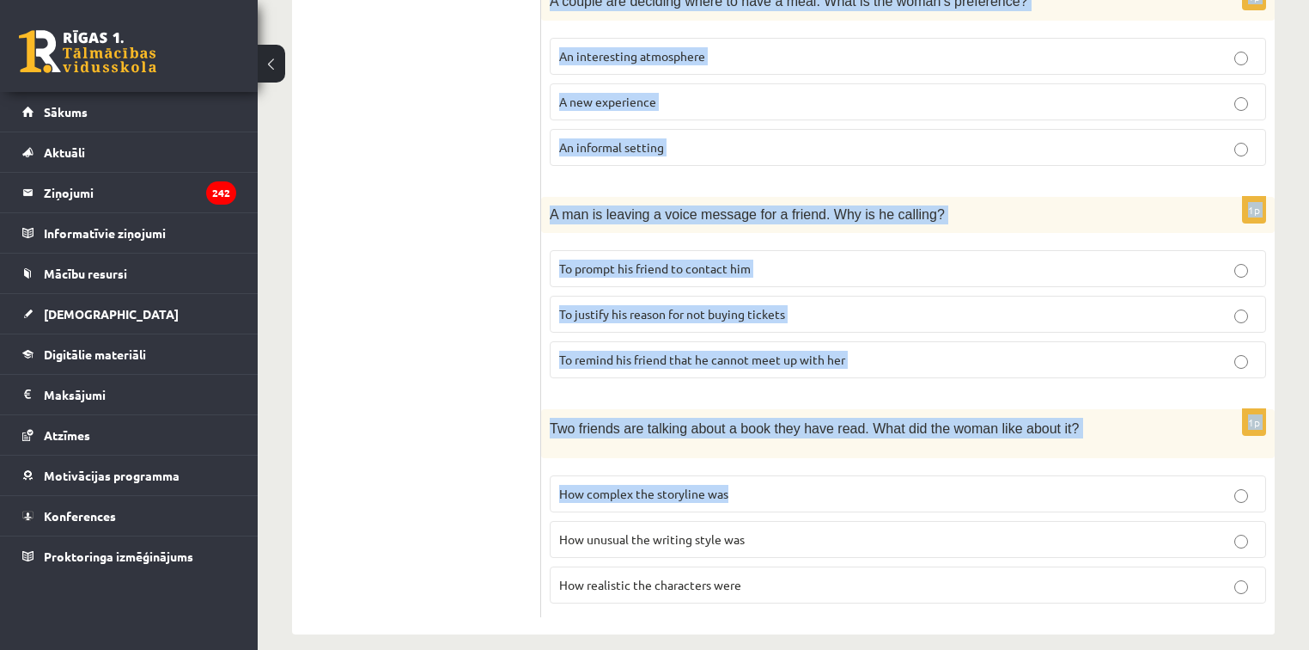
scroll to position [1119, 0]
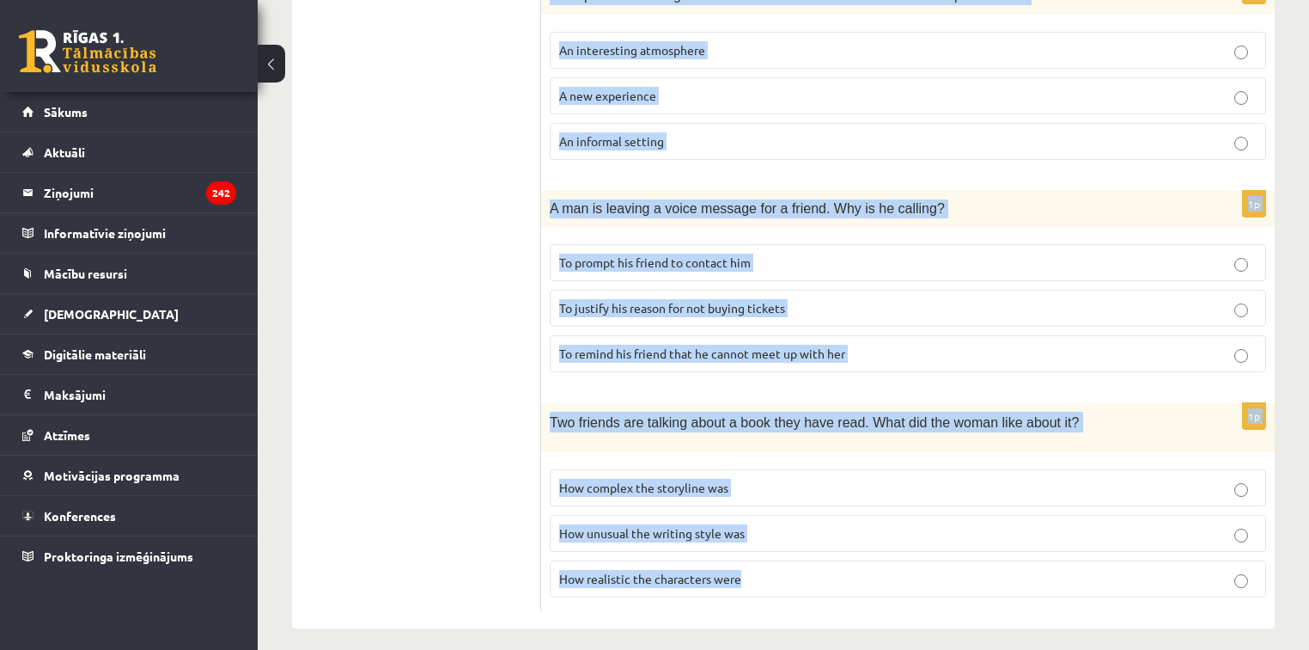
drag, startPoint x: 558, startPoint y: 210, endPoint x: 902, endPoint y: 595, distance: 515.4
copy form "Listen to the conversation and answer the question. 1p Two friends are talking …"
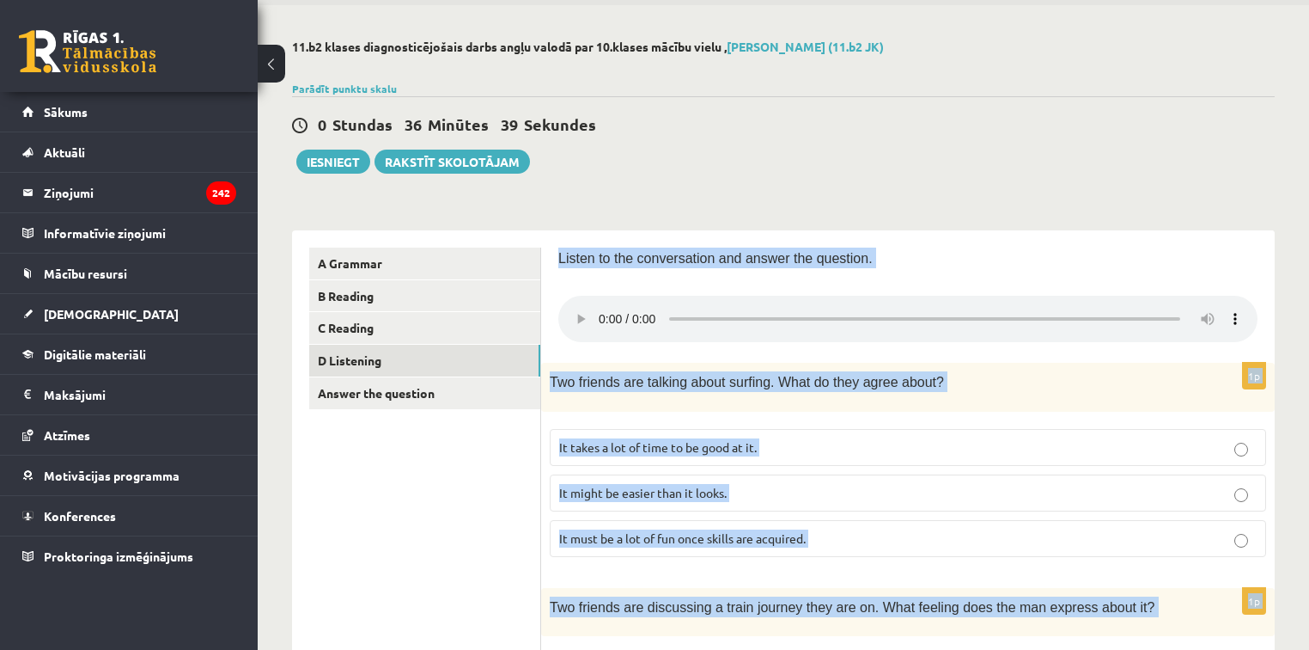
scroll to position [69, 0]
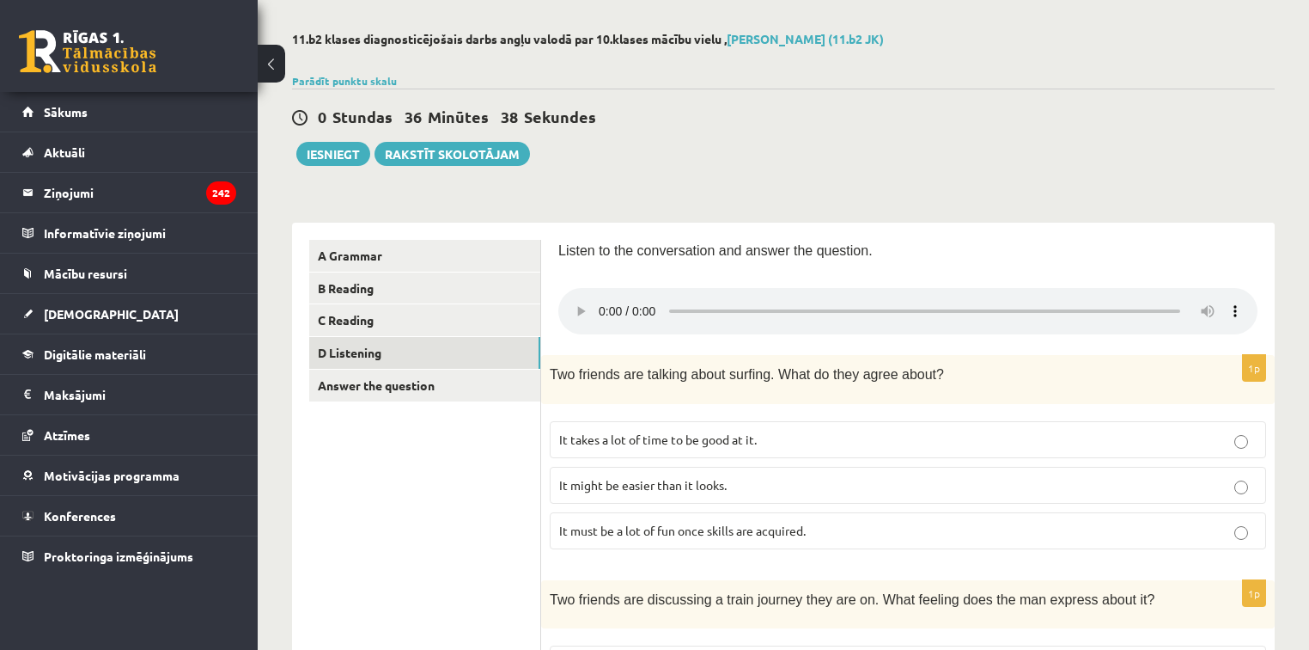
click at [702, 433] on span "It takes a lot of time to be good at it." at bounding box center [658, 438] width 198 height 15
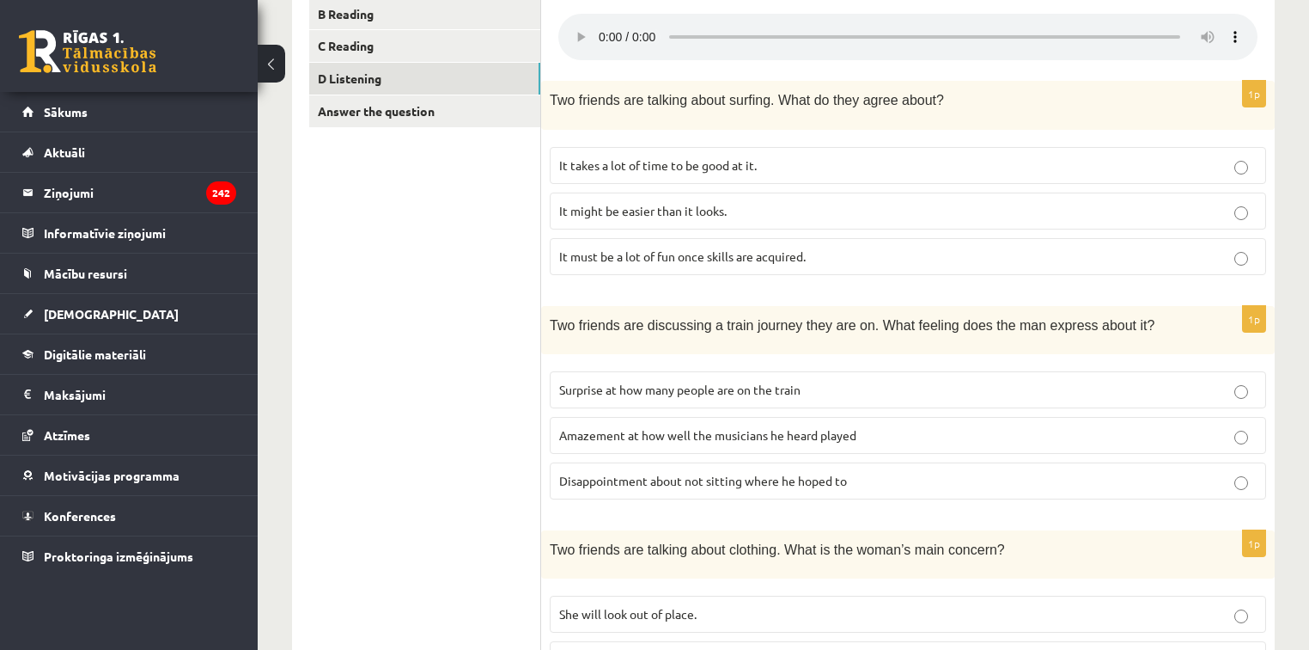
scroll to position [344, 0]
click at [835, 477] on span "Disappointment about not sitting where he hoped to" at bounding box center [703, 479] width 288 height 15
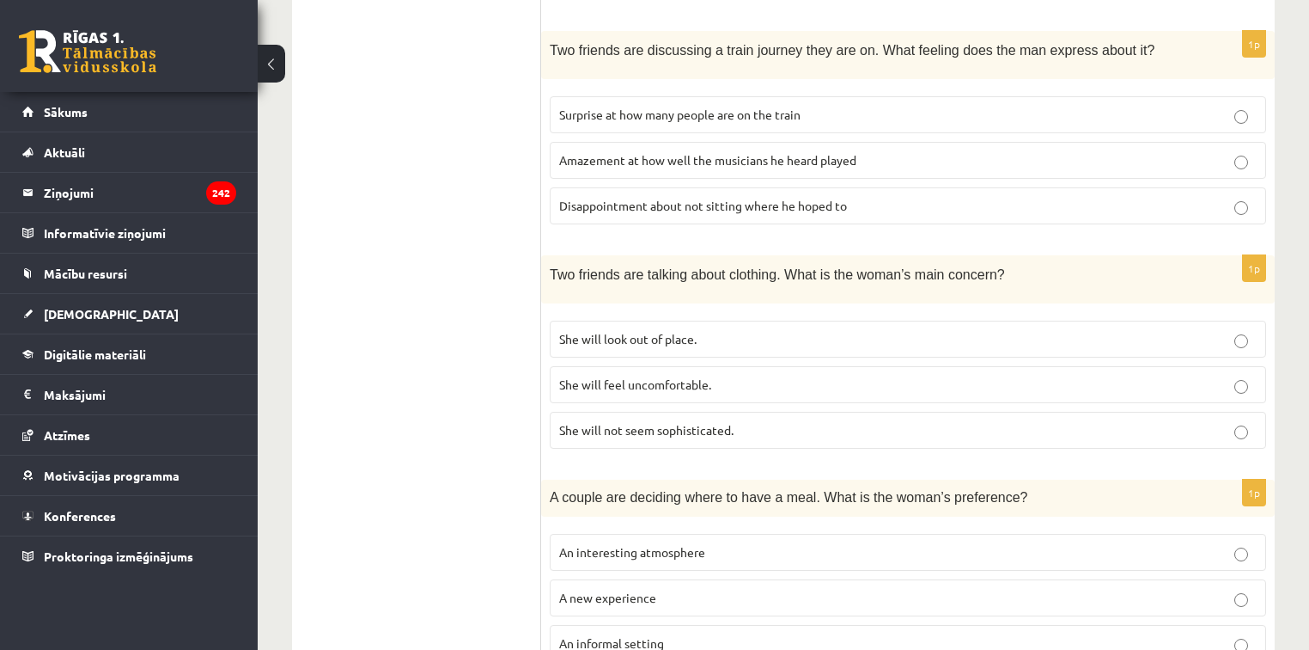
scroll to position [619, 0]
click at [705, 329] on p "She will look out of place." at bounding box center [908, 338] width 698 height 18
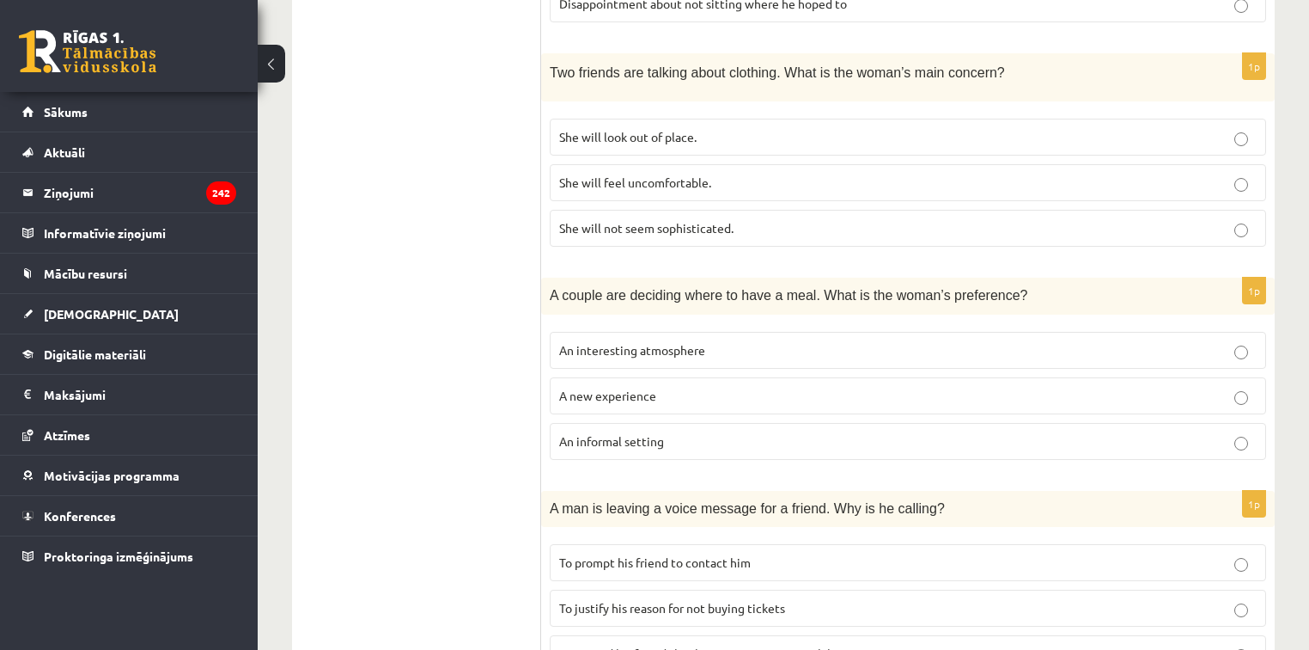
scroll to position [825, 0]
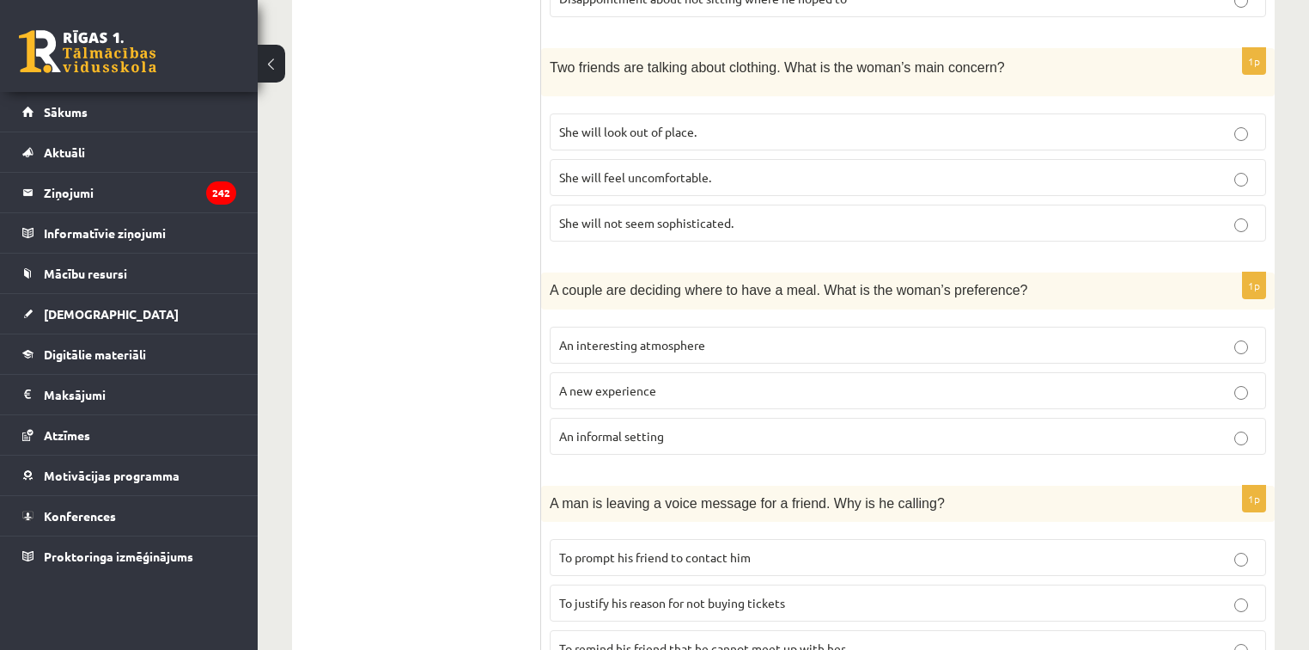
drag, startPoint x: 692, startPoint y: 430, endPoint x: 688, endPoint y: 422, distance: 8.8
click at [693, 430] on p "An informal setting" at bounding box center [908, 436] width 698 height 18
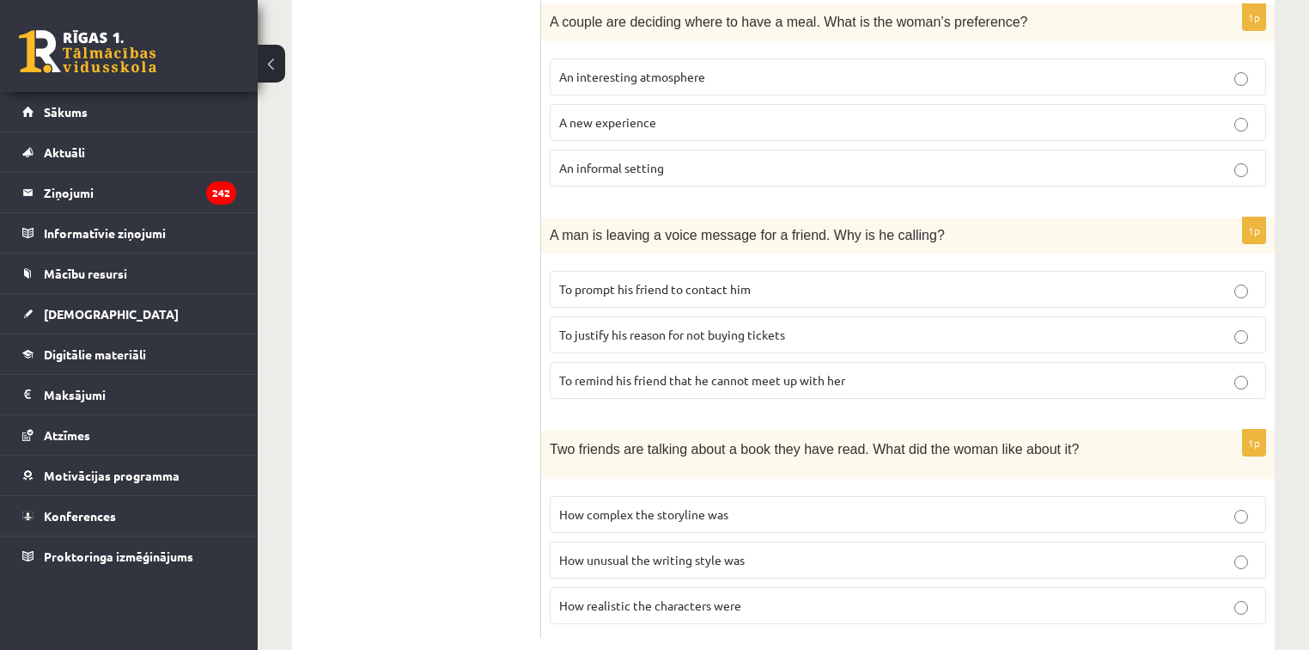
scroll to position [1100, 0]
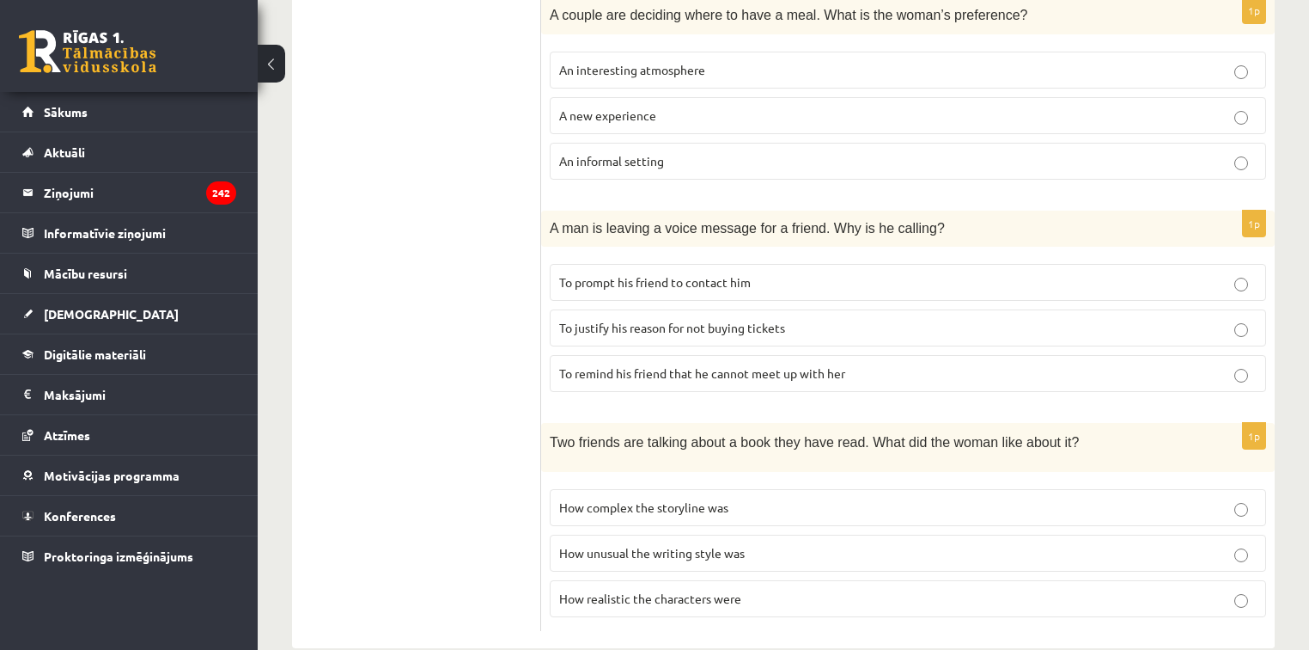
click at [701, 274] on span "To prompt his friend to contact him" at bounding box center [655, 281] width 192 height 15
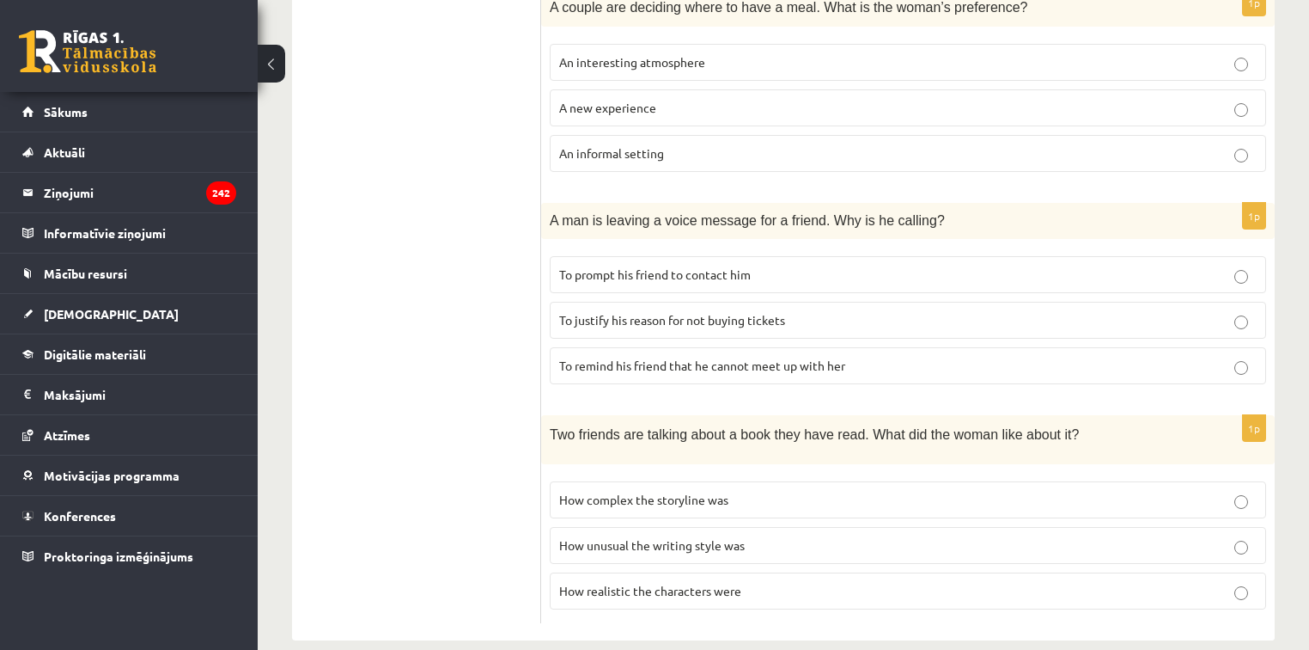
scroll to position [1119, 0]
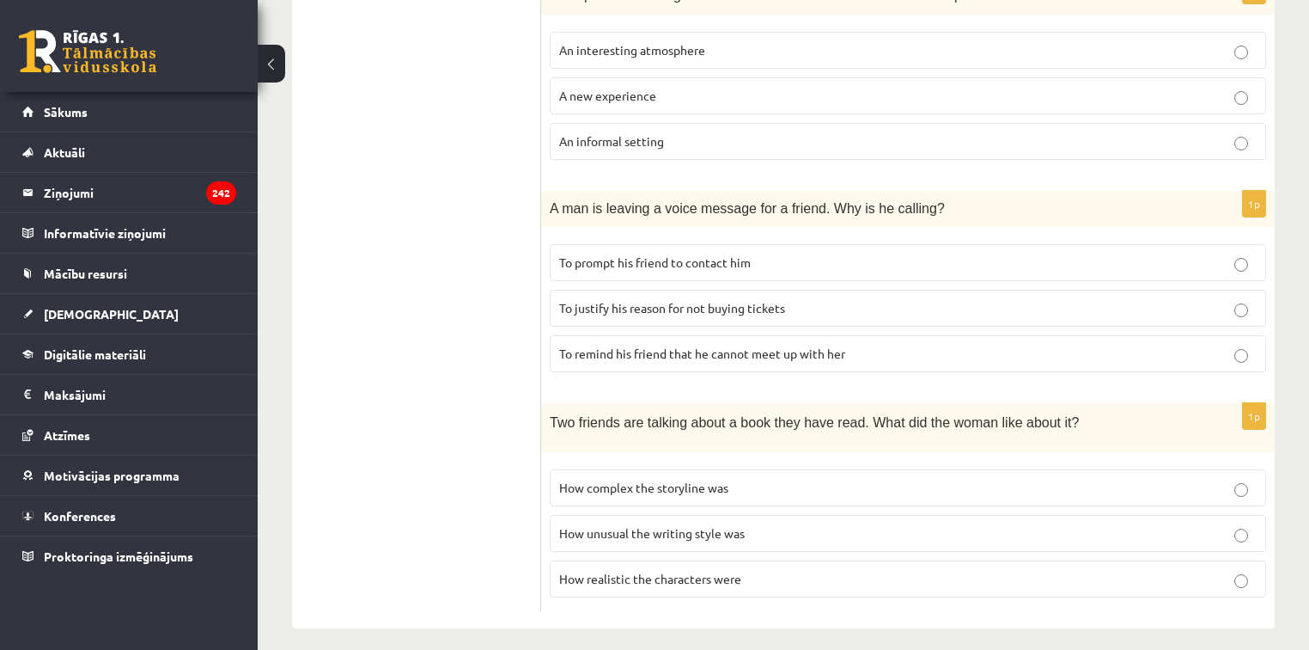
click at [747, 573] on p "How realistic the characters were" at bounding box center [908, 579] width 698 height 18
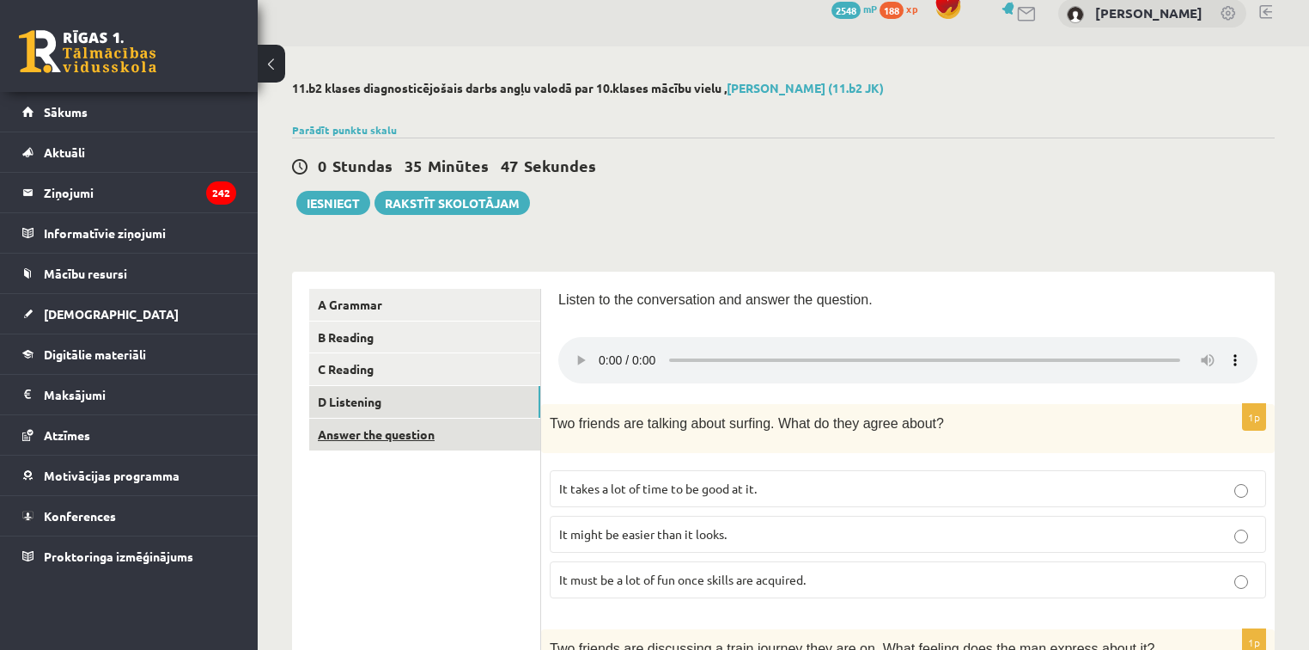
click at [424, 430] on link "Answer the question" at bounding box center [424, 434] width 231 height 32
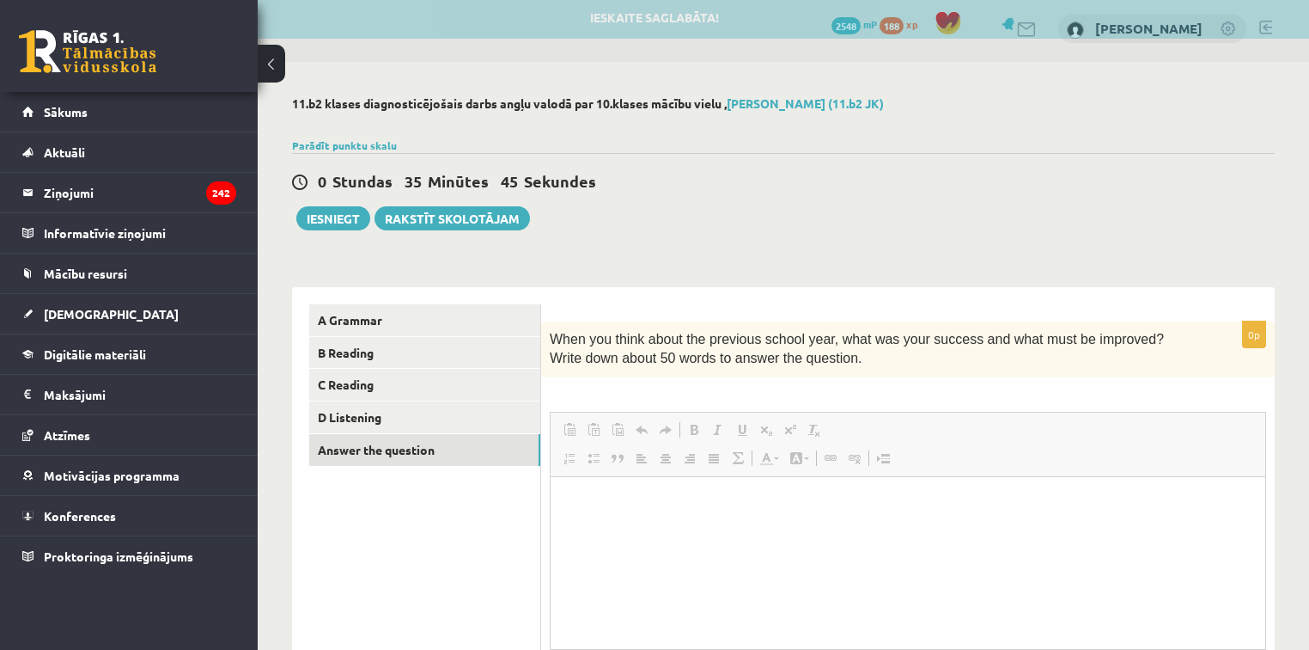
scroll to position [0, 0]
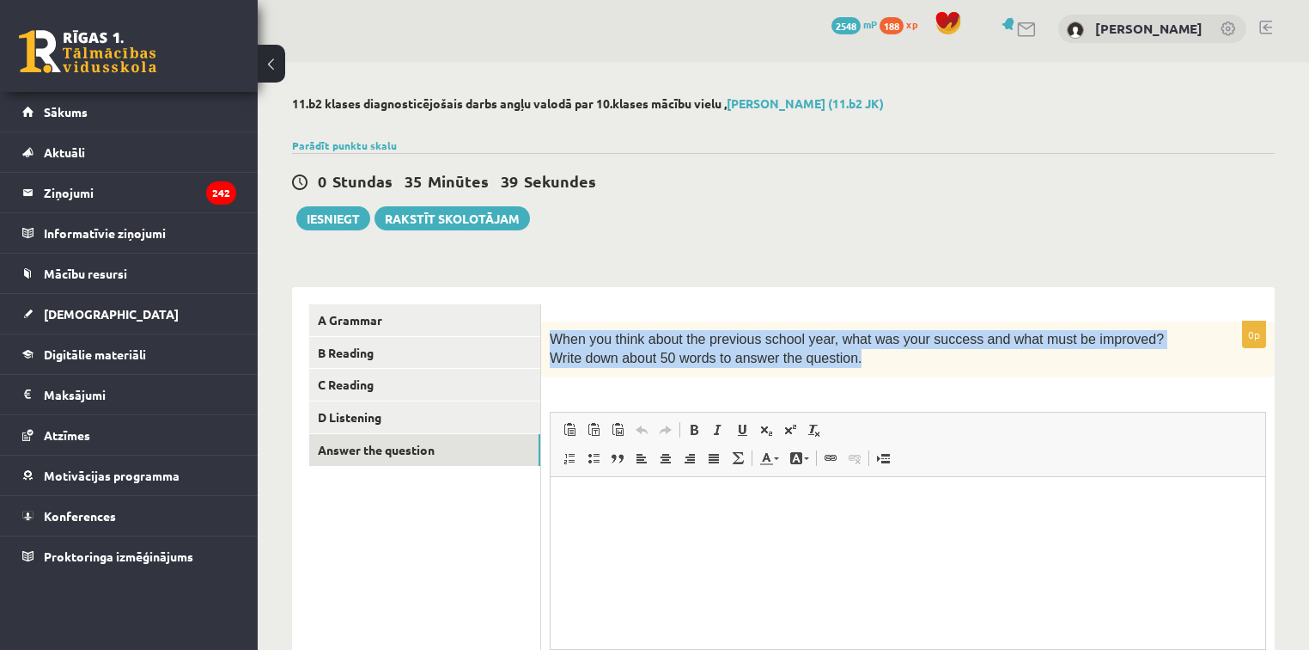
drag, startPoint x: 551, startPoint y: 337, endPoint x: 827, endPoint y: 368, distance: 278.4
click at [827, 368] on p "When you think about the previous school year, what was your success and what m…" at bounding box center [865, 349] width 631 height 39
copy span "When you think about the previous school year, what was your success and what m…"
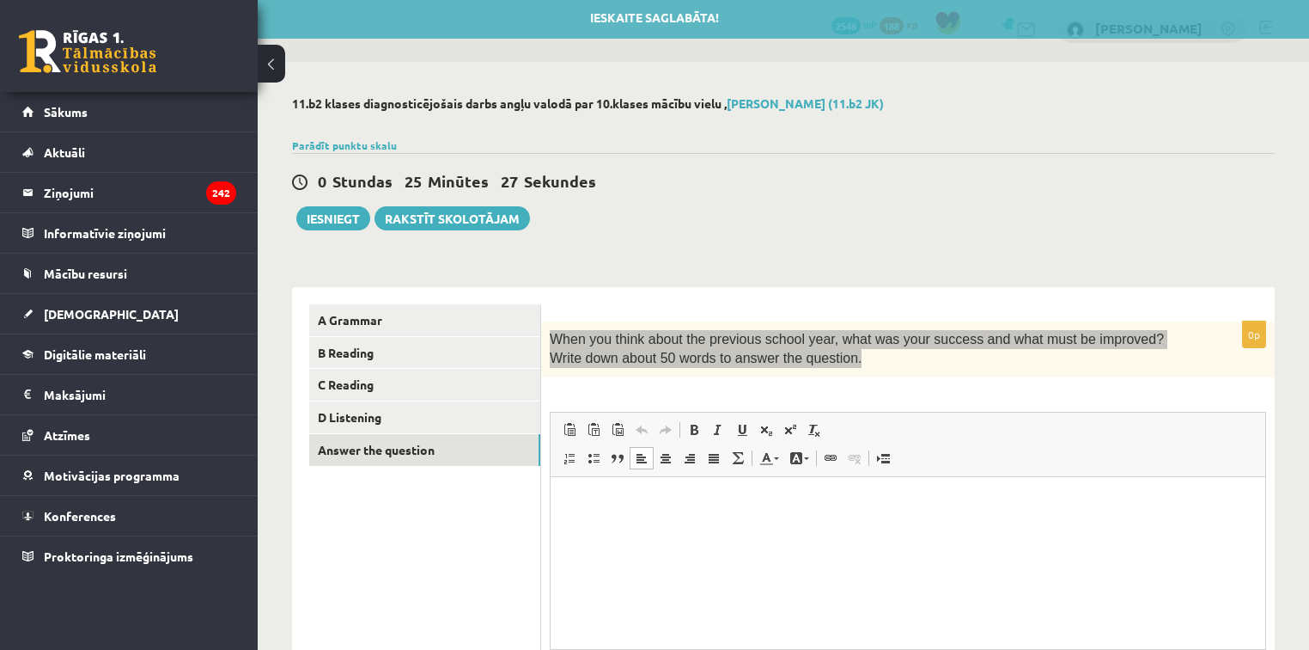
click at [647, 528] on html at bounding box center [908, 502] width 715 height 52
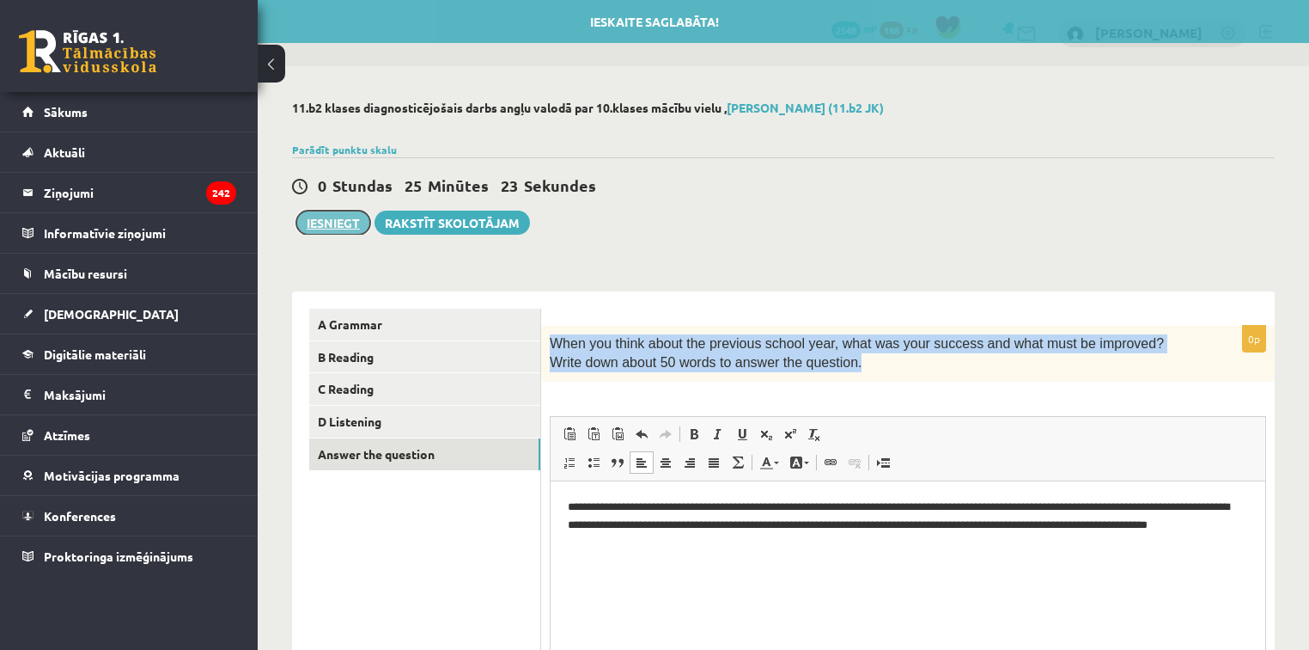
click at [327, 223] on button "Iesniegt" at bounding box center [333, 222] width 74 height 24
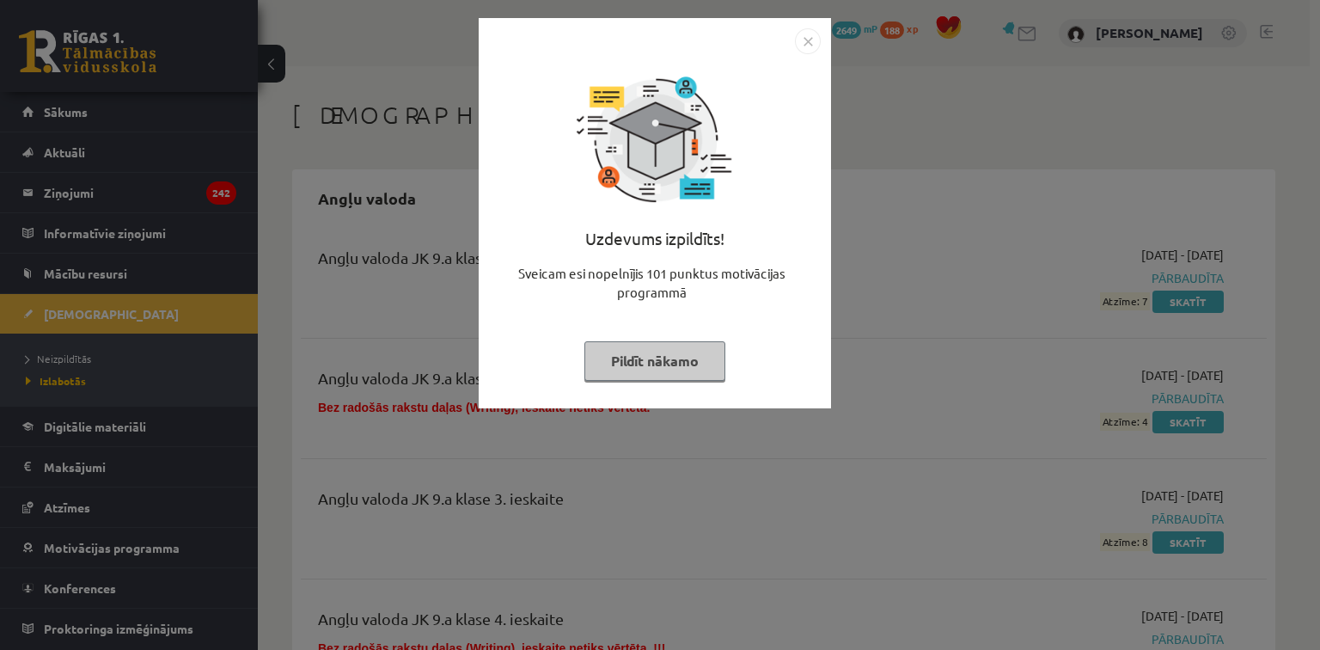
click at [677, 365] on button "Pildīt nākamo" at bounding box center [654, 361] width 141 height 40
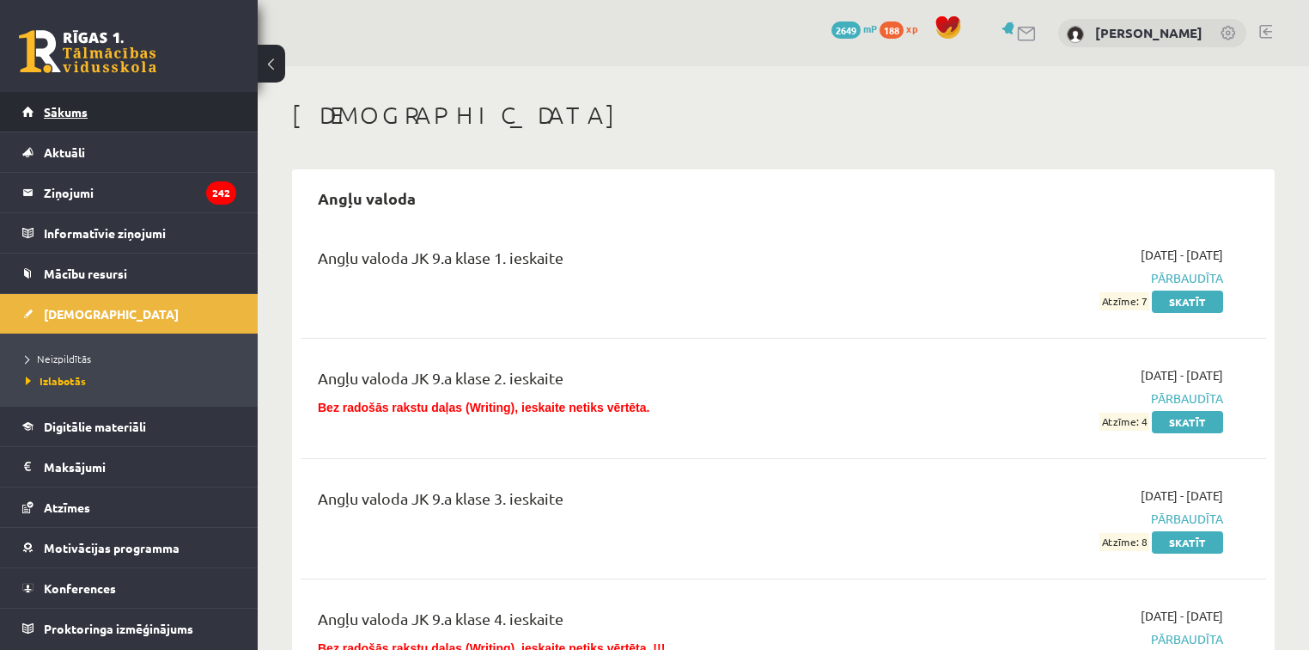
click at [72, 114] on span "Sākums" at bounding box center [66, 111] width 44 height 15
